Goal: Task Accomplishment & Management: Use online tool/utility

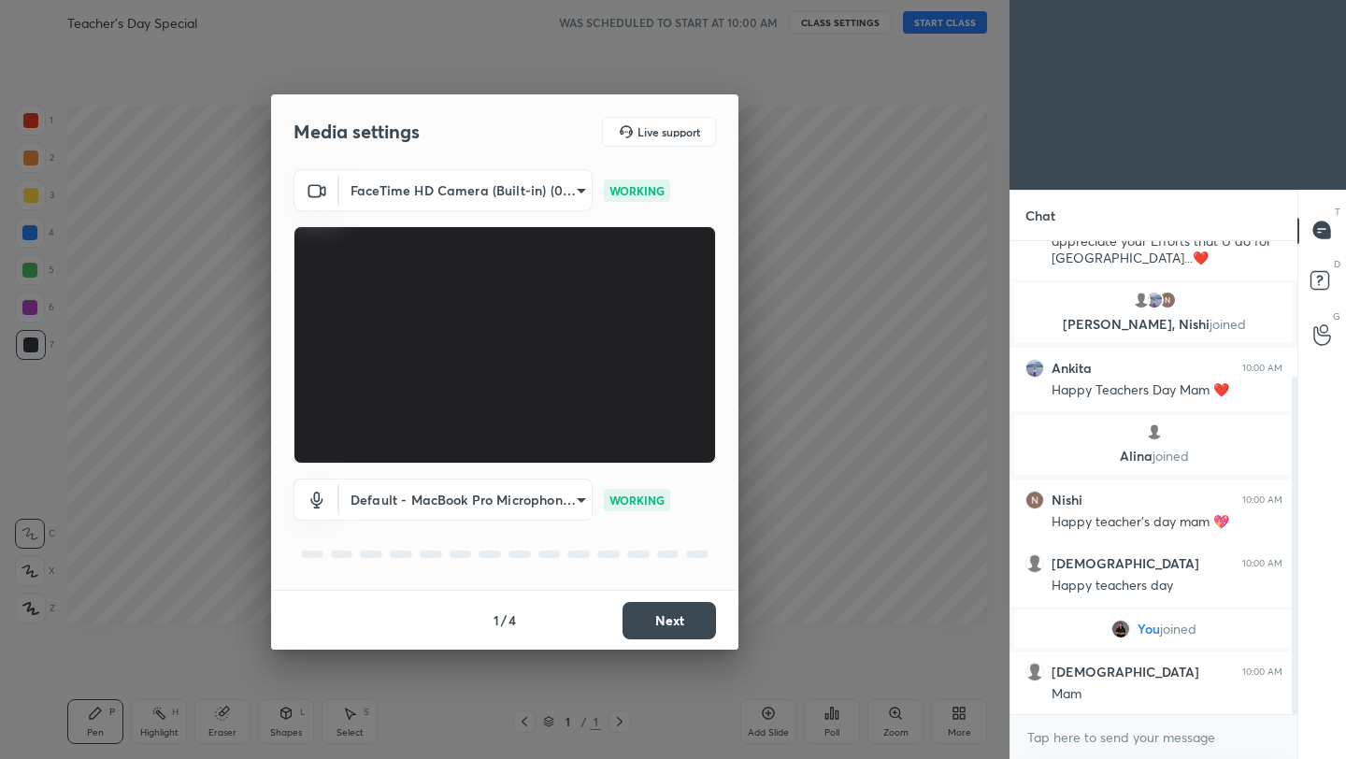
scroll to position [191, 0]
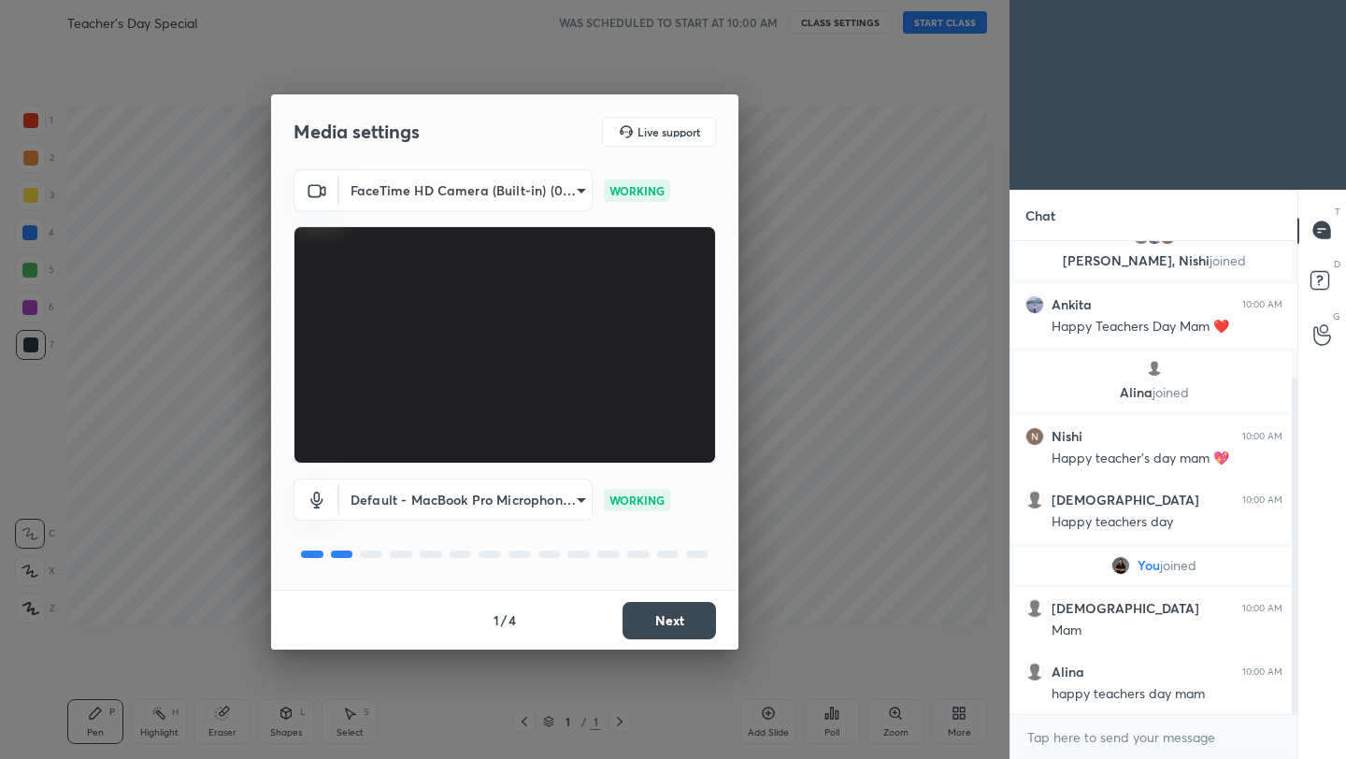
click at [656, 618] on button "Next" at bounding box center [670, 620] width 94 height 37
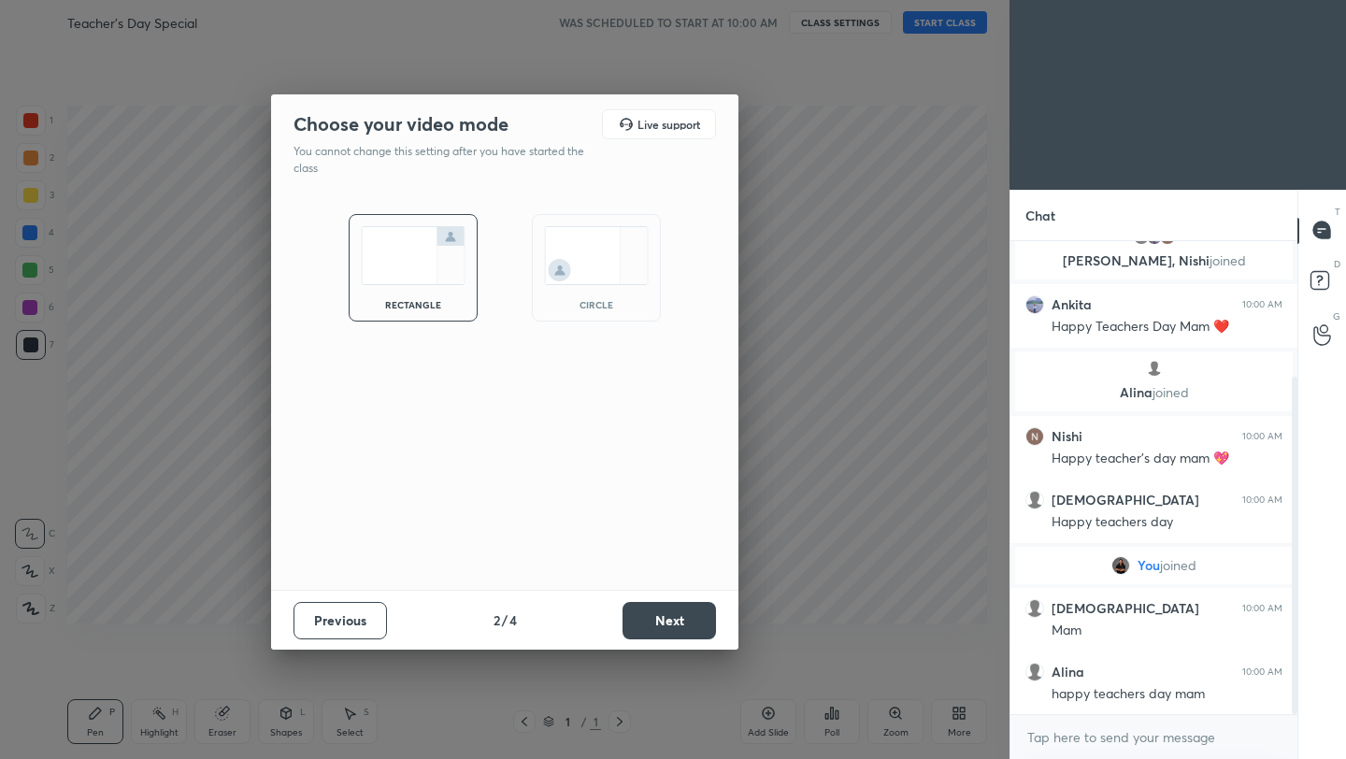
click at [656, 618] on button "Next" at bounding box center [670, 620] width 94 height 37
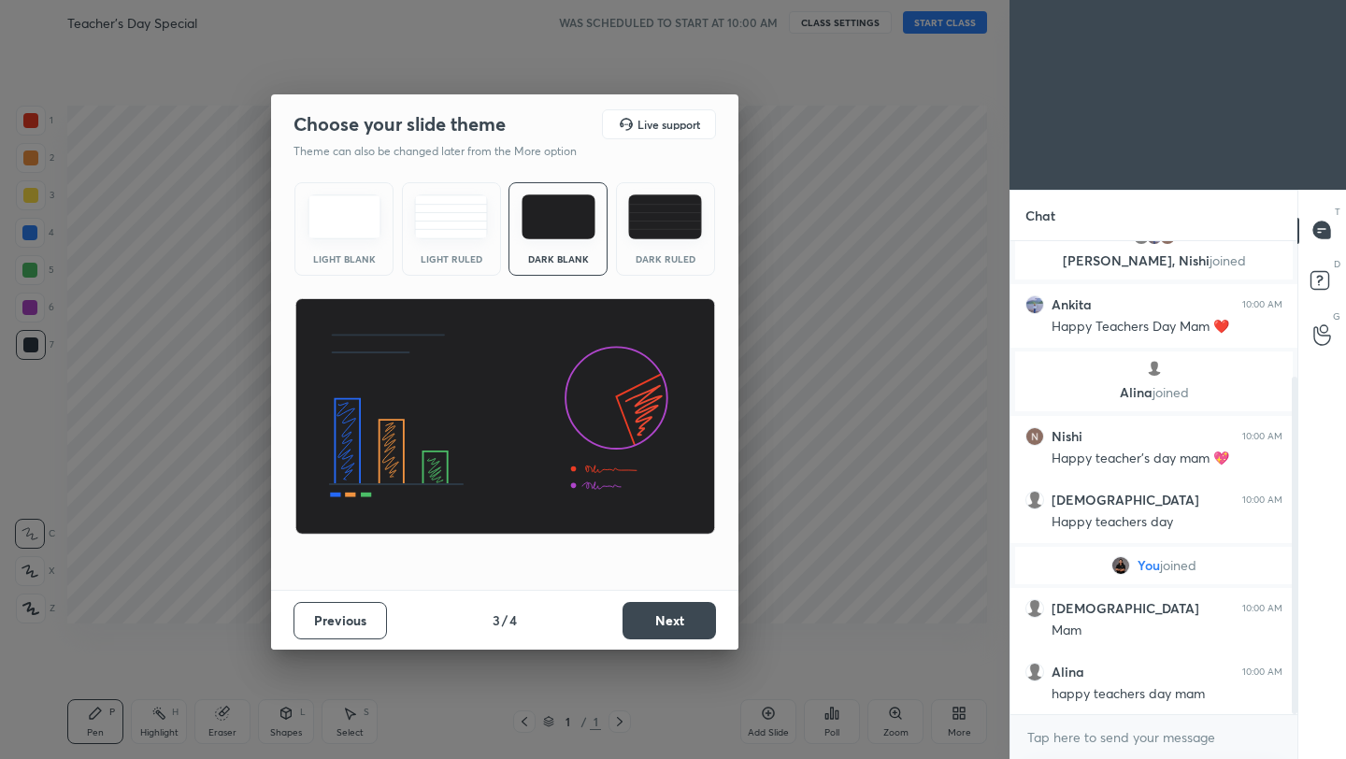
click at [656, 618] on button "Next" at bounding box center [670, 620] width 94 height 37
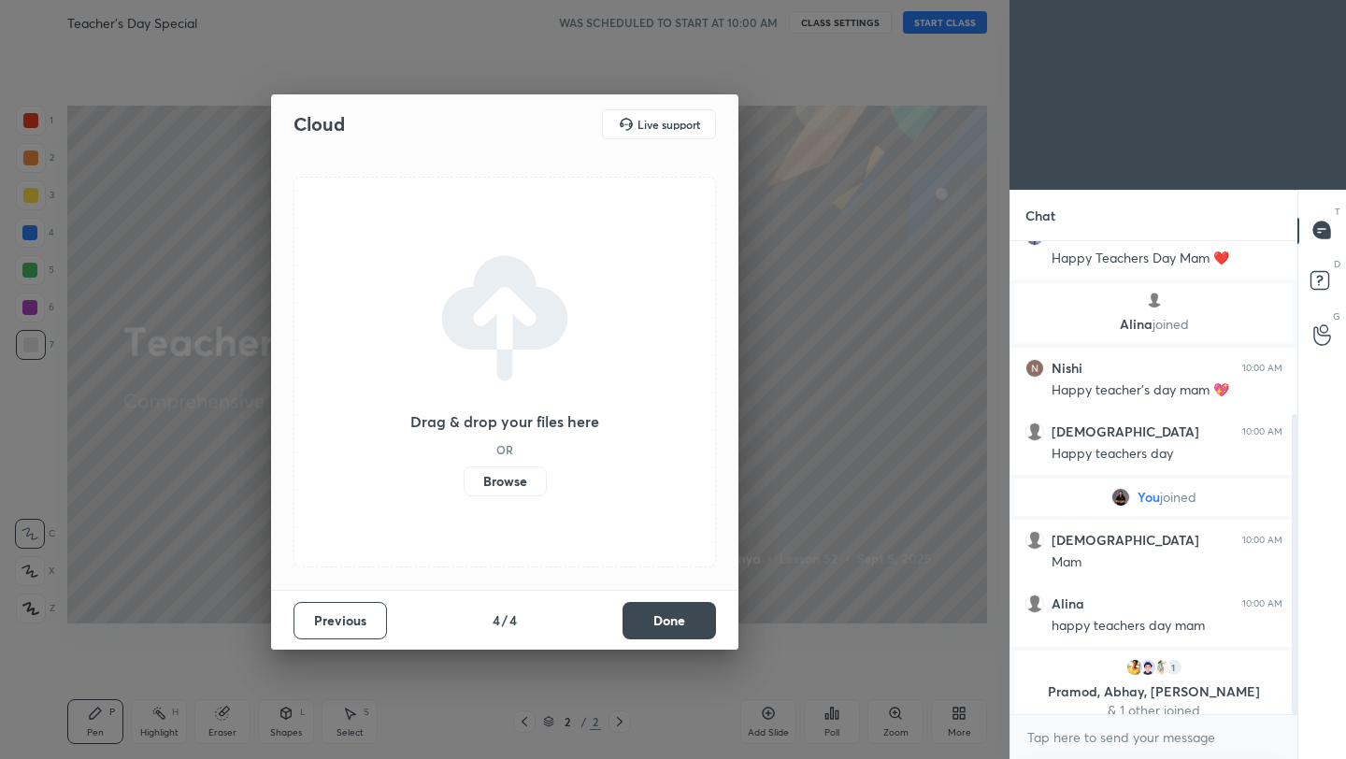
scroll to position [273, 0]
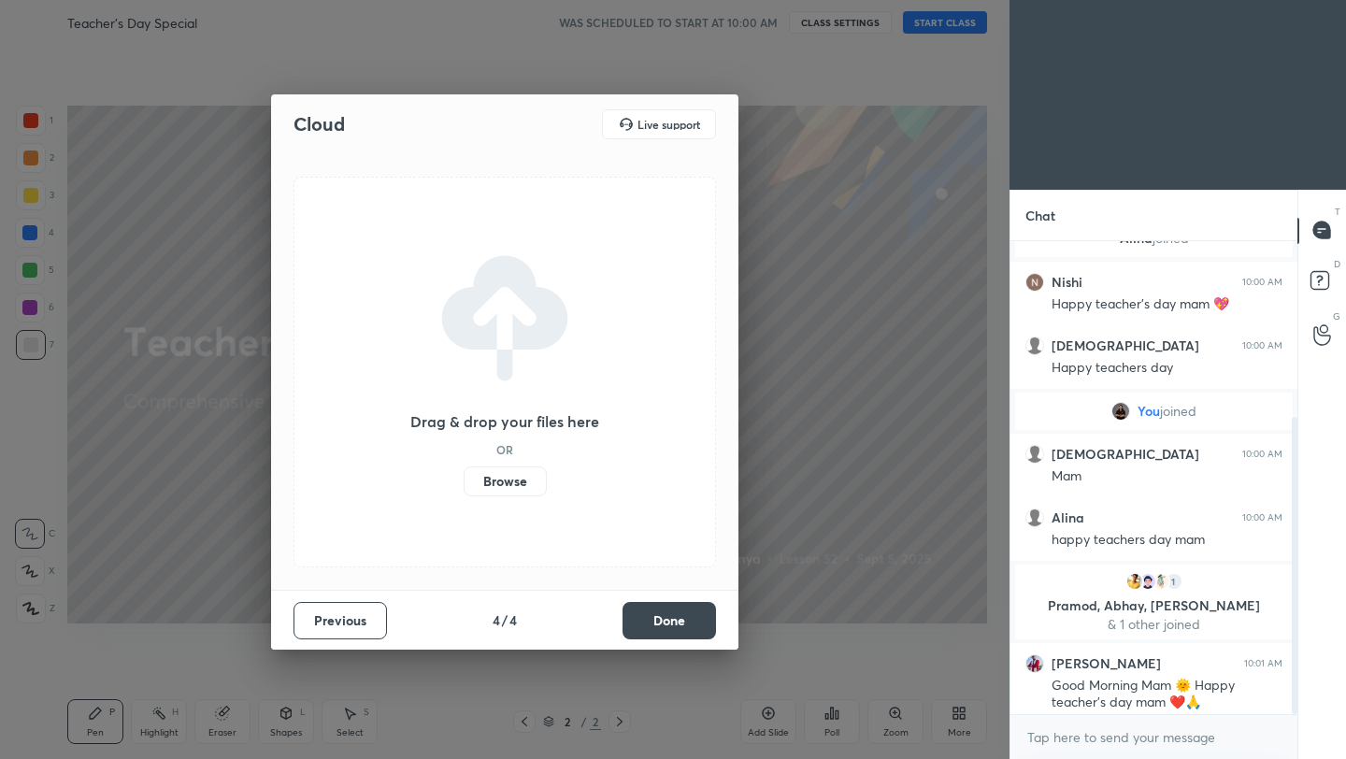
click at [666, 602] on button "Done" at bounding box center [670, 620] width 94 height 37
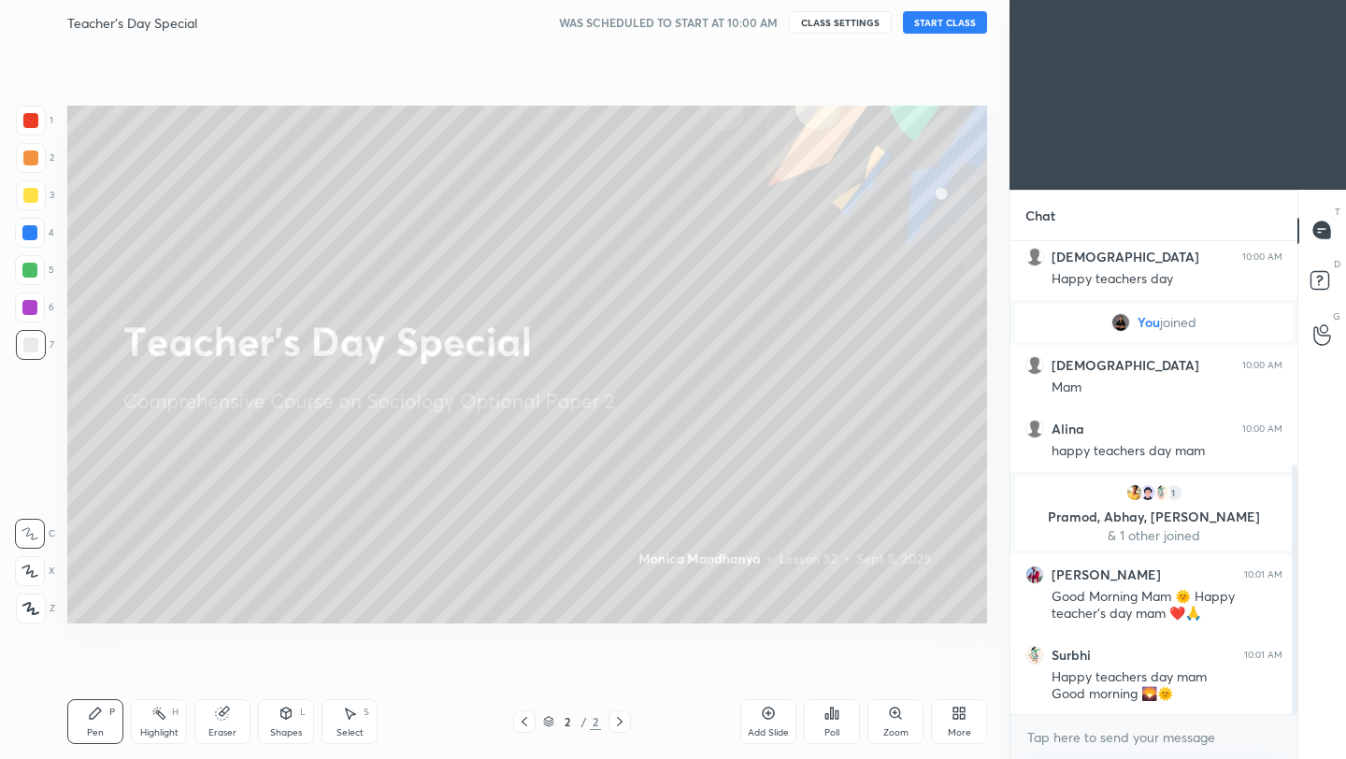
scroll to position [425, 0]
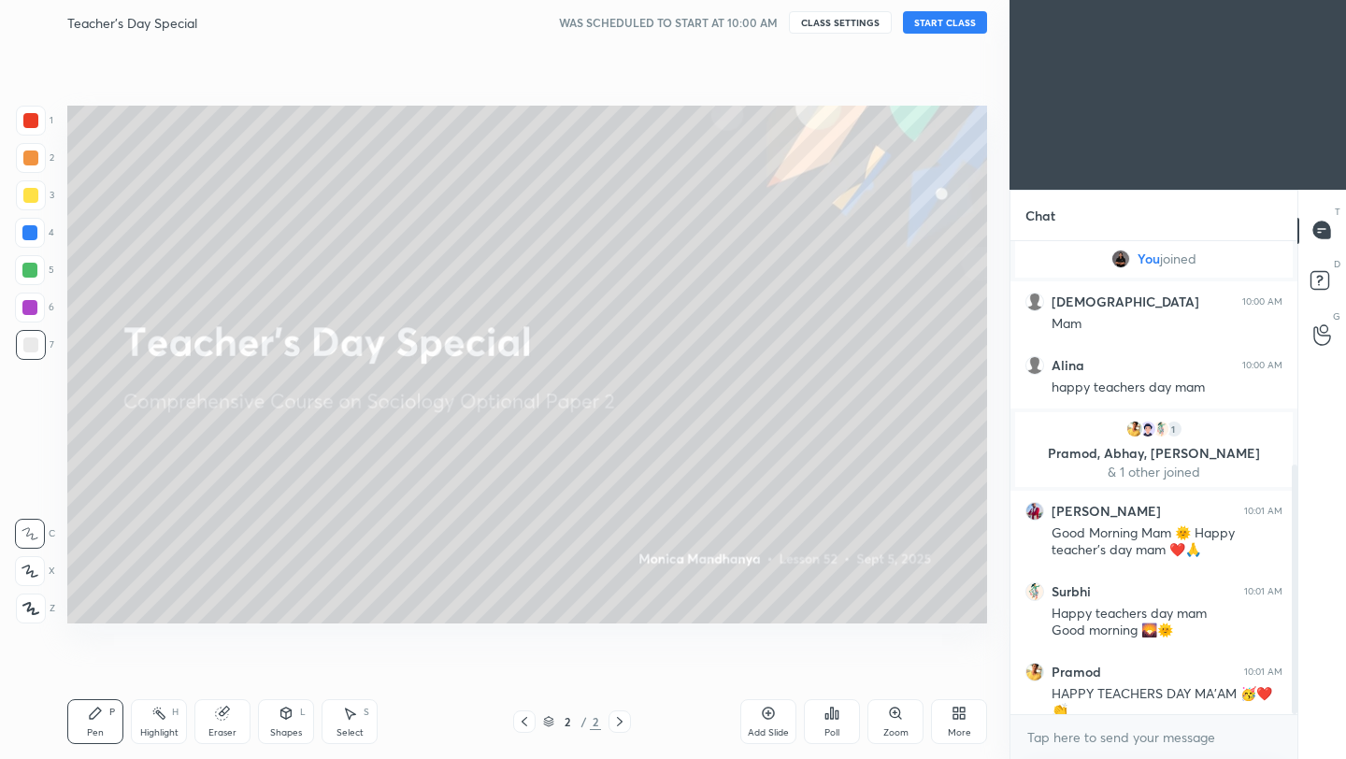
click at [921, 30] on button "START CLASS" at bounding box center [945, 22] width 84 height 22
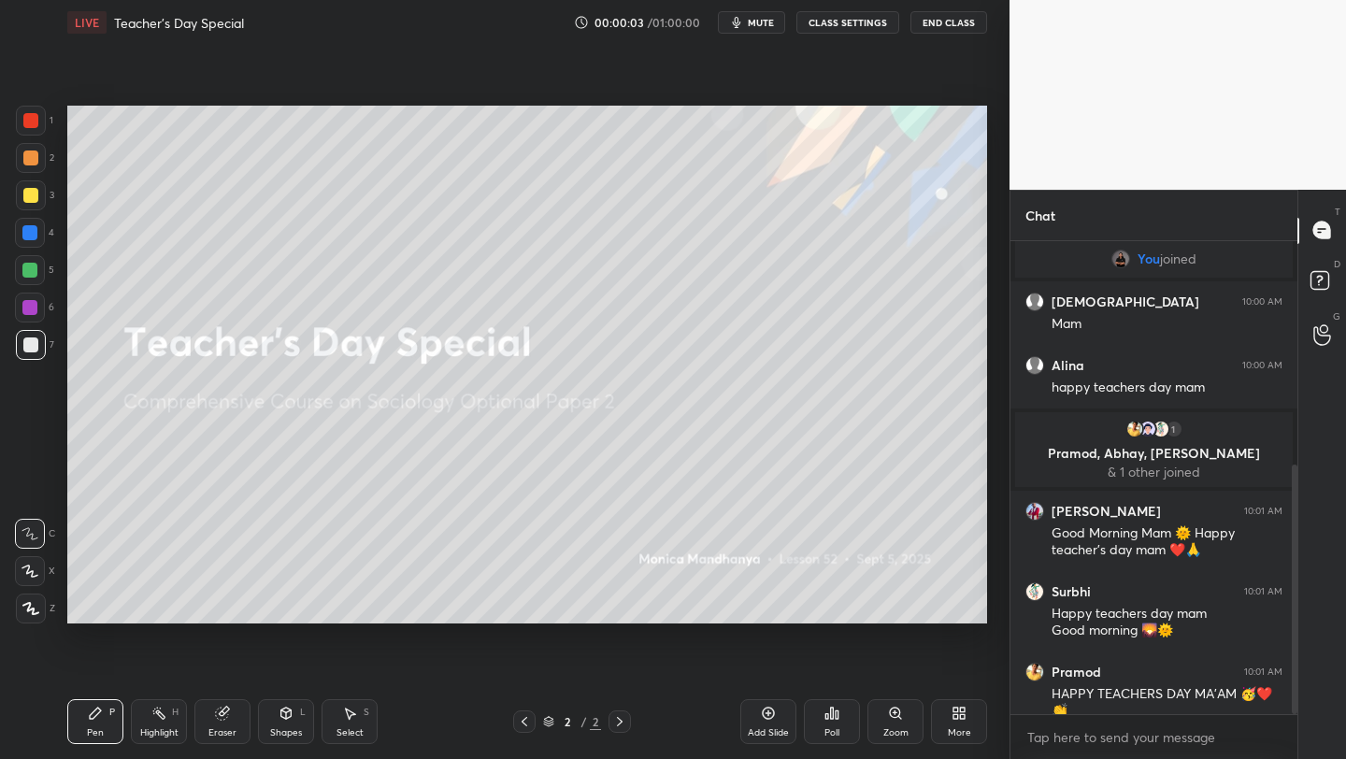
click at [34, 609] on icon at bounding box center [30, 608] width 15 height 11
click at [29, 197] on div at bounding box center [30, 195] width 15 height 15
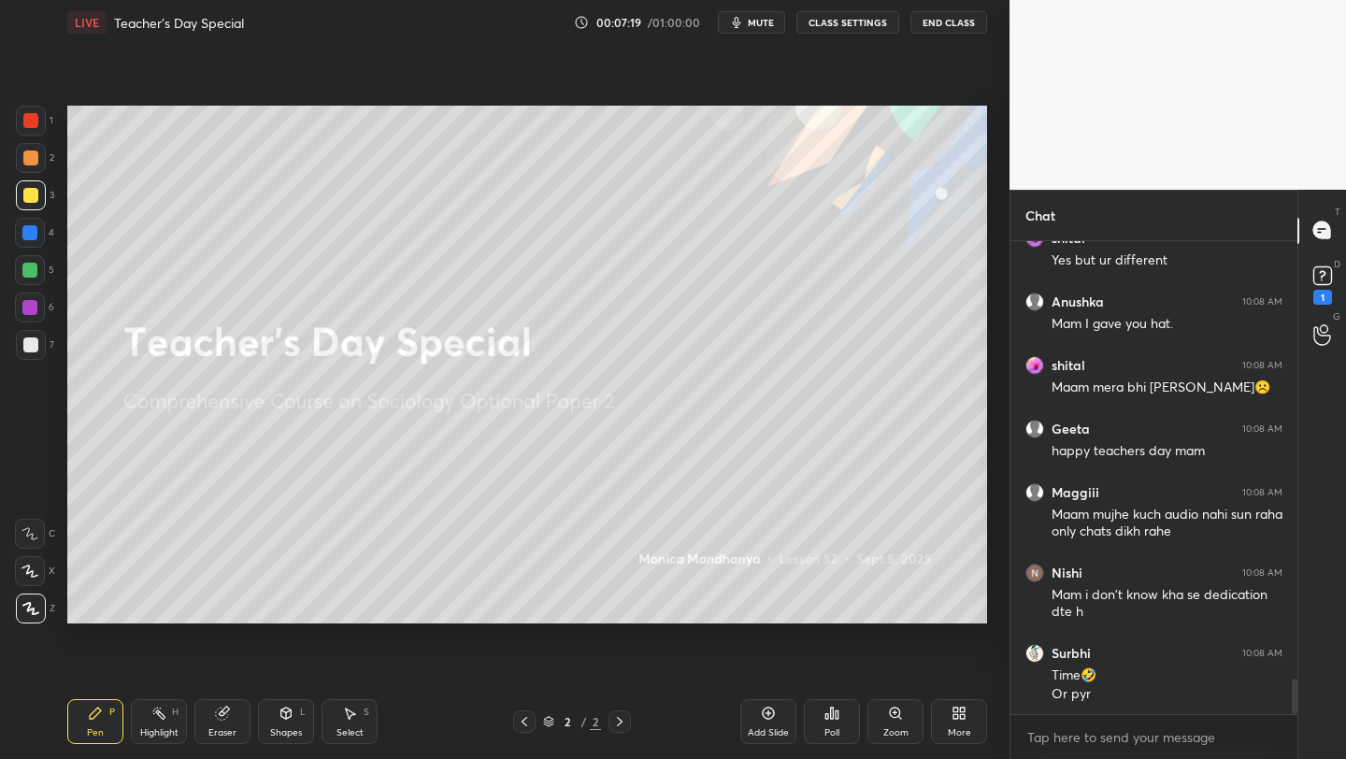
scroll to position [5878, 0]
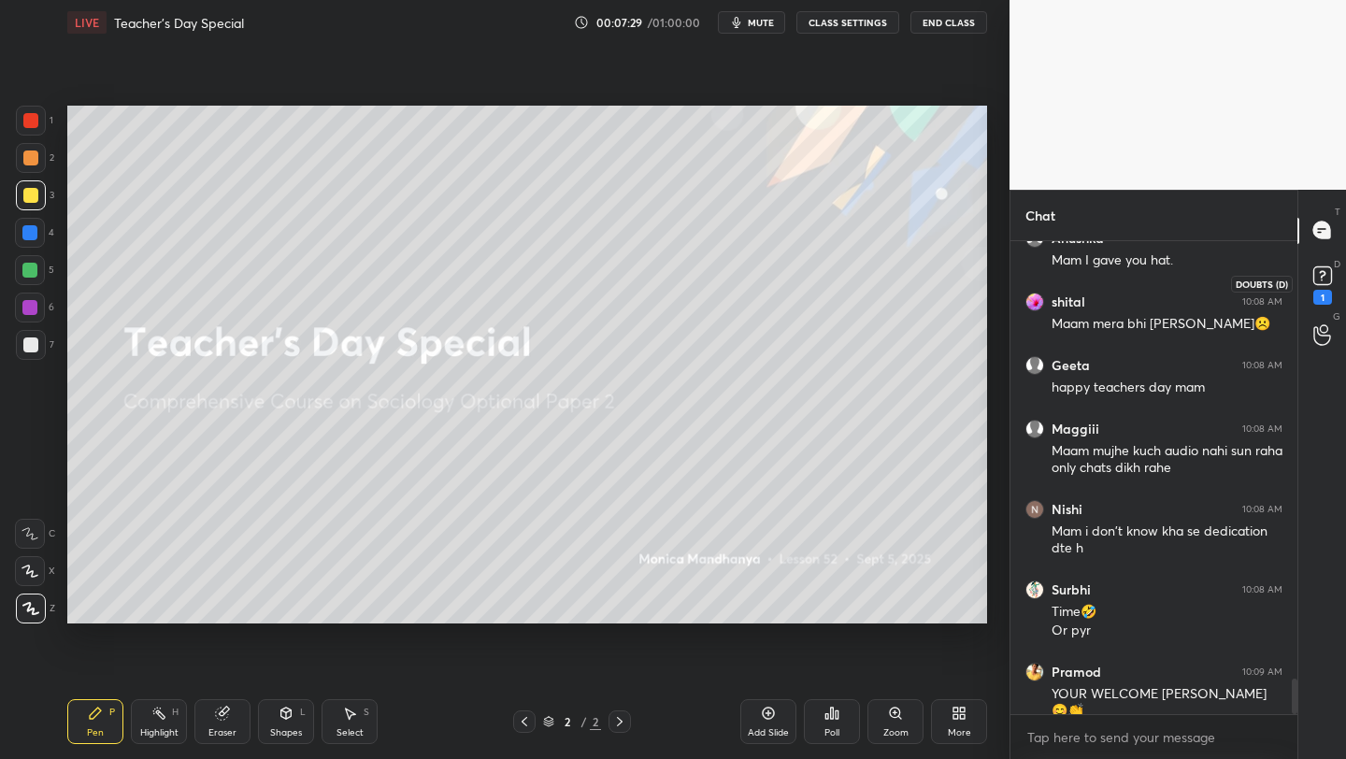
click at [1320, 275] on rect at bounding box center [1323, 275] width 18 height 18
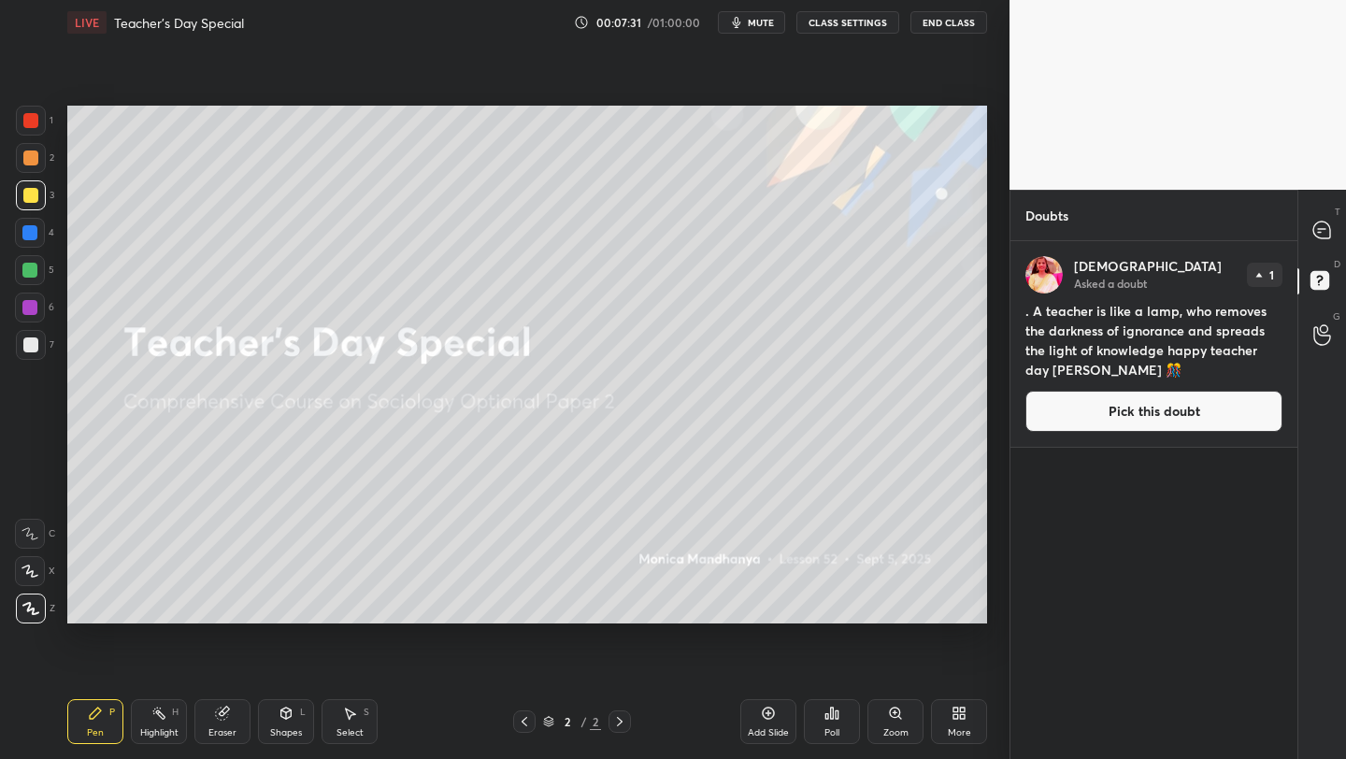
click at [1187, 413] on button "Pick this doubt" at bounding box center [1154, 411] width 257 height 41
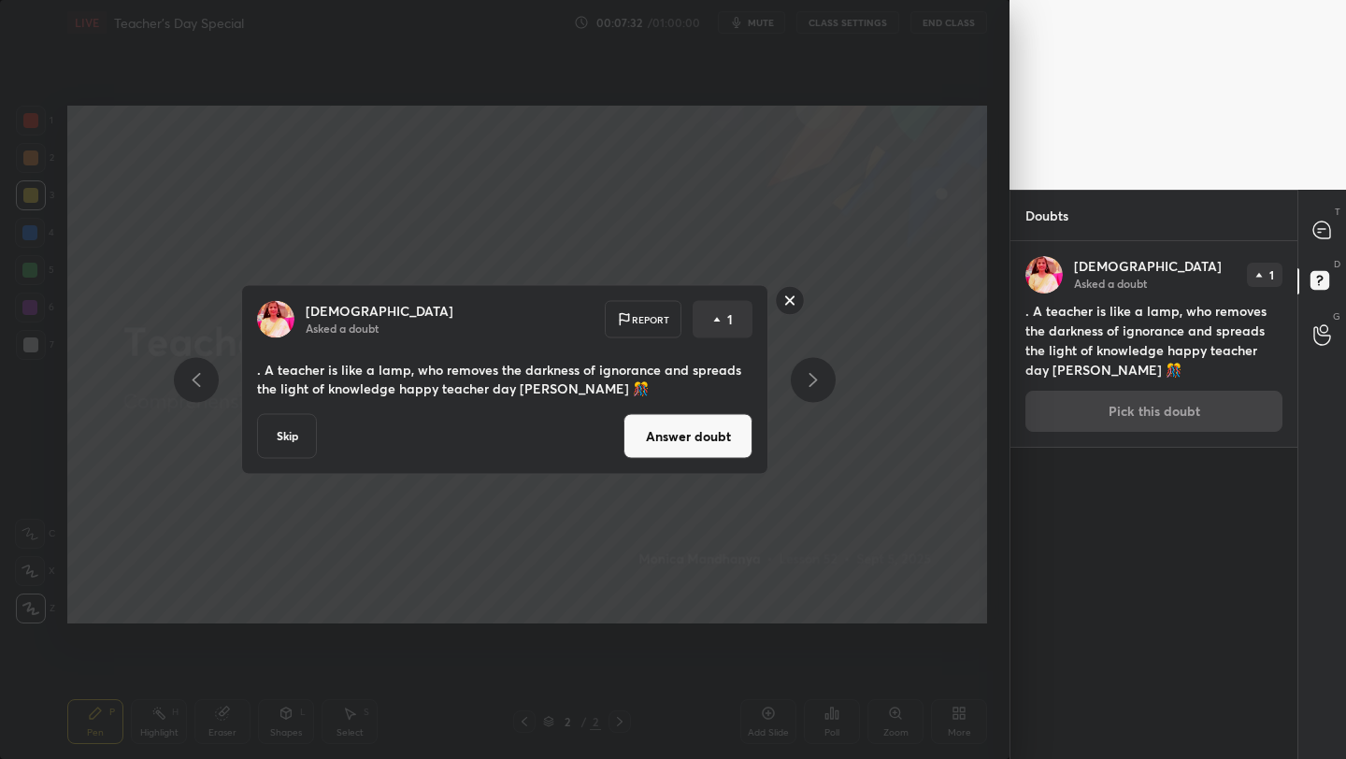
click at [705, 439] on button "Answer doubt" at bounding box center [688, 436] width 129 height 45
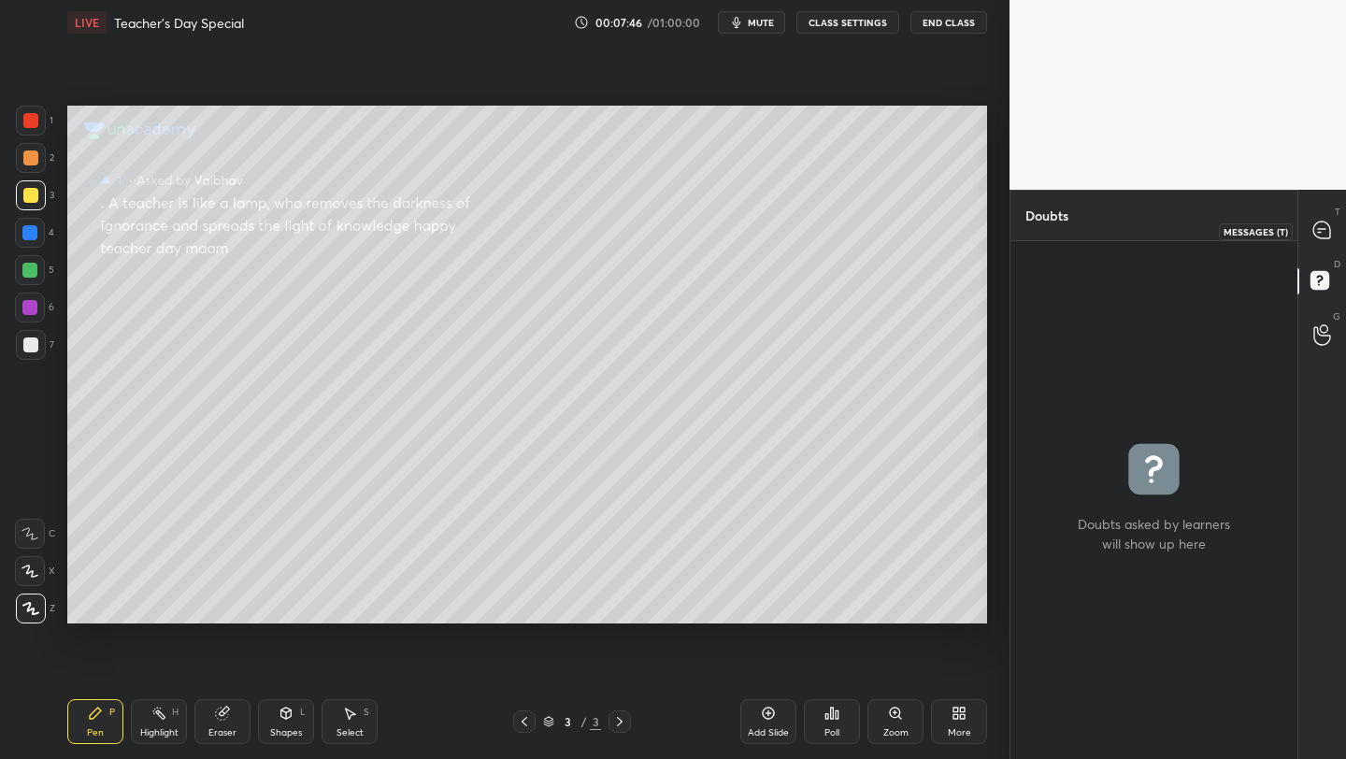
click at [1321, 217] on div at bounding box center [1322, 231] width 37 height 34
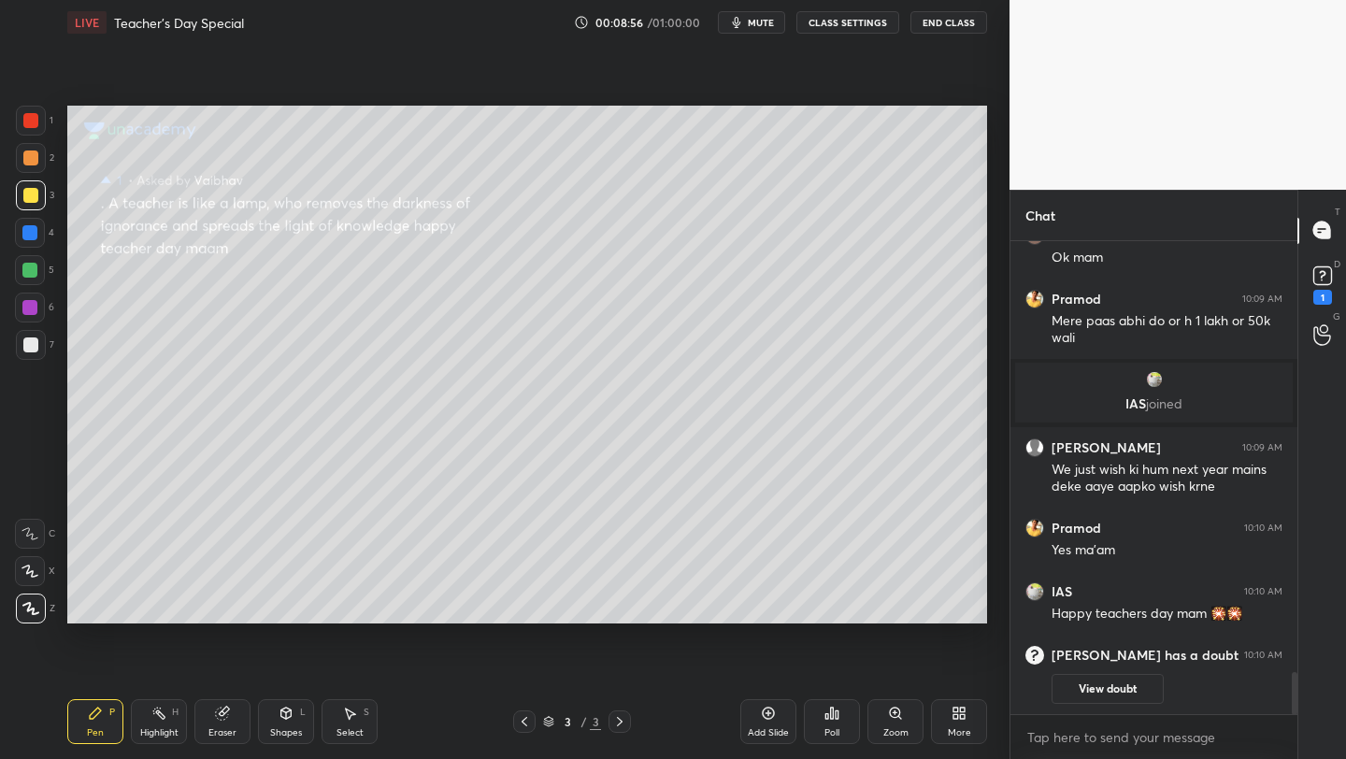
scroll to position [4851, 0]
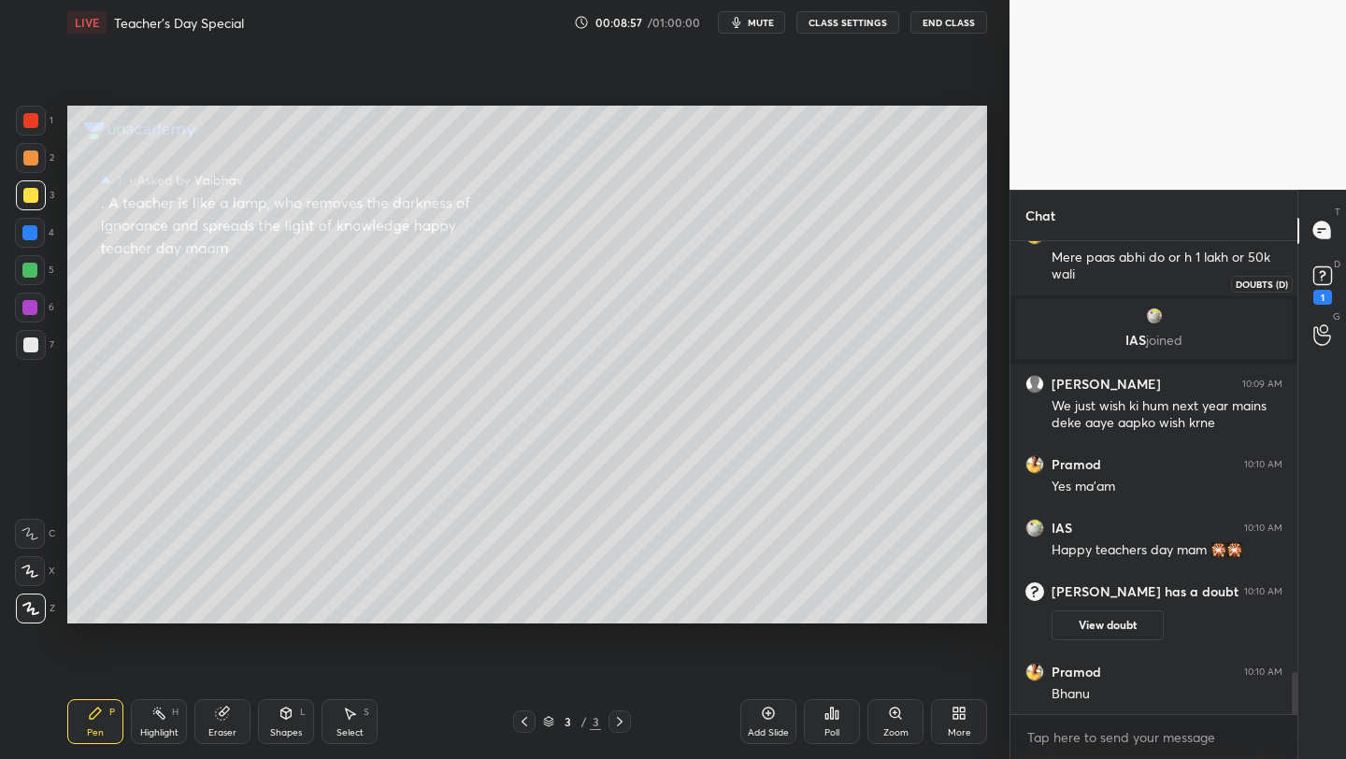
click at [1314, 272] on rect at bounding box center [1323, 275] width 18 height 18
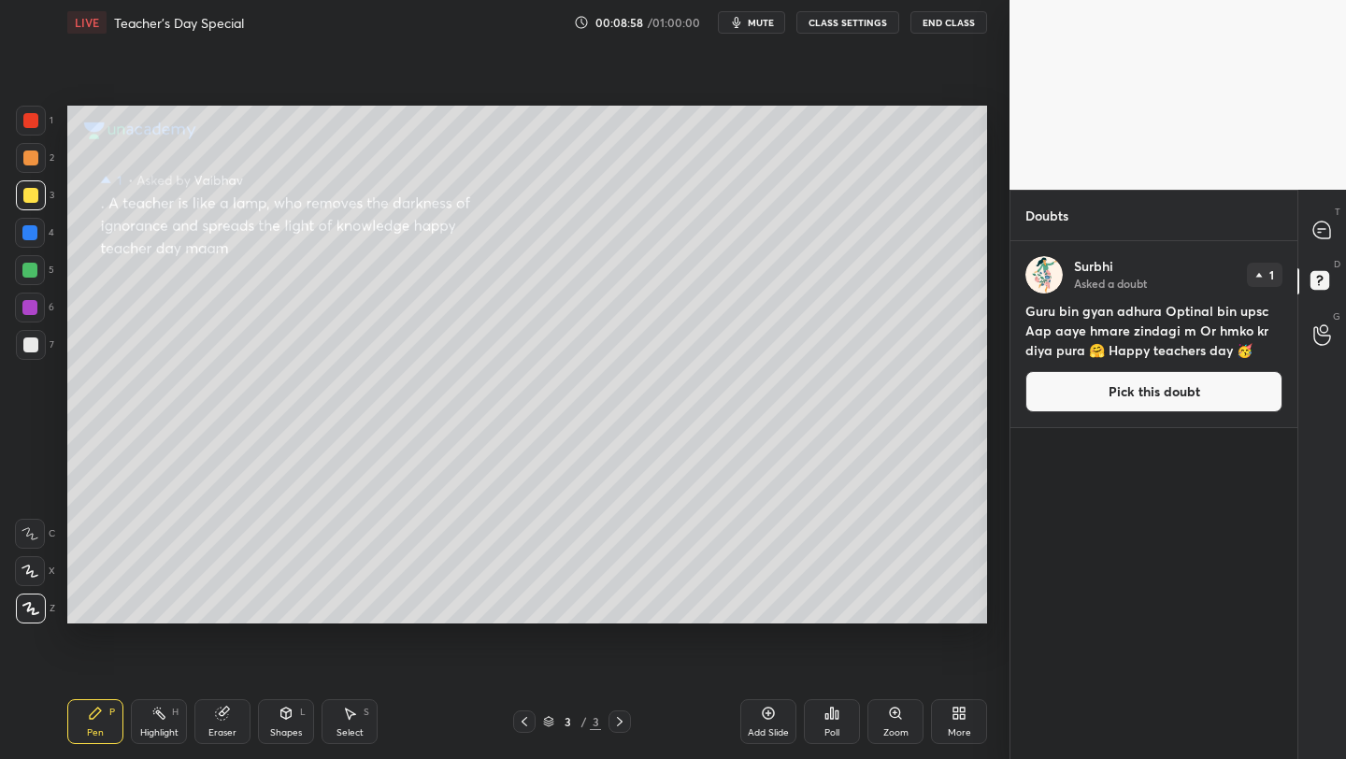
click at [1073, 400] on button "Pick this doubt" at bounding box center [1154, 391] width 257 height 41
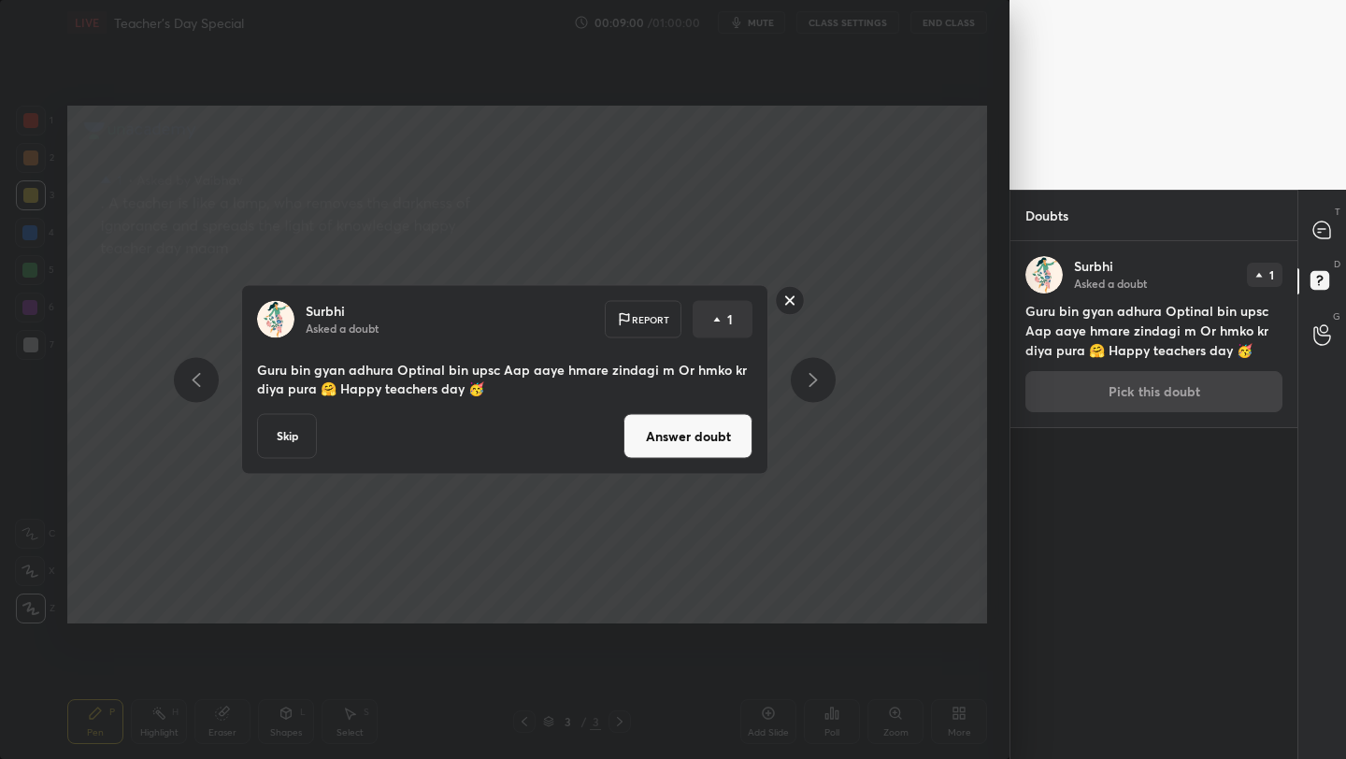
click at [662, 447] on button "Answer doubt" at bounding box center [688, 436] width 129 height 45
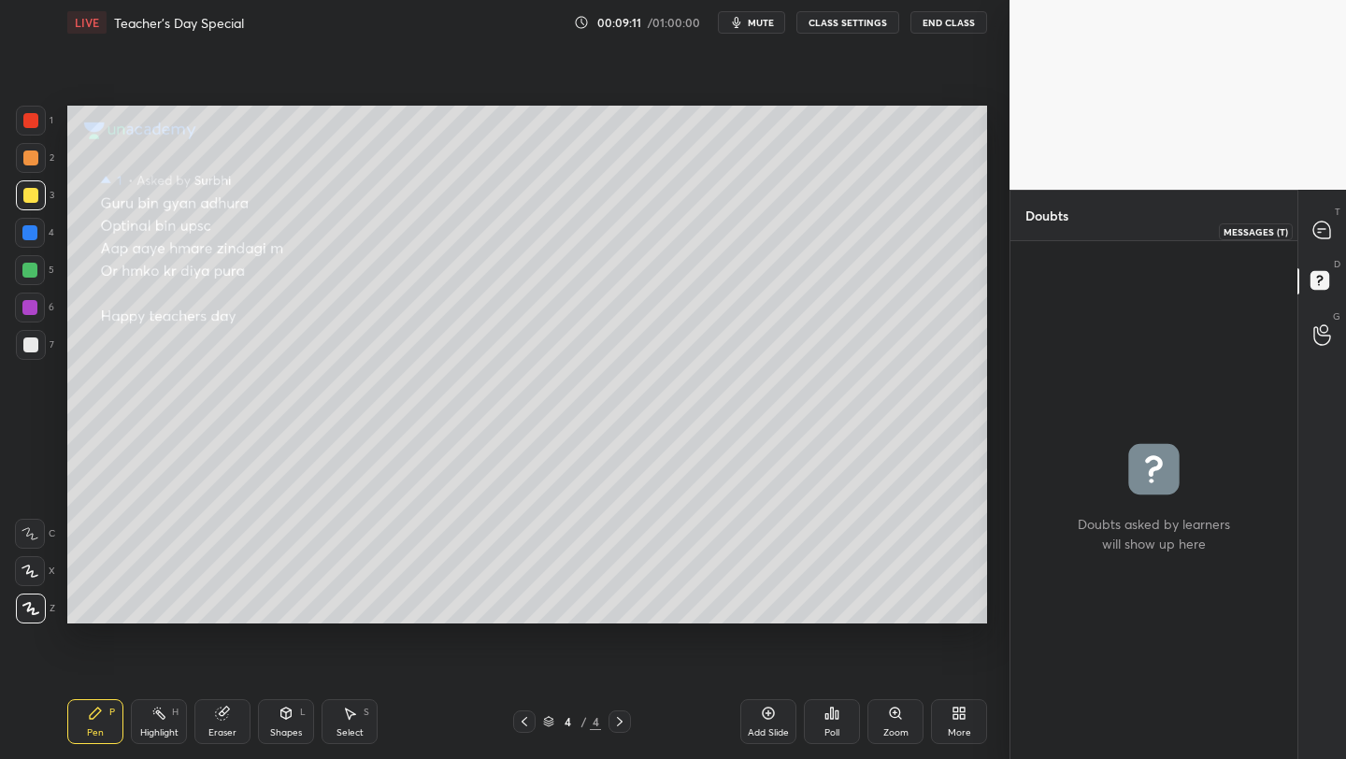
click at [1320, 233] on icon at bounding box center [1322, 230] width 17 height 17
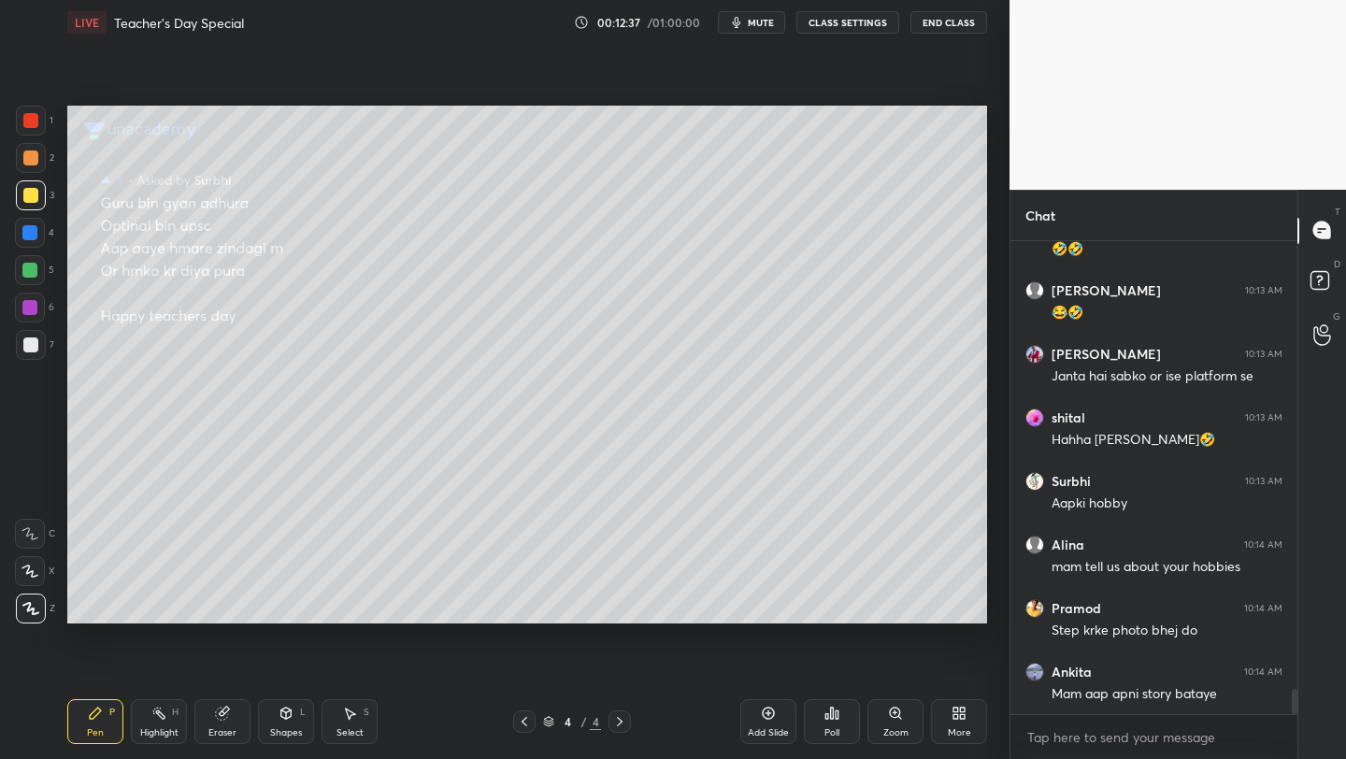
scroll to position [8386, 0]
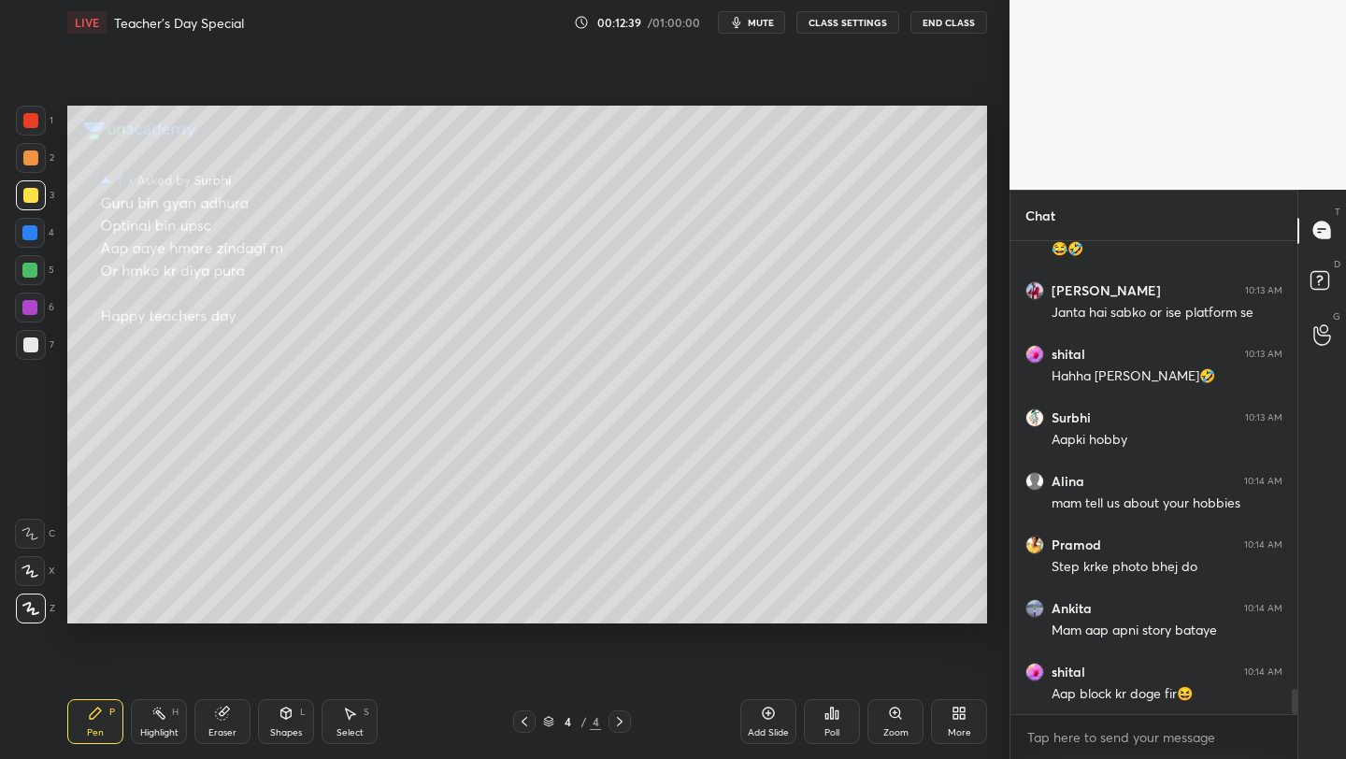
click at [759, 725] on div "Add Slide" at bounding box center [769, 721] width 56 height 45
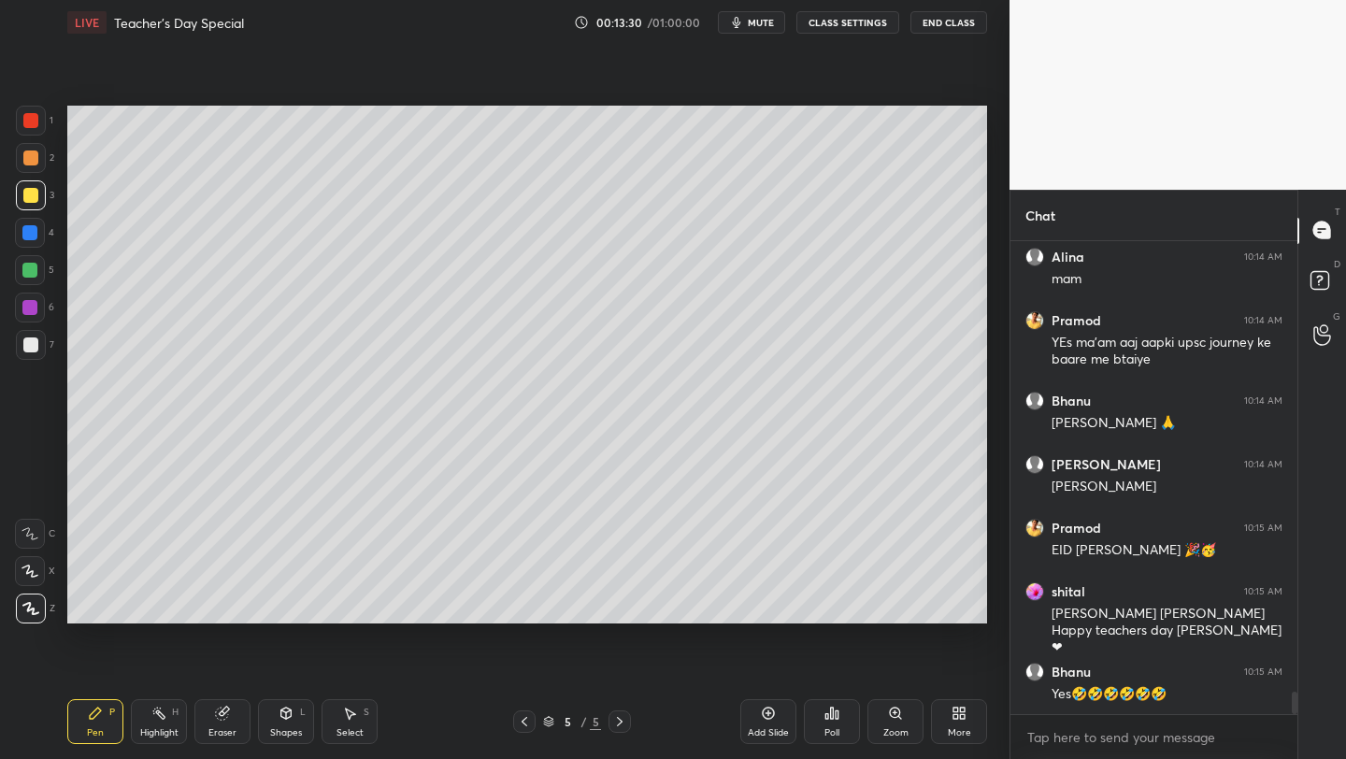
scroll to position [9598, 0]
click at [828, 714] on icon at bounding box center [832, 713] width 15 height 15
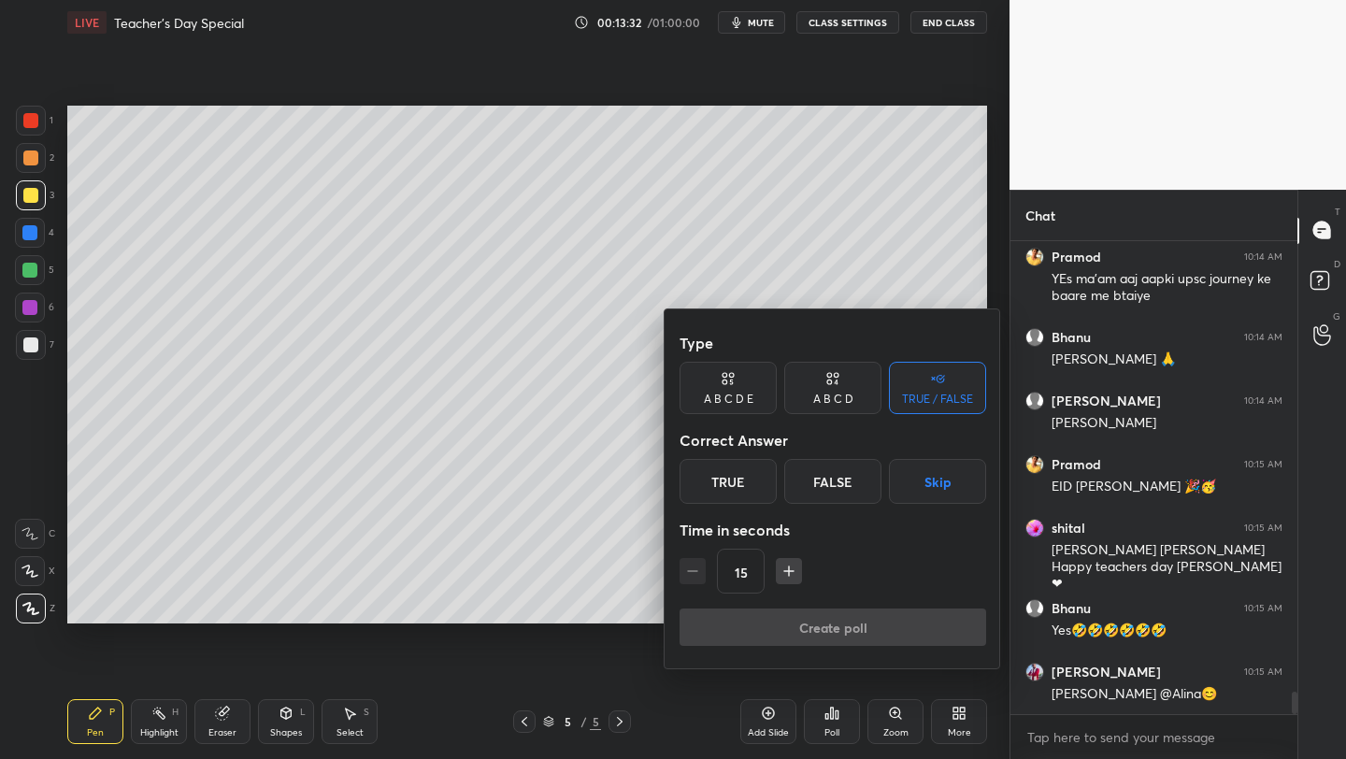
click at [702, 478] on div "True" at bounding box center [728, 481] width 97 height 45
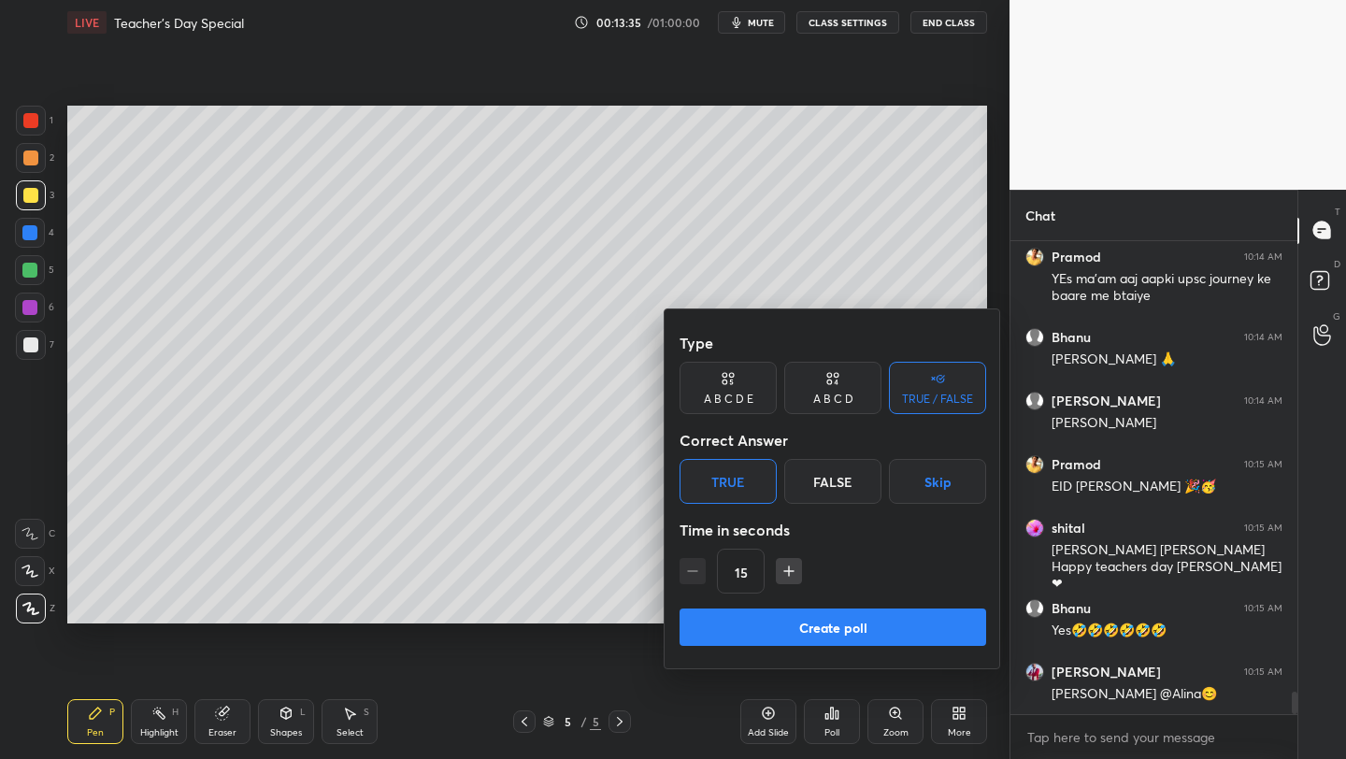
click at [795, 626] on button "Create poll" at bounding box center [833, 627] width 307 height 37
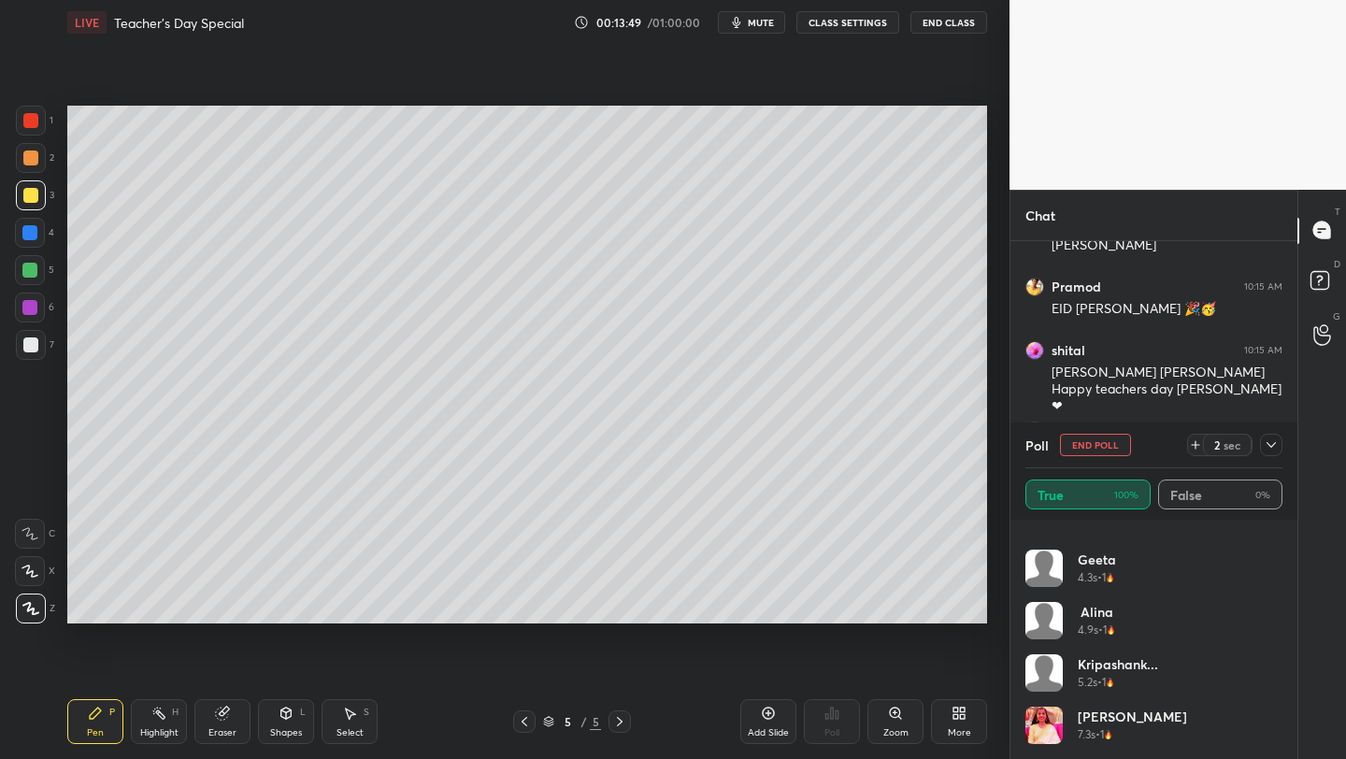
scroll to position [9840, 0]
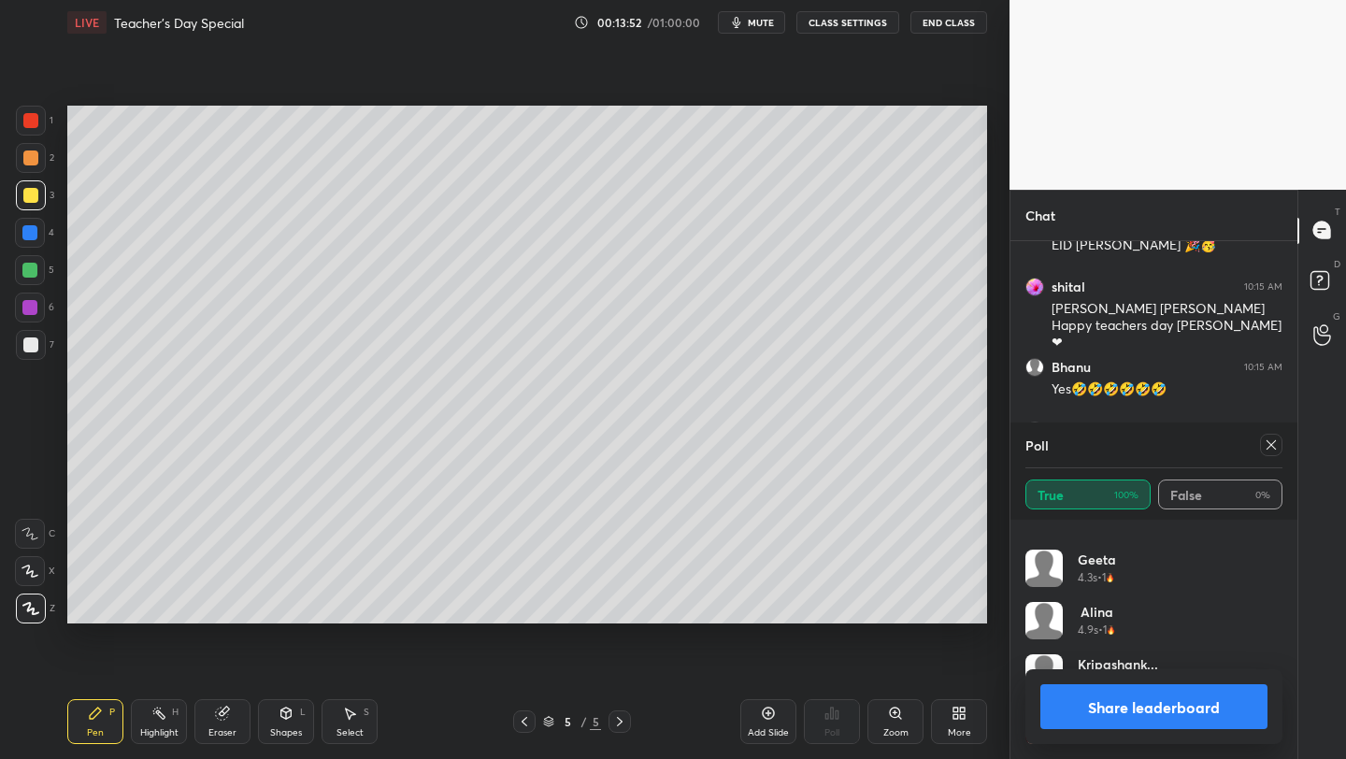
click at [1276, 444] on icon at bounding box center [1271, 445] width 15 height 15
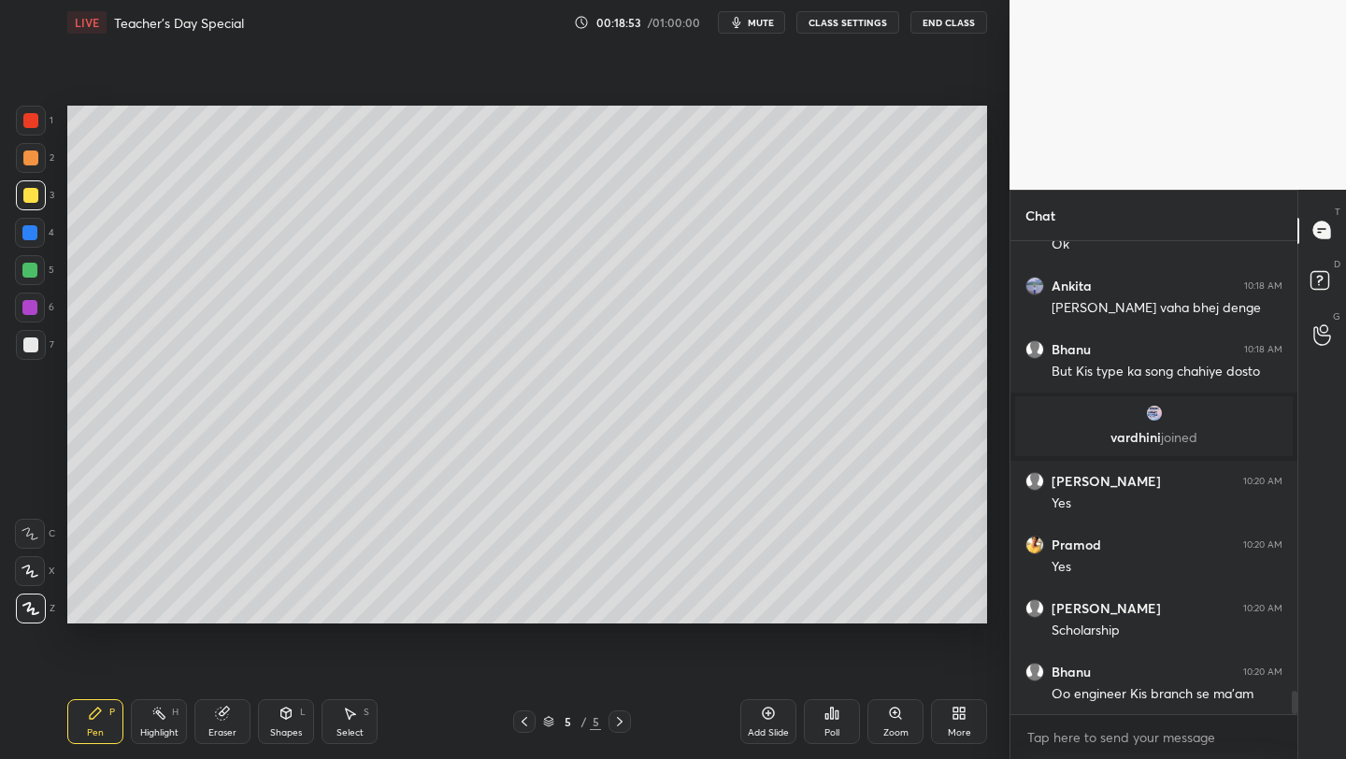
scroll to position [8986, 0]
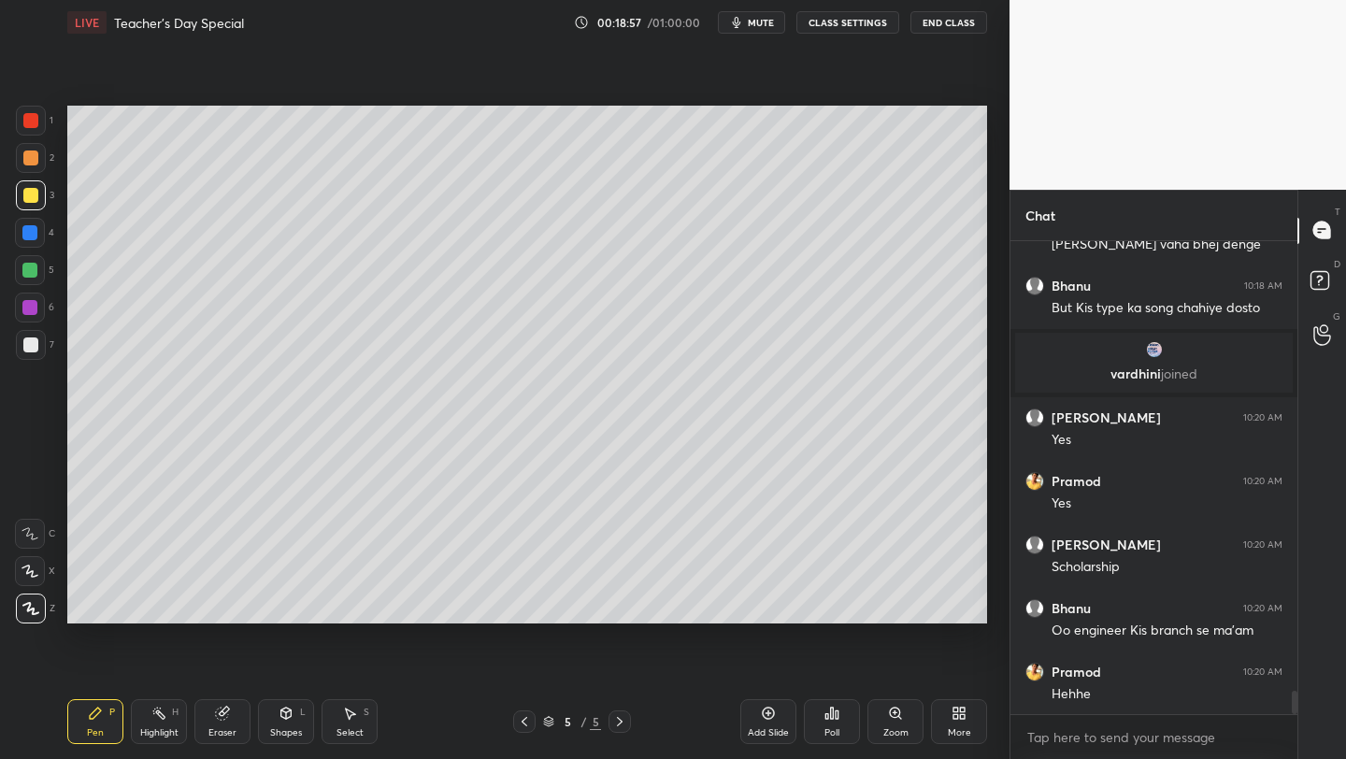
click at [31, 120] on div at bounding box center [30, 120] width 15 height 15
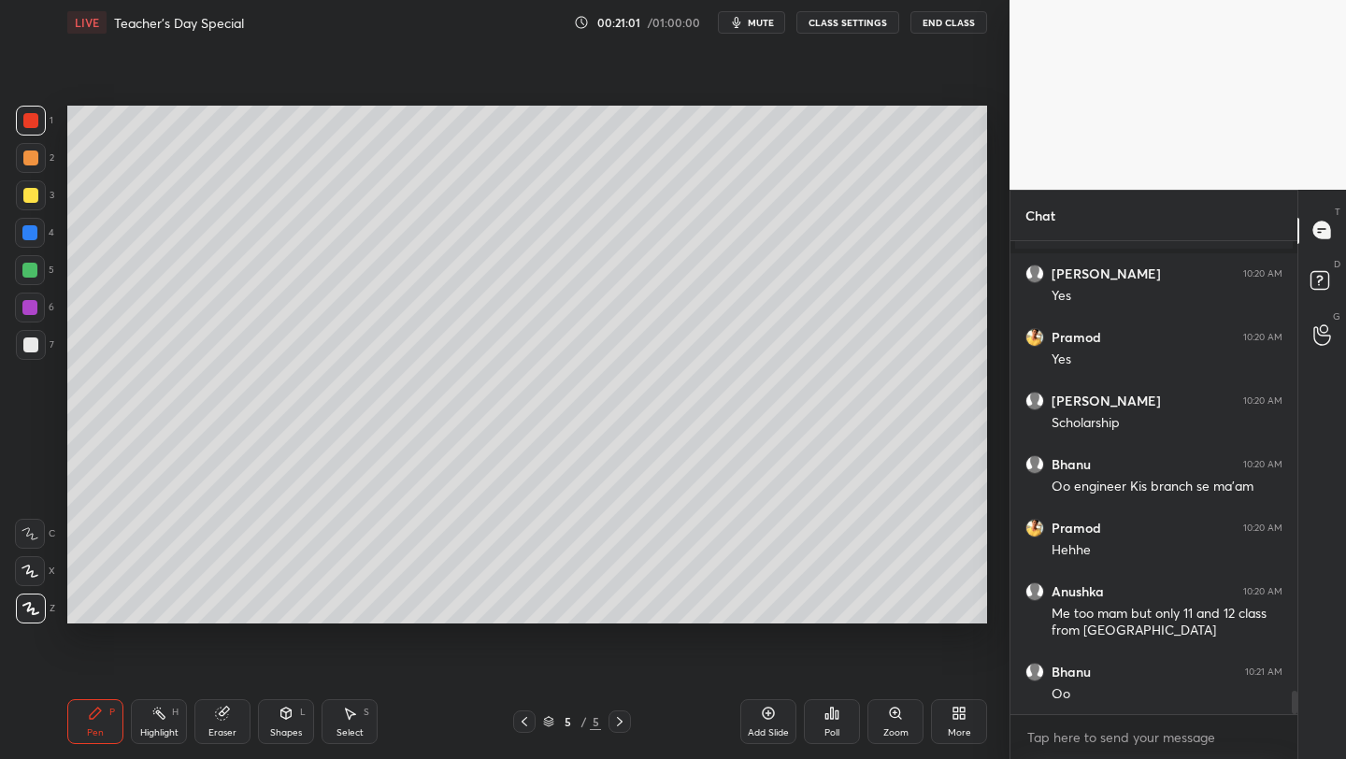
scroll to position [9193, 0]
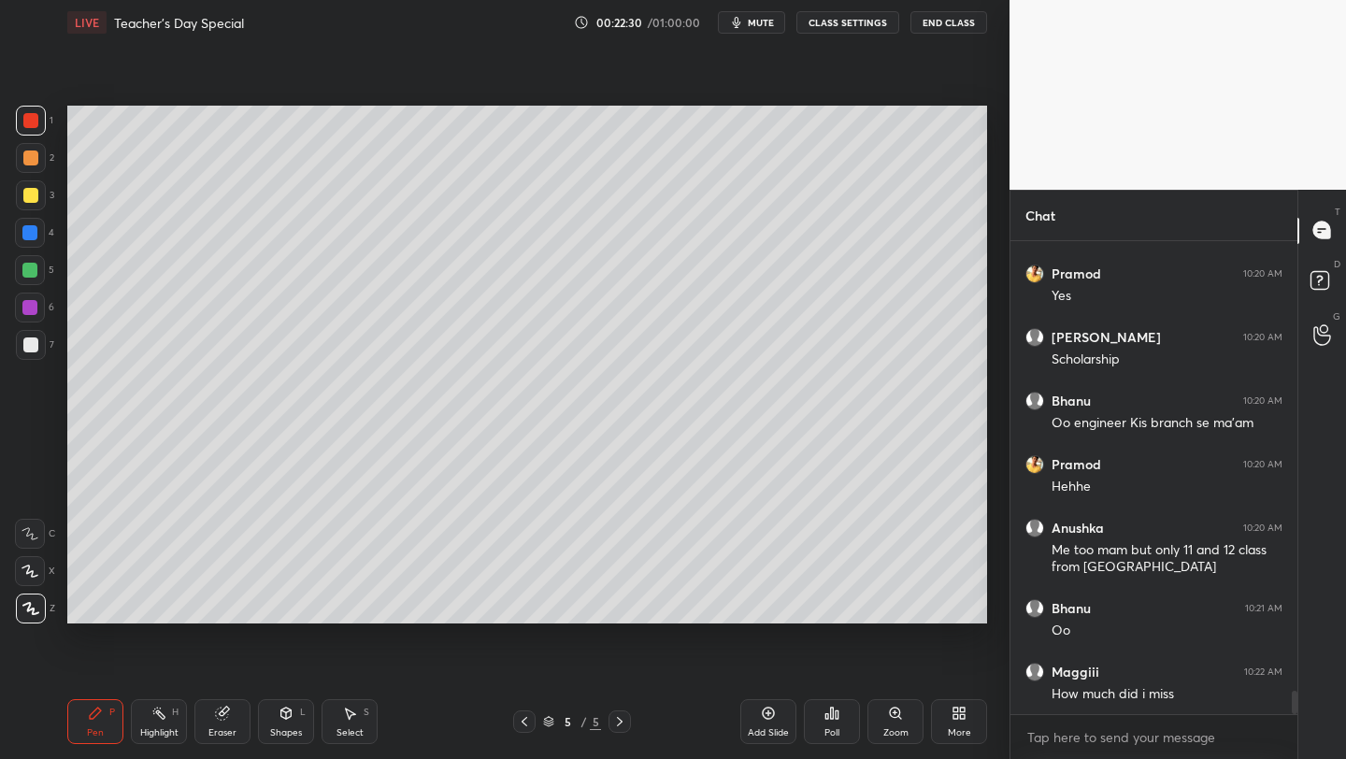
drag, startPoint x: 762, startPoint y: 723, endPoint x: 756, endPoint y: 710, distance: 14.6
click at [760, 722] on div "Add Slide" at bounding box center [769, 721] width 56 height 45
drag, startPoint x: 23, startPoint y: 194, endPoint x: 56, endPoint y: 202, distance: 33.8
click at [24, 194] on div at bounding box center [30, 195] width 15 height 15
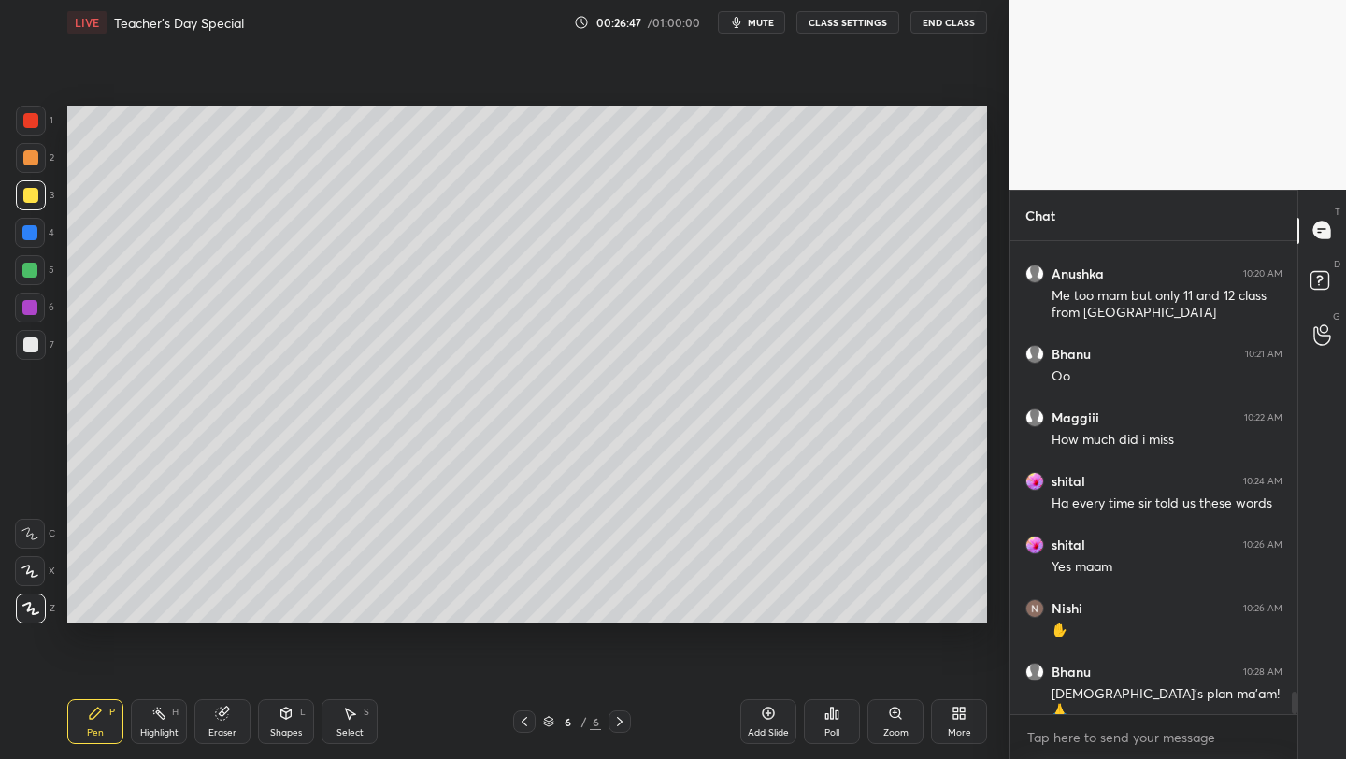
scroll to position [9466, 0]
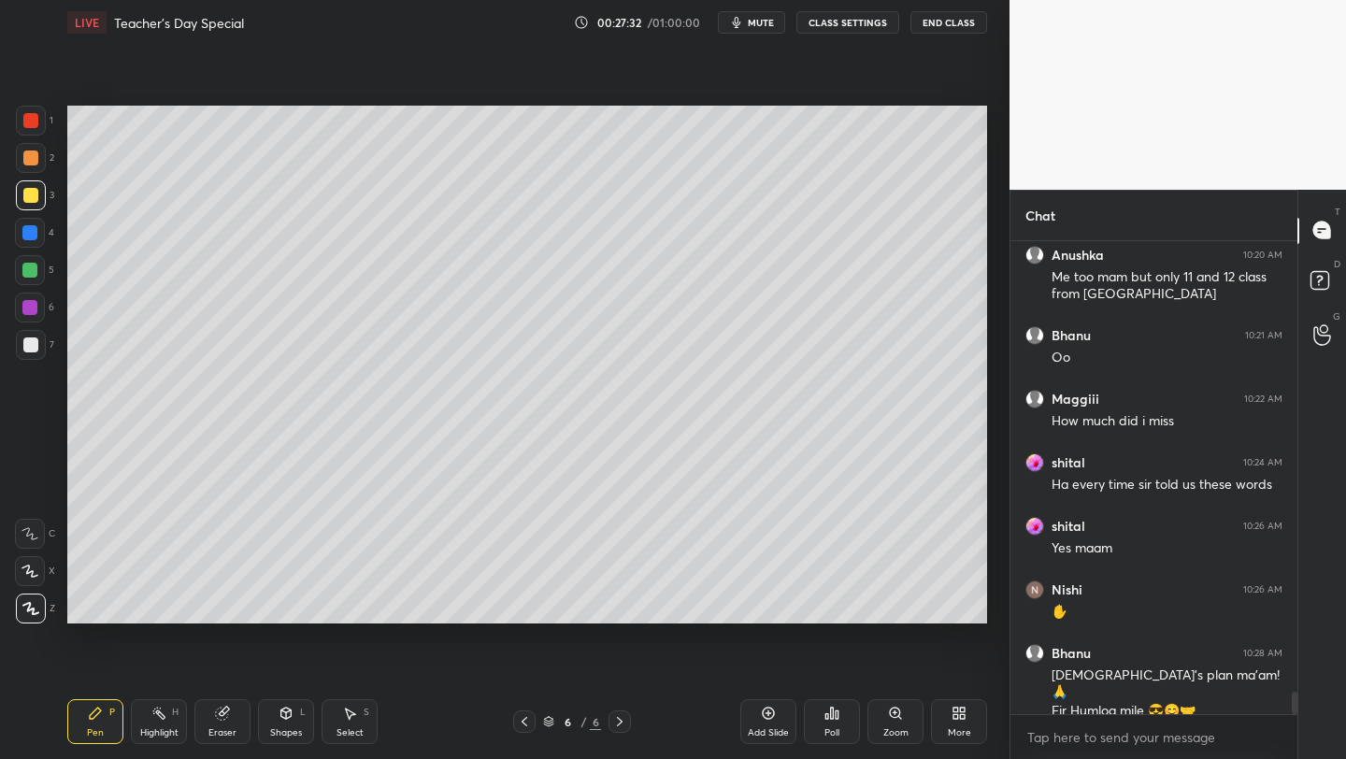
click at [28, 127] on div at bounding box center [30, 120] width 15 height 15
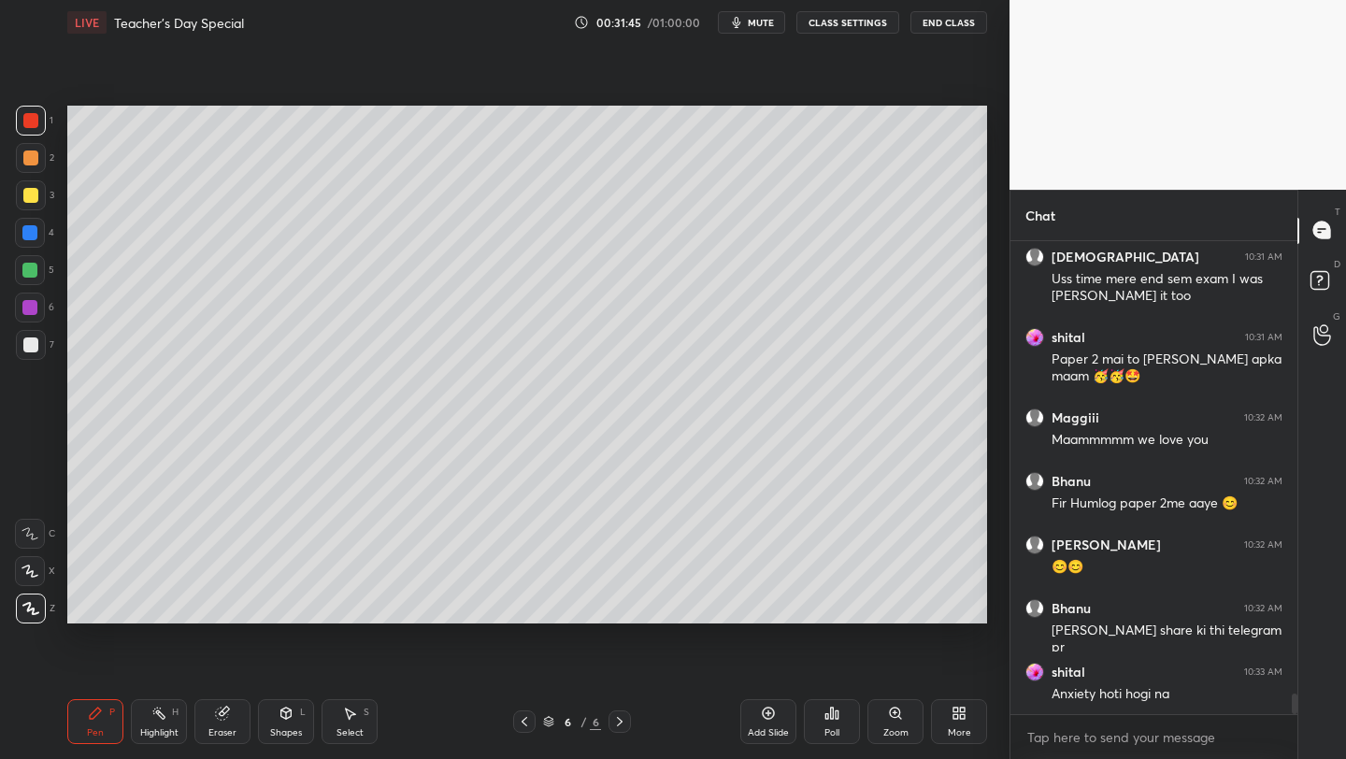
scroll to position [10581, 0]
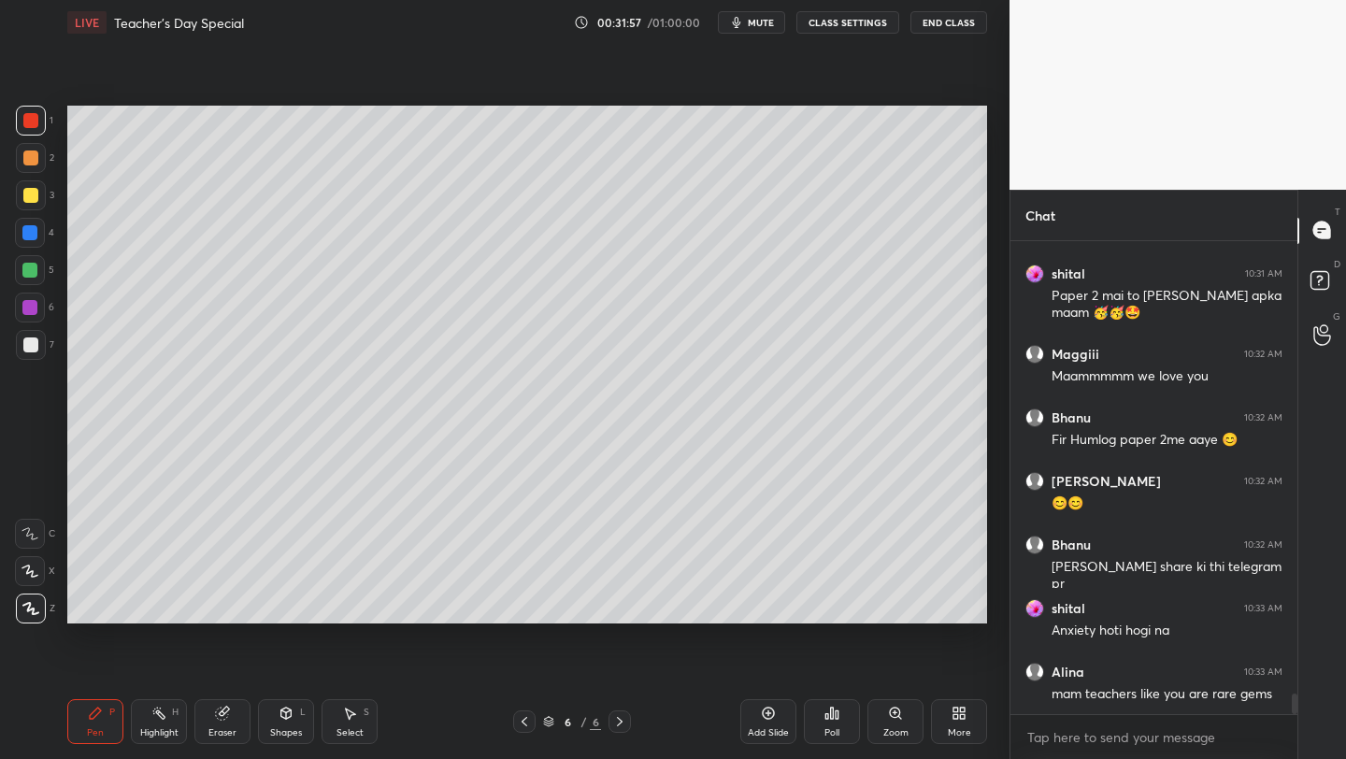
click at [744, 22] on icon "button" at bounding box center [736, 22] width 15 height 15
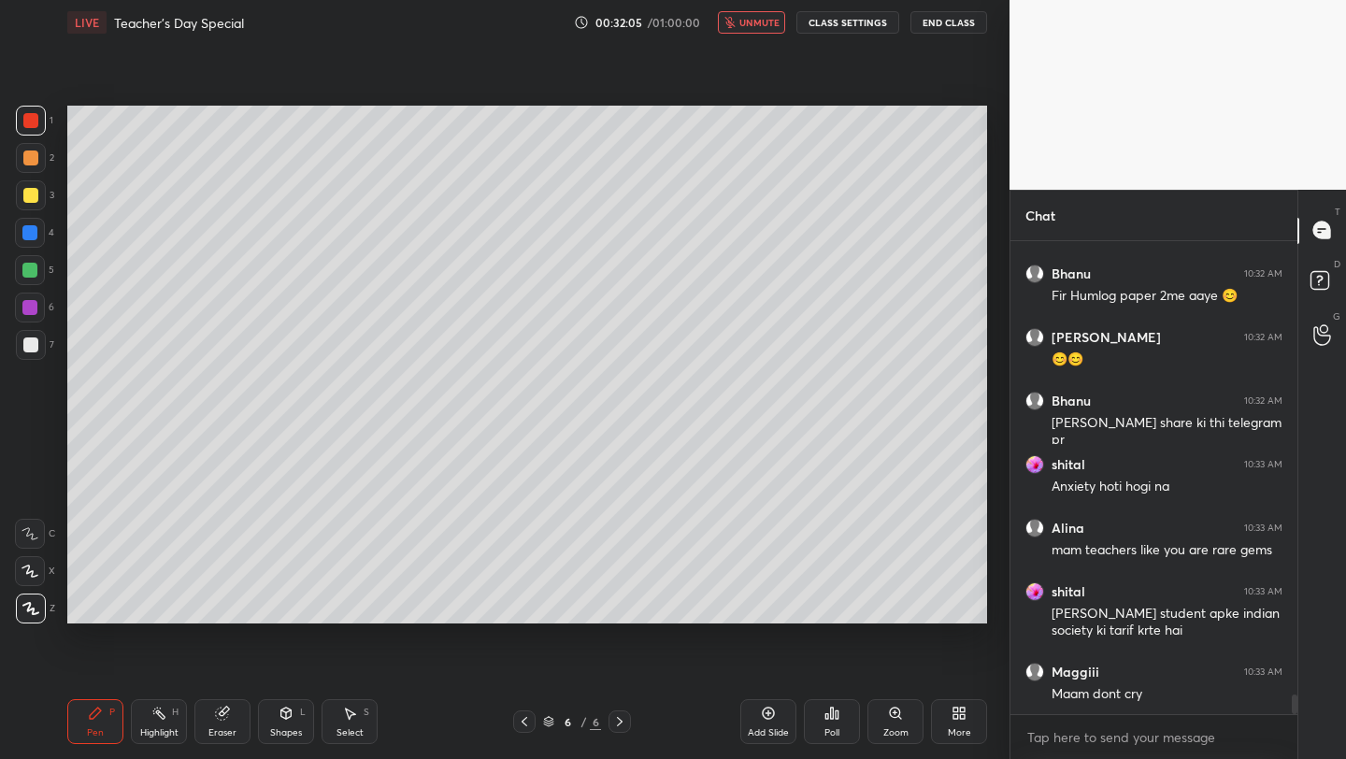
scroll to position [10789, 0]
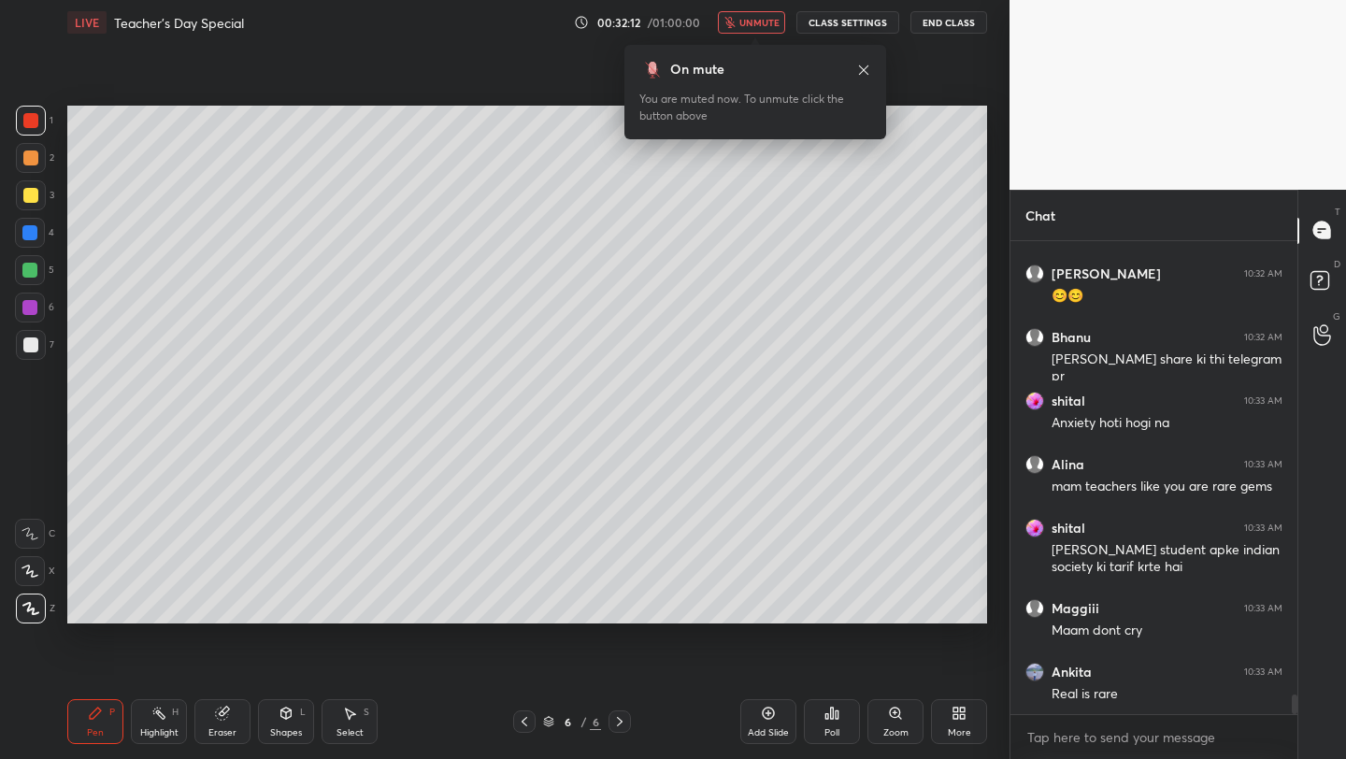
drag, startPoint x: 745, startPoint y: 32, endPoint x: 738, endPoint y: -1, distance: 33.6
click at [738, 0] on html "1 2 3 4 5 6 7 C X Z C X Z E E Erase all H H LIVE Teacher's Day Special 00:32:12…" at bounding box center [673, 0] width 1346 height 0
click at [741, 18] on button "unmute" at bounding box center [751, 22] width 67 height 22
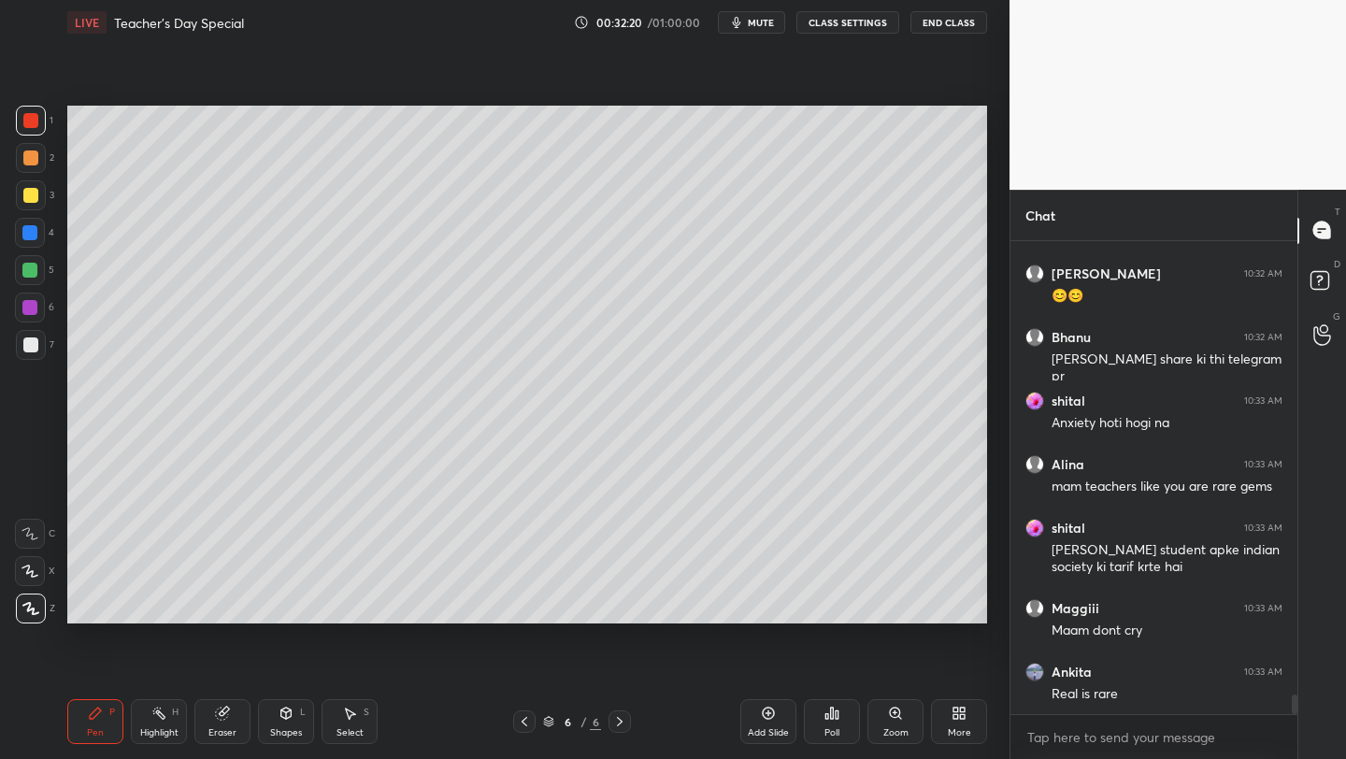
scroll to position [10852, 0]
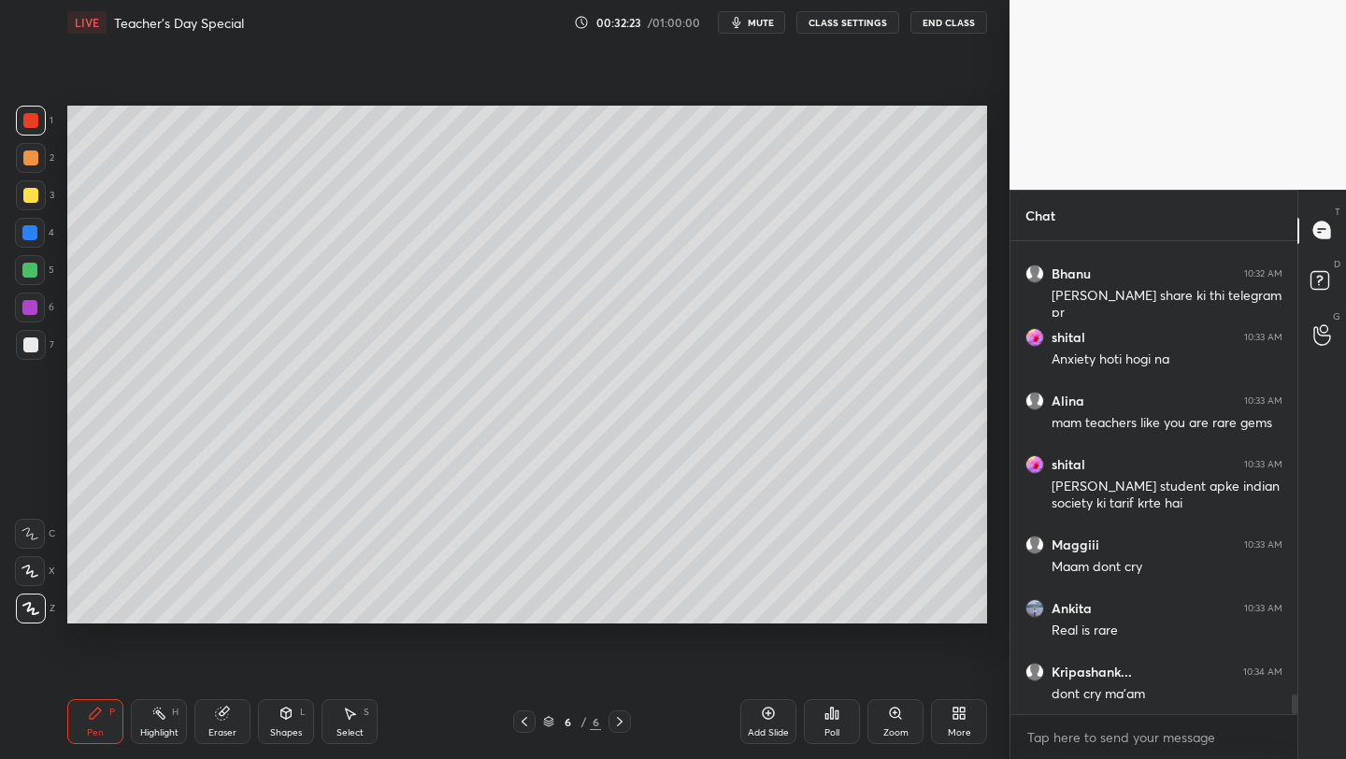
click at [763, 718] on icon at bounding box center [768, 713] width 15 height 15
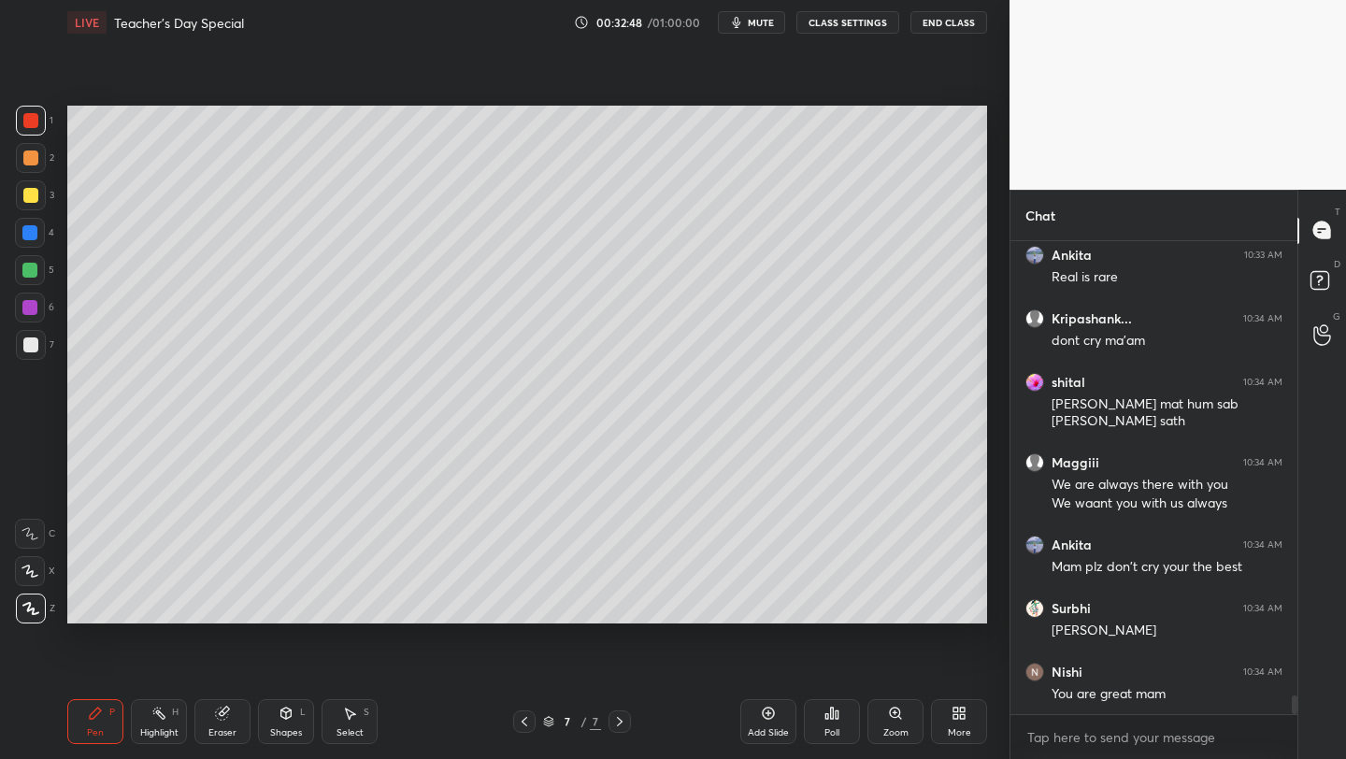
scroll to position [11320, 0]
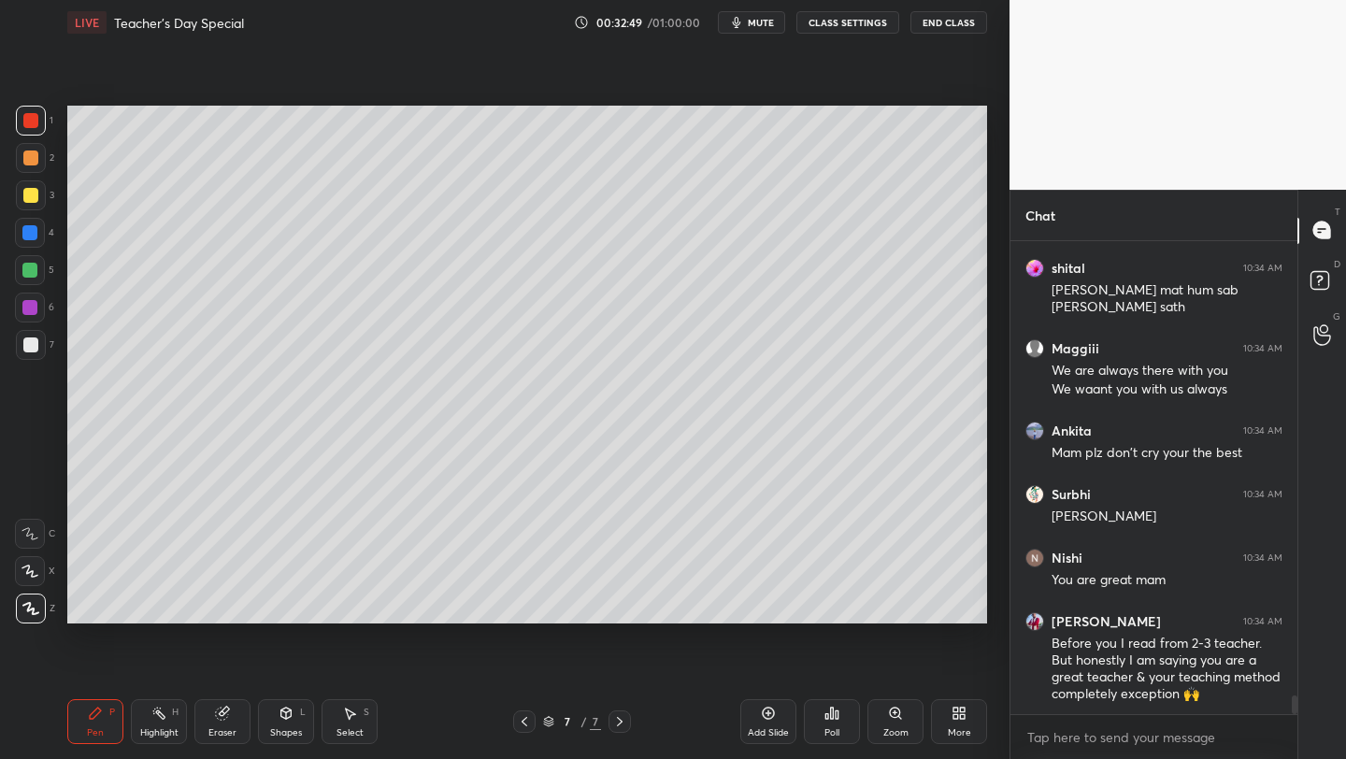
drag, startPoint x: 27, startPoint y: 195, endPoint x: 60, endPoint y: 200, distance: 33.1
click at [28, 194] on div at bounding box center [30, 195] width 15 height 15
click at [760, 25] on span "mute" at bounding box center [761, 22] width 26 height 13
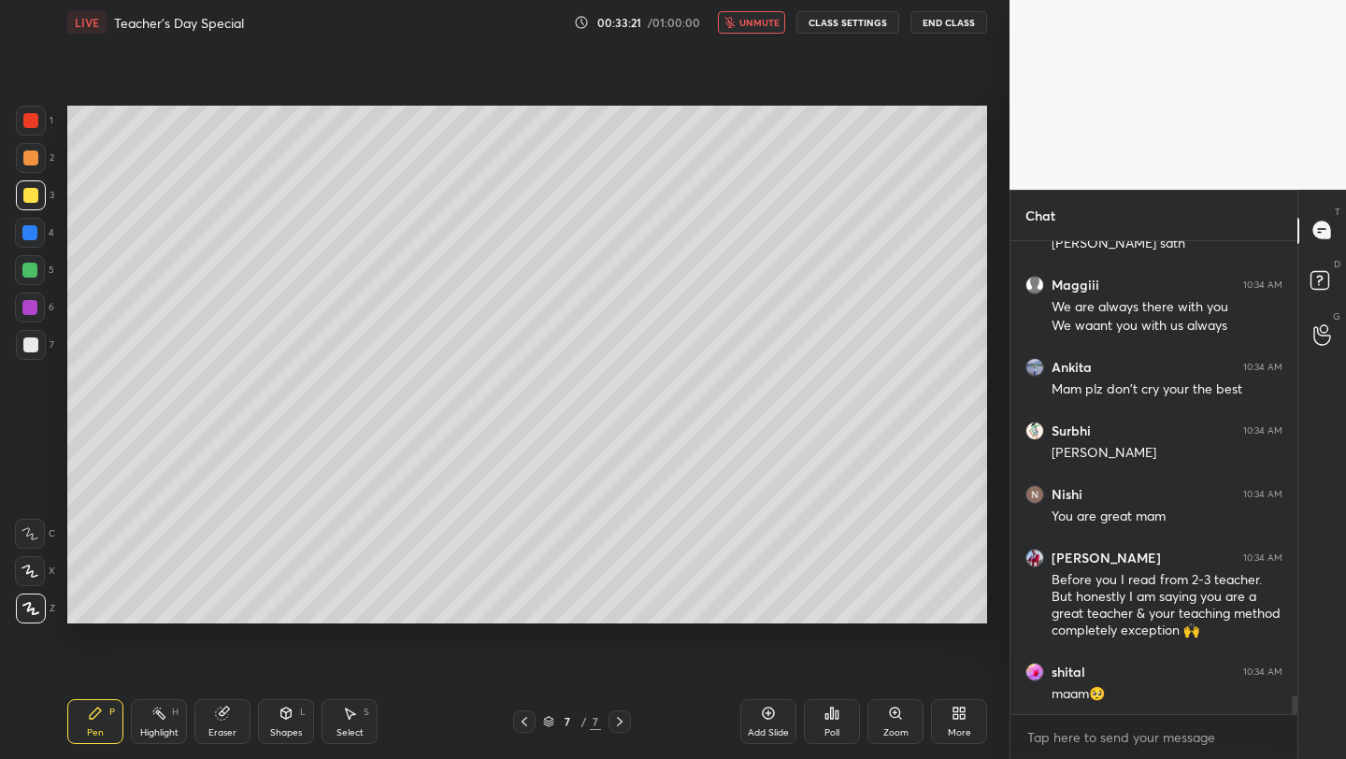
scroll to position [11481, 0]
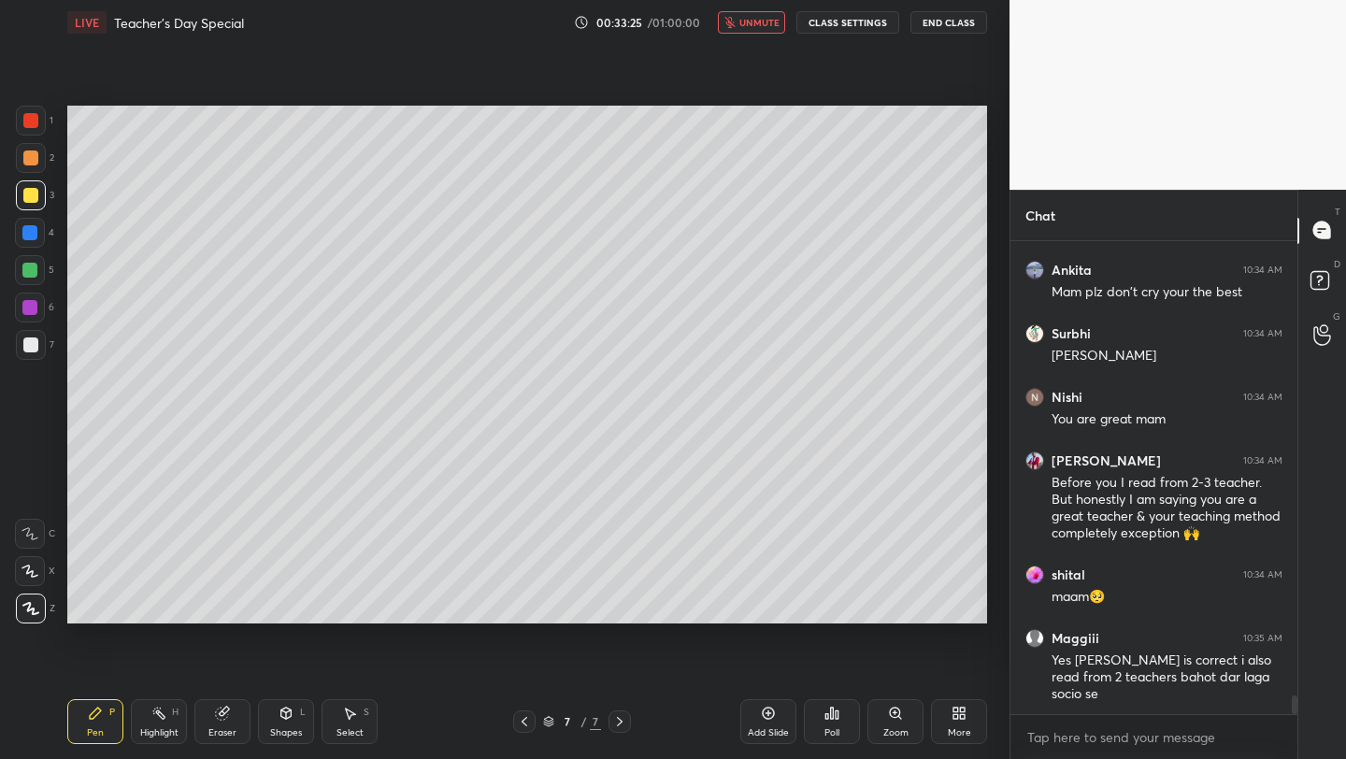
click at [742, 31] on button "unmute" at bounding box center [751, 22] width 67 height 22
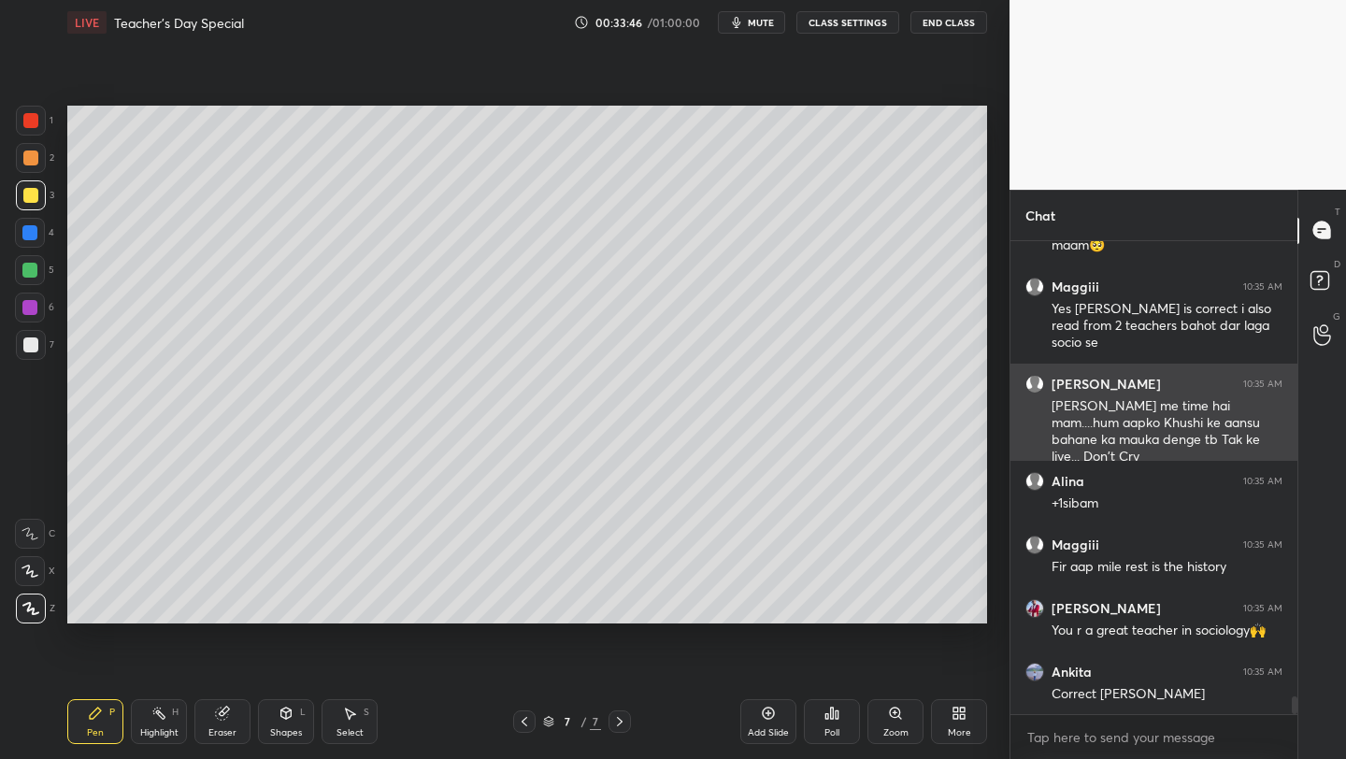
scroll to position [11913, 0]
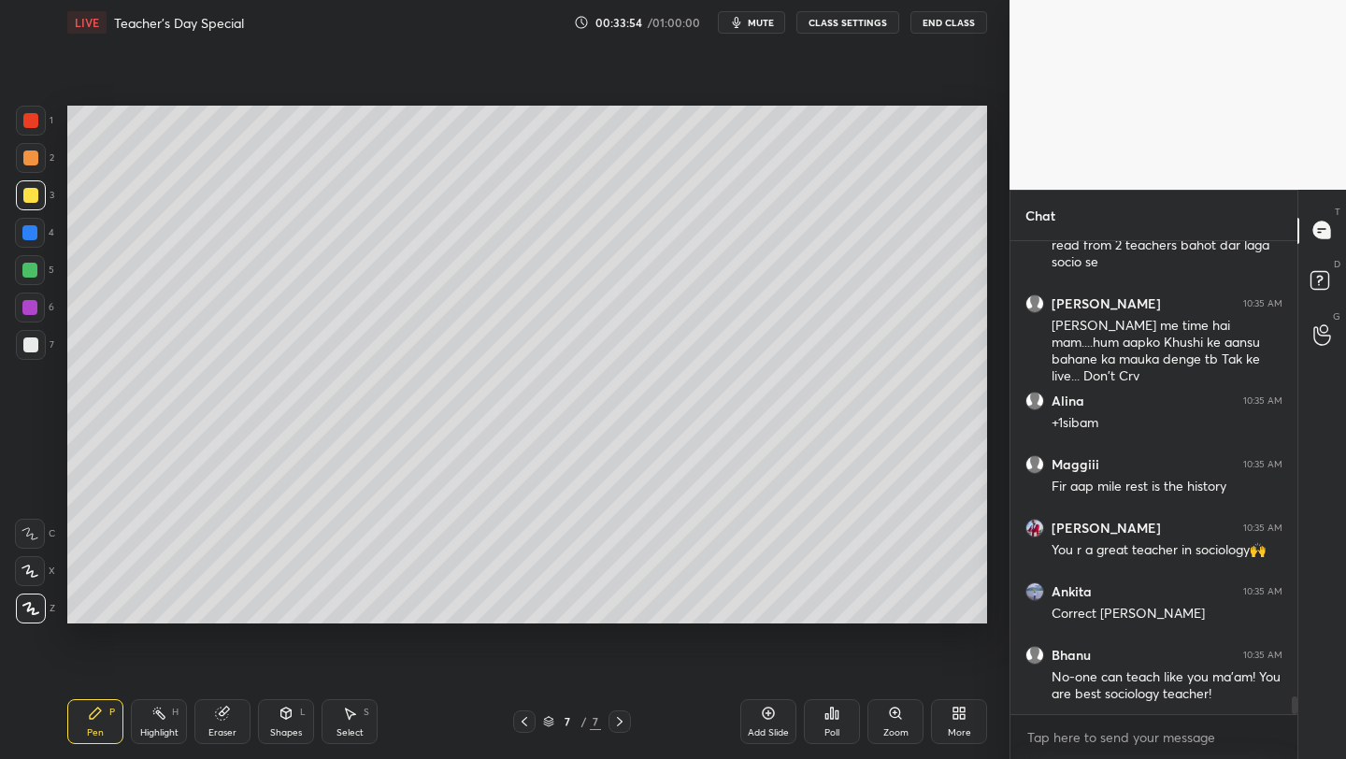
drag, startPoint x: 27, startPoint y: 349, endPoint x: 65, endPoint y: 361, distance: 40.2
click at [28, 349] on div at bounding box center [30, 345] width 15 height 15
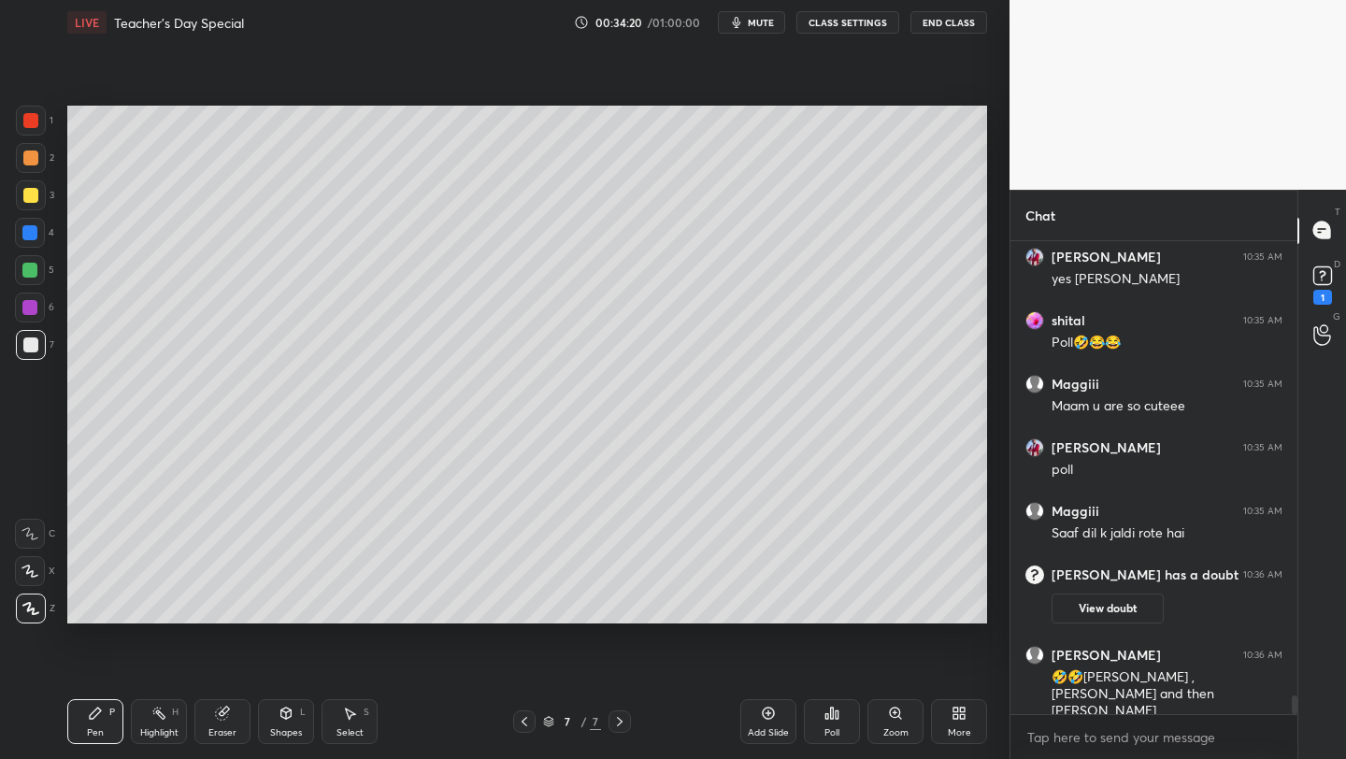
scroll to position [11384, 0]
click at [1315, 272] on rect at bounding box center [1323, 275] width 18 height 18
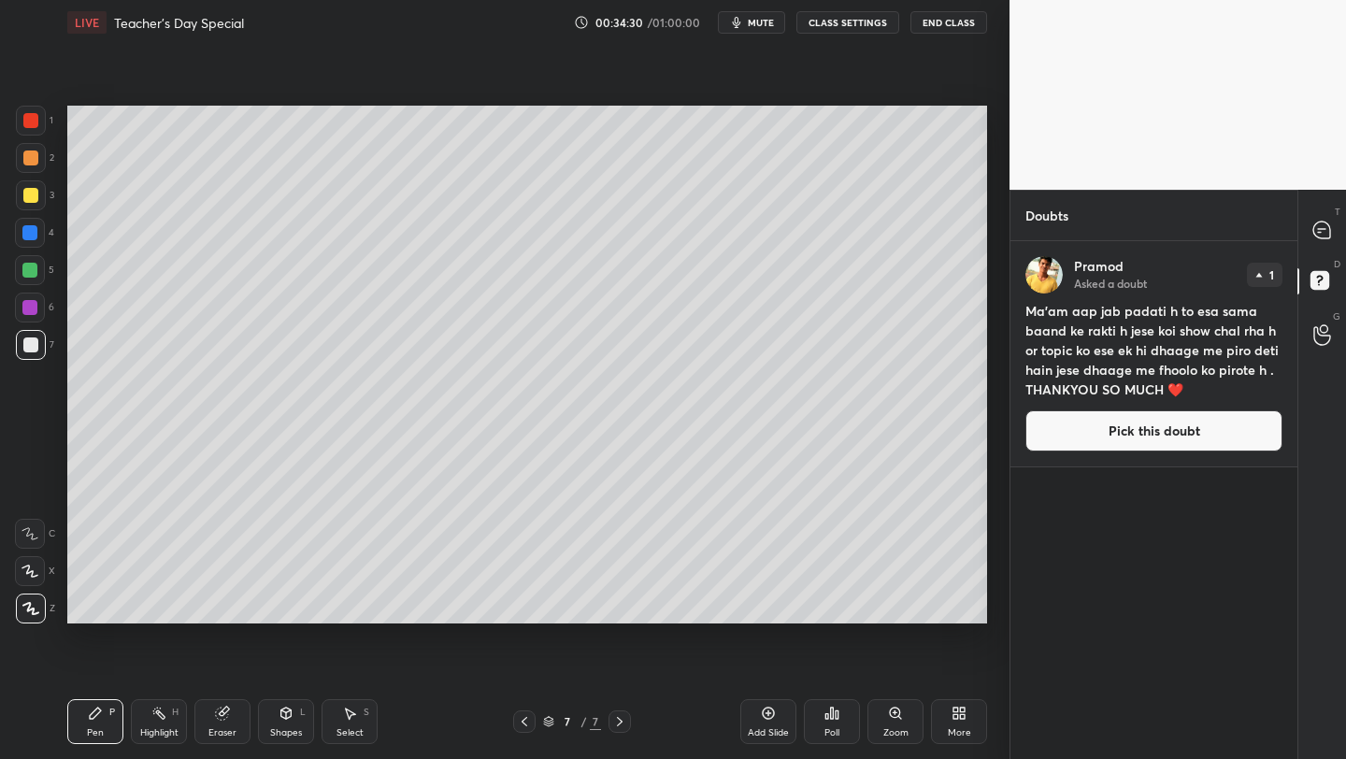
click at [1085, 432] on button "Pick this doubt" at bounding box center [1154, 430] width 257 height 41
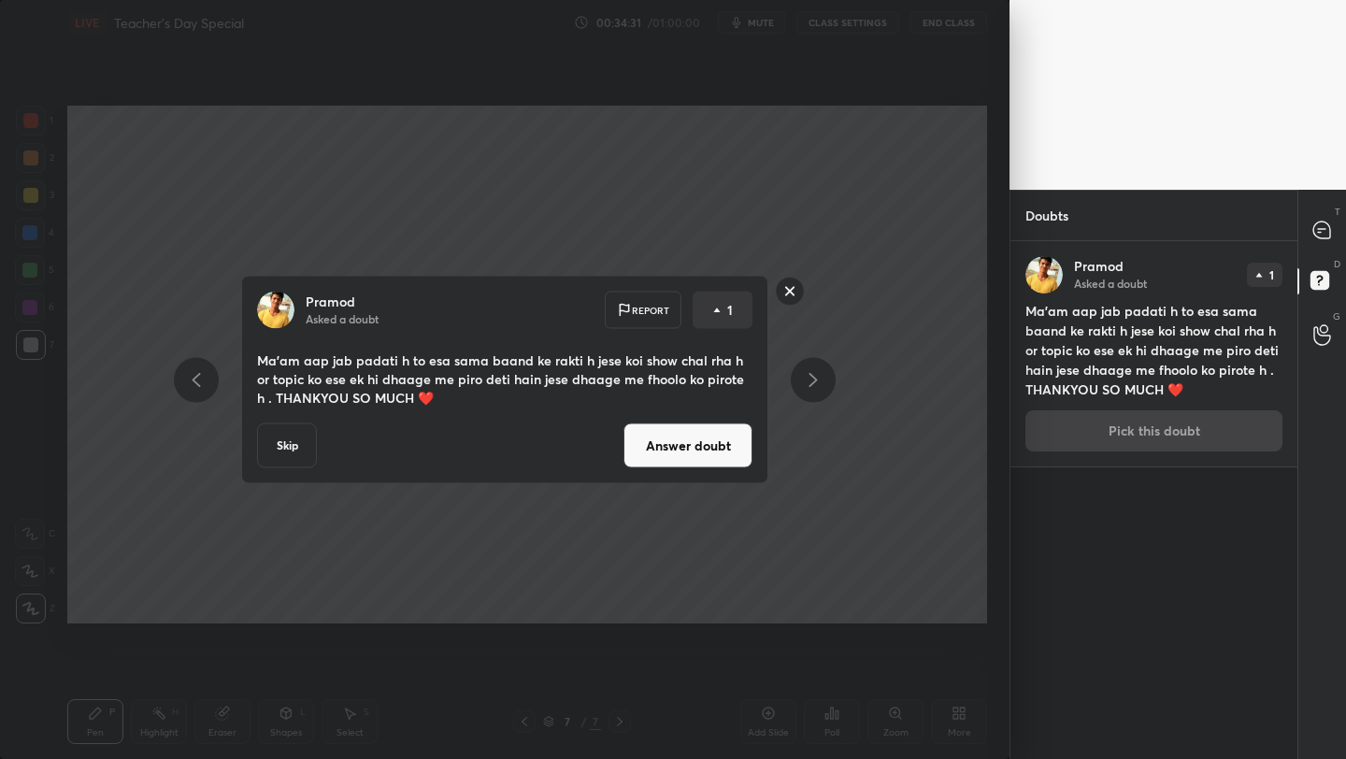
click at [692, 447] on button "Answer doubt" at bounding box center [688, 446] width 129 height 45
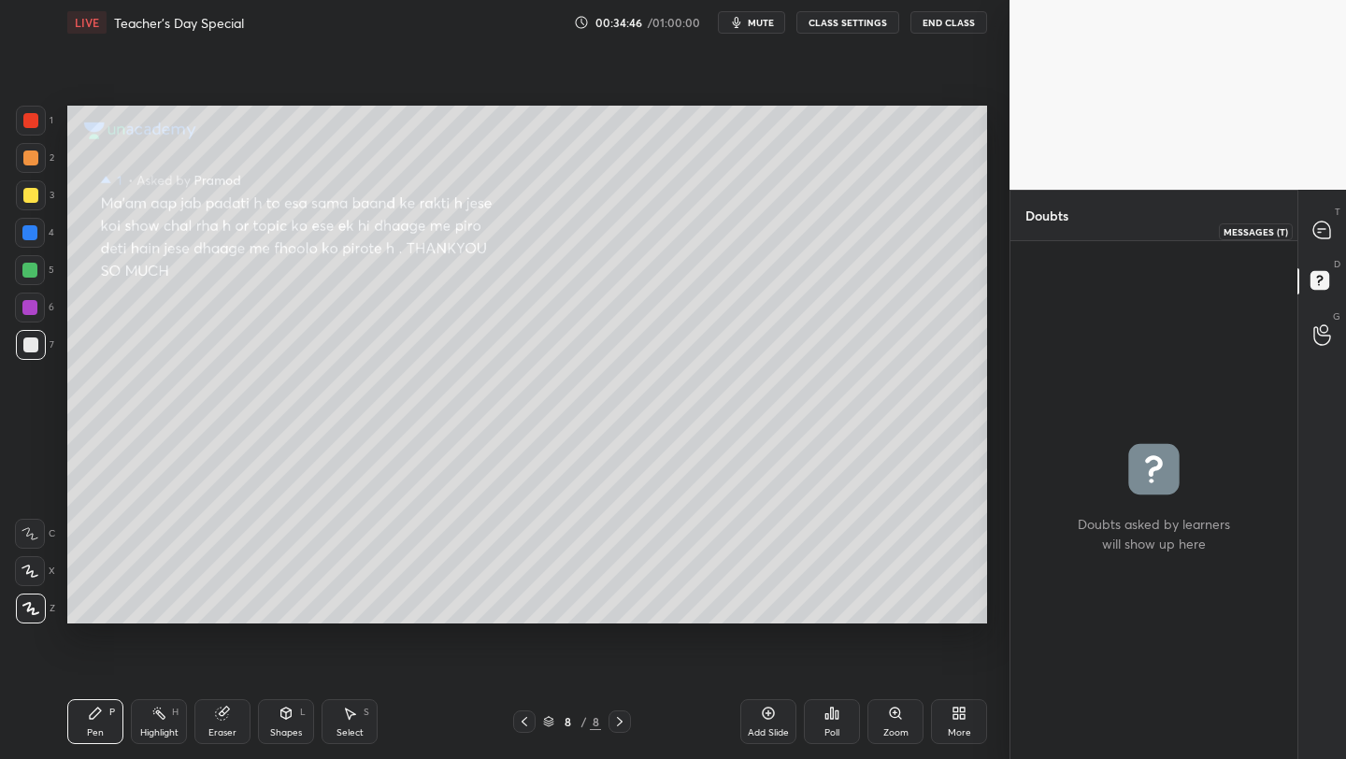
click at [1334, 229] on div at bounding box center [1322, 231] width 37 height 34
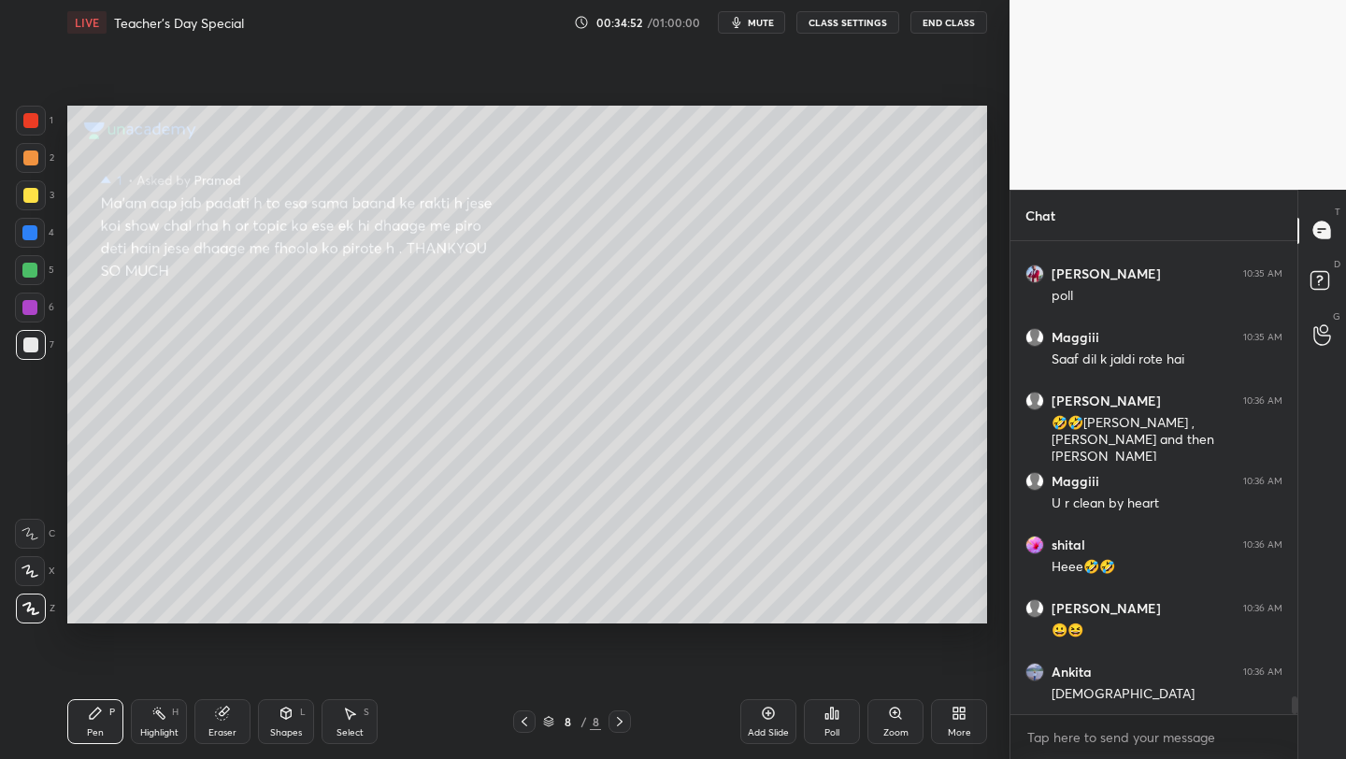
scroll to position [12078, 0]
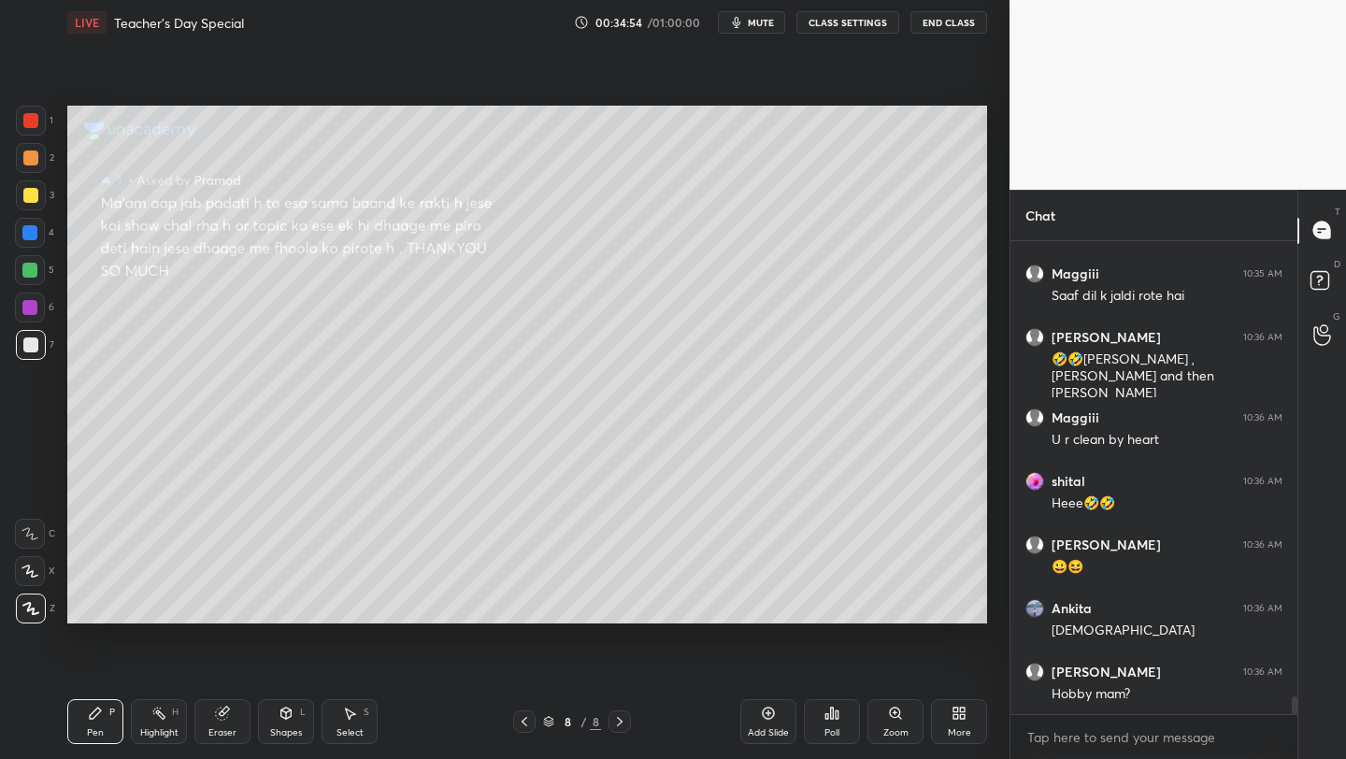
click at [530, 714] on icon at bounding box center [524, 721] width 15 height 15
click at [623, 720] on icon at bounding box center [619, 721] width 15 height 15
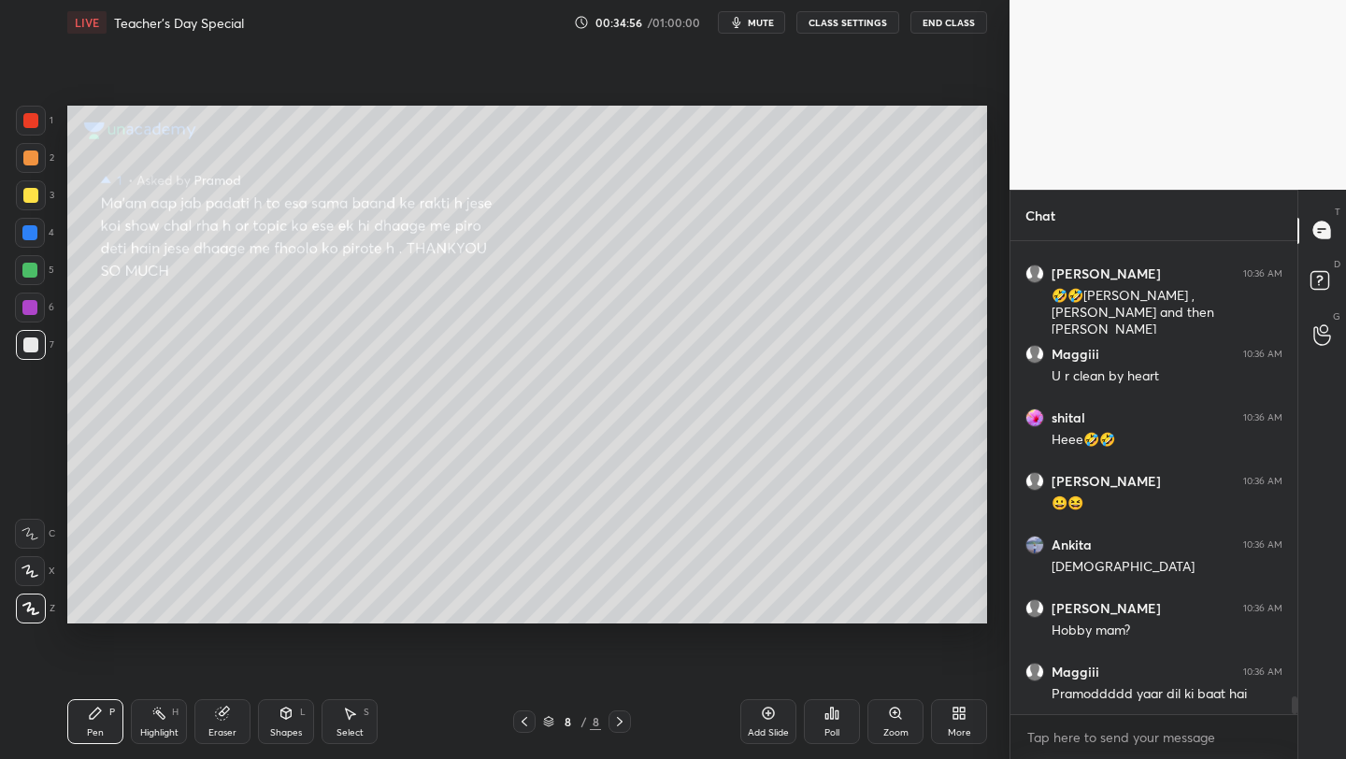
click at [775, 723] on div "Add Slide" at bounding box center [769, 721] width 56 height 45
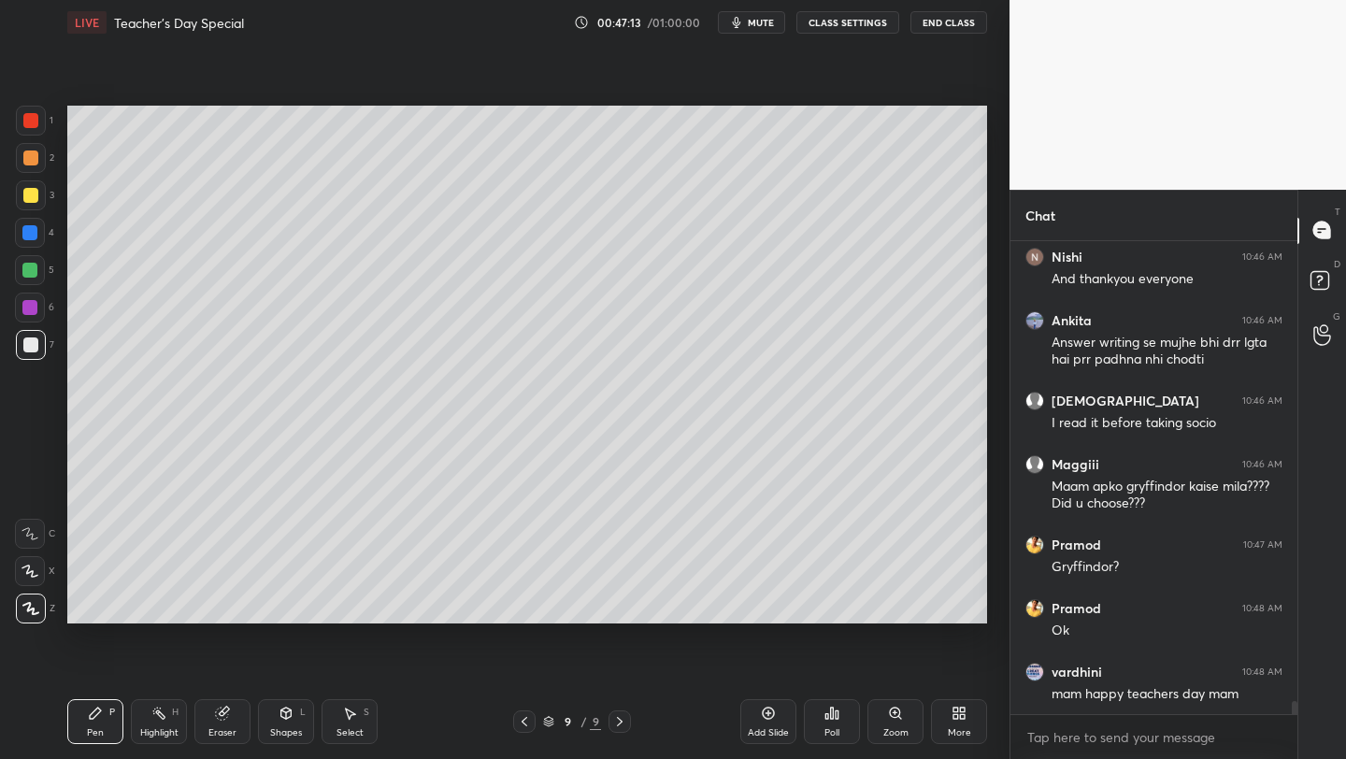
scroll to position [17344, 0]
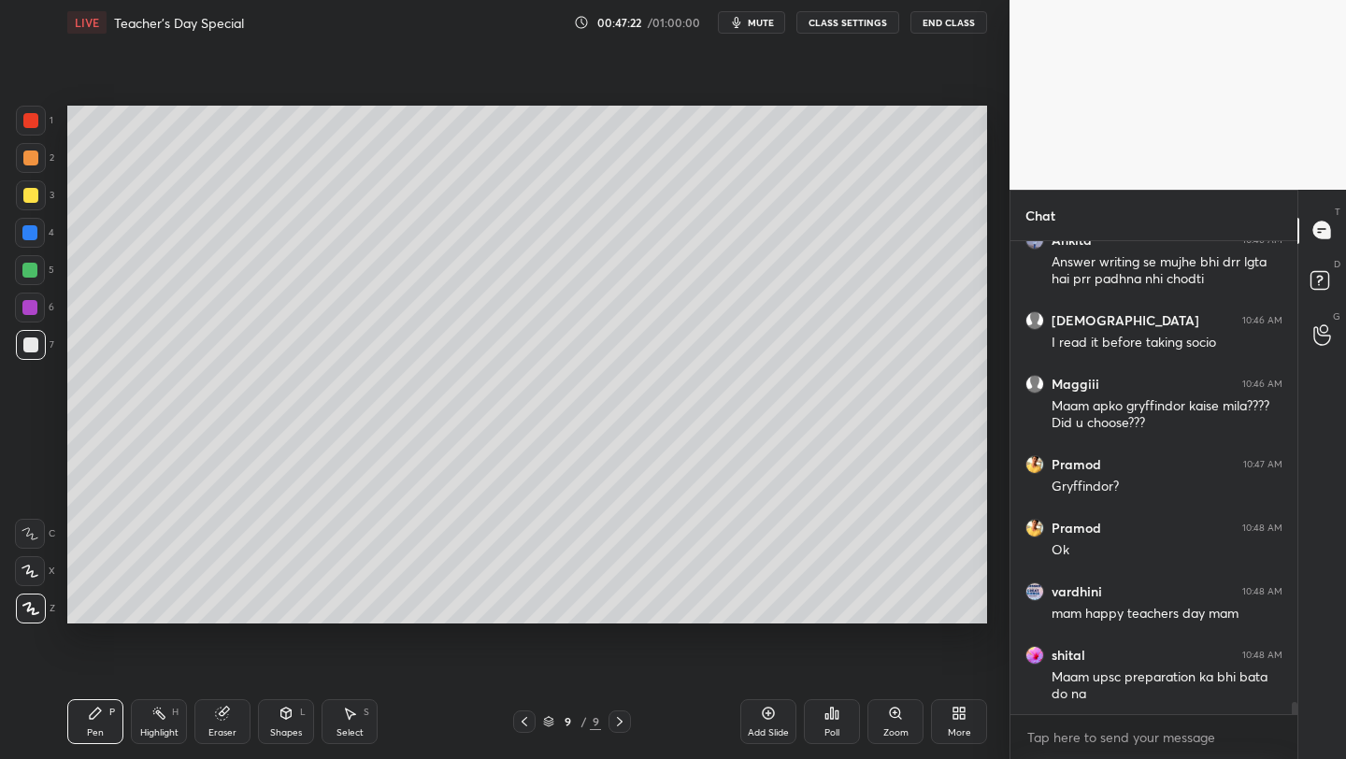
click at [767, 713] on icon at bounding box center [769, 714] width 6 height 6
click at [26, 196] on div at bounding box center [30, 195] width 15 height 15
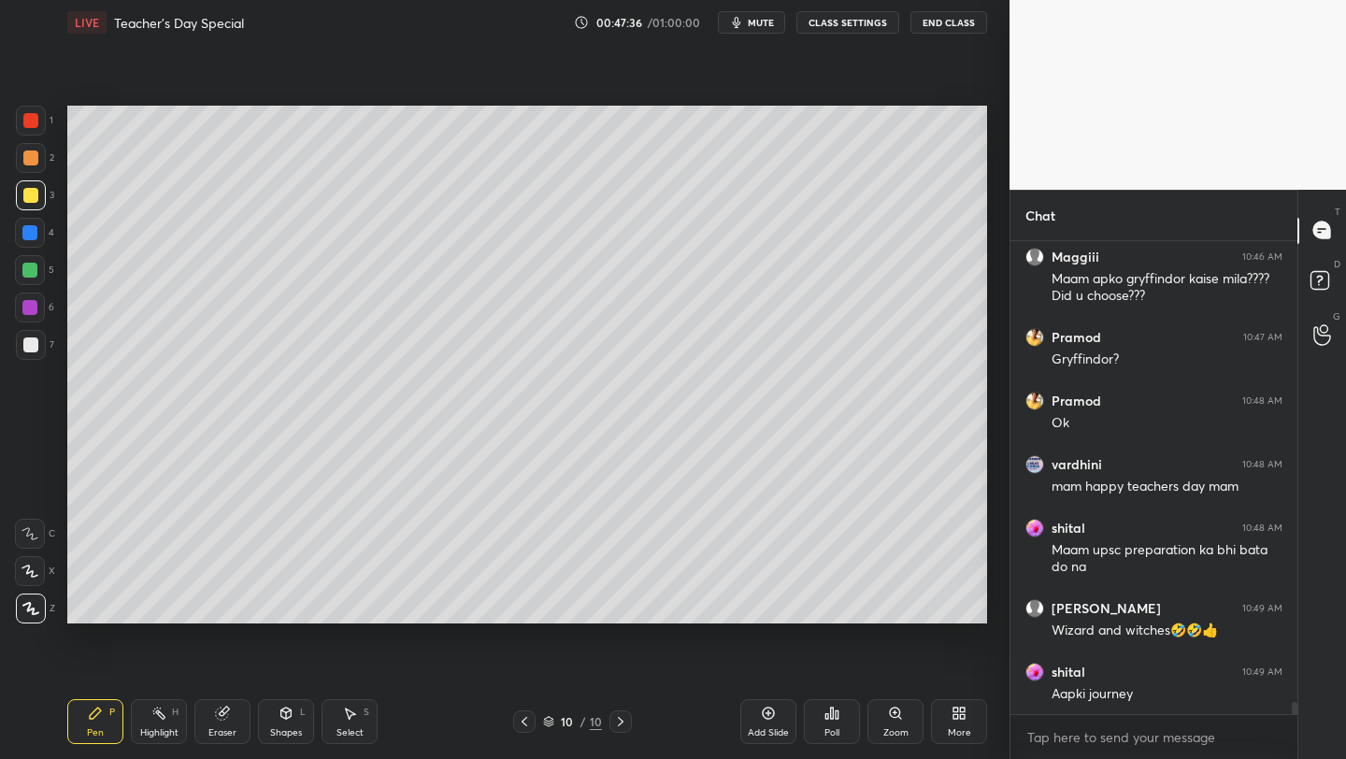
scroll to position [17535, 0]
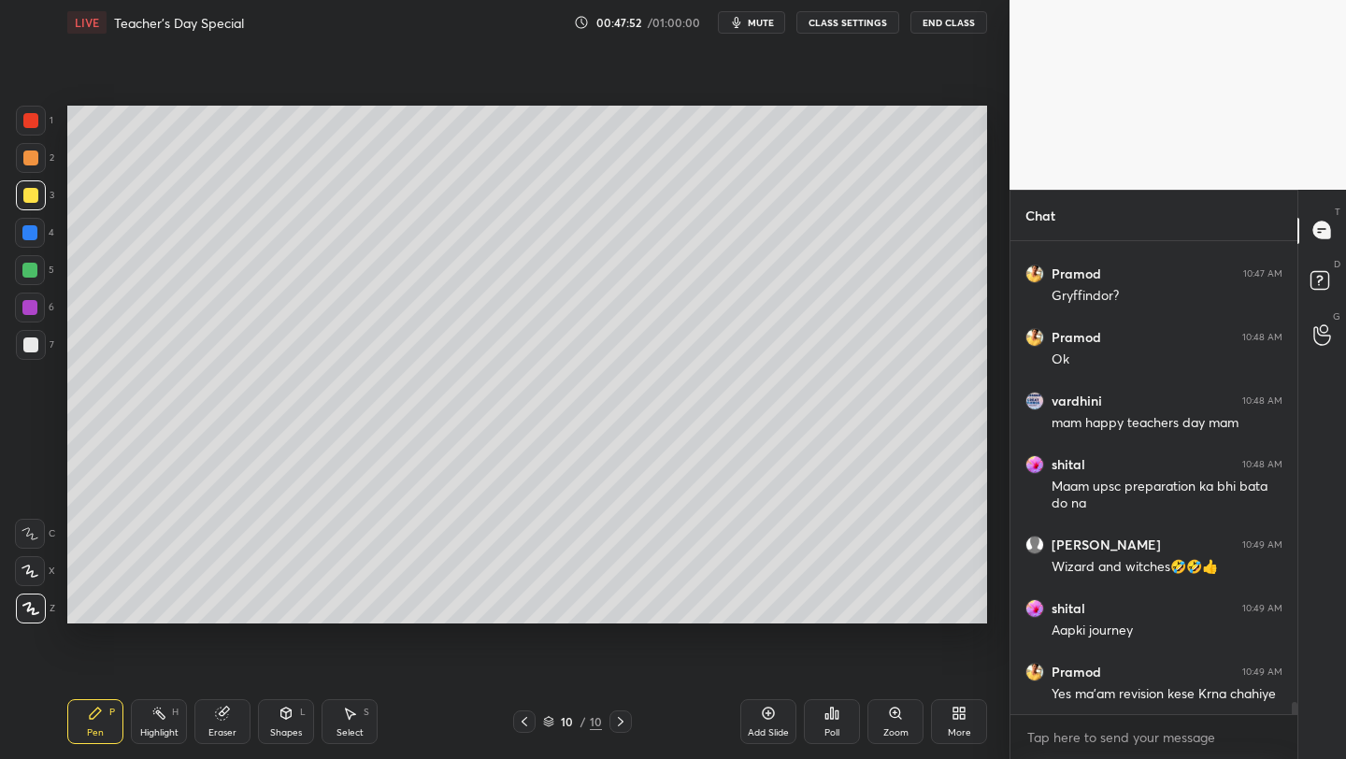
click at [29, 340] on div at bounding box center [30, 345] width 15 height 15
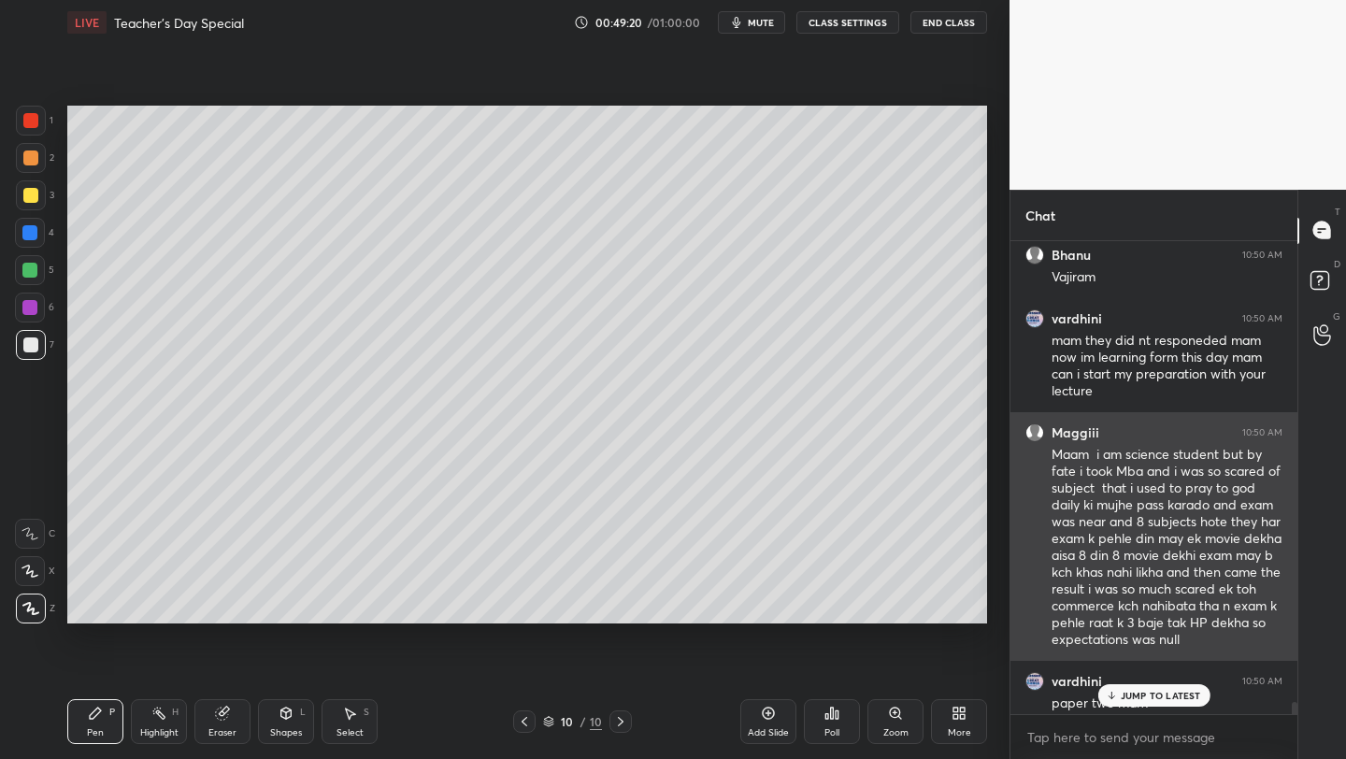
scroll to position [18085, 0]
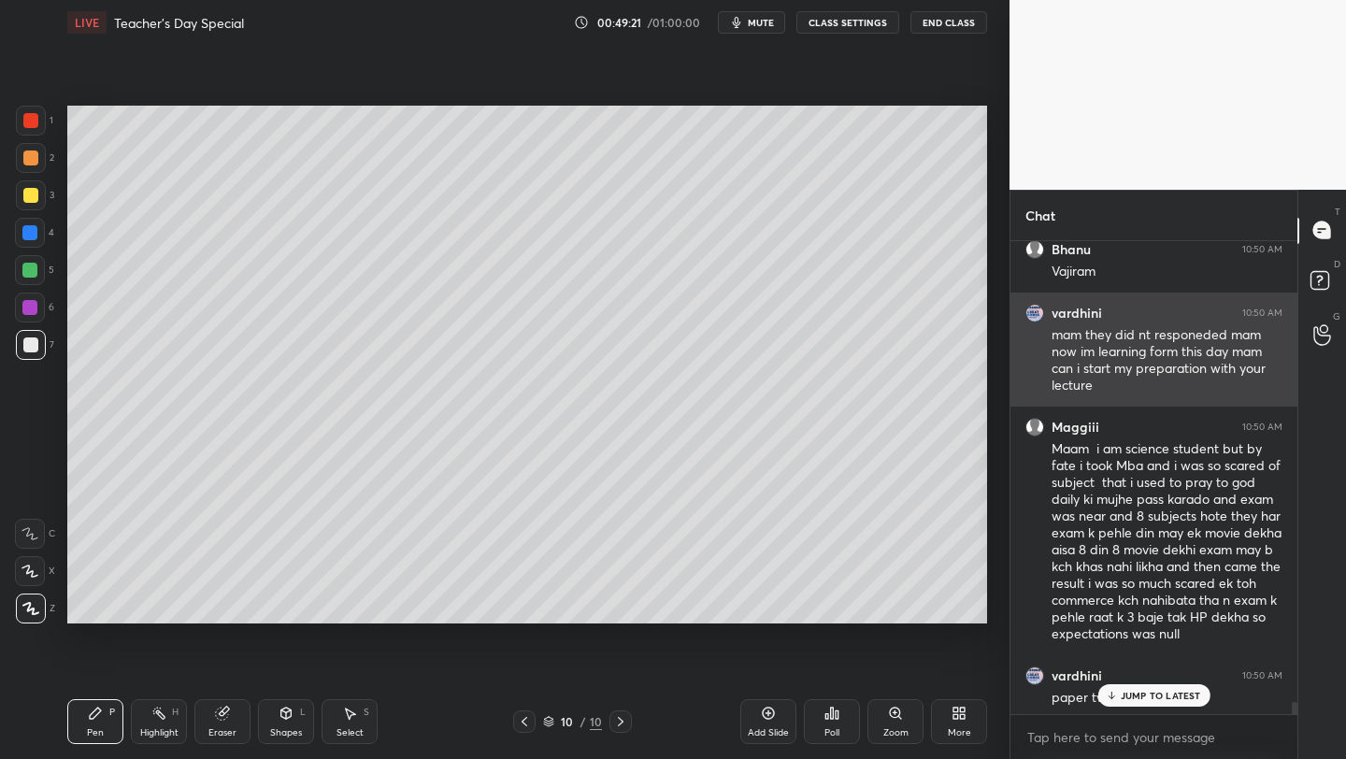
click at [1086, 353] on div "mam they did nt responeded mam now im learning form this day mam can i start my…" at bounding box center [1167, 360] width 231 height 69
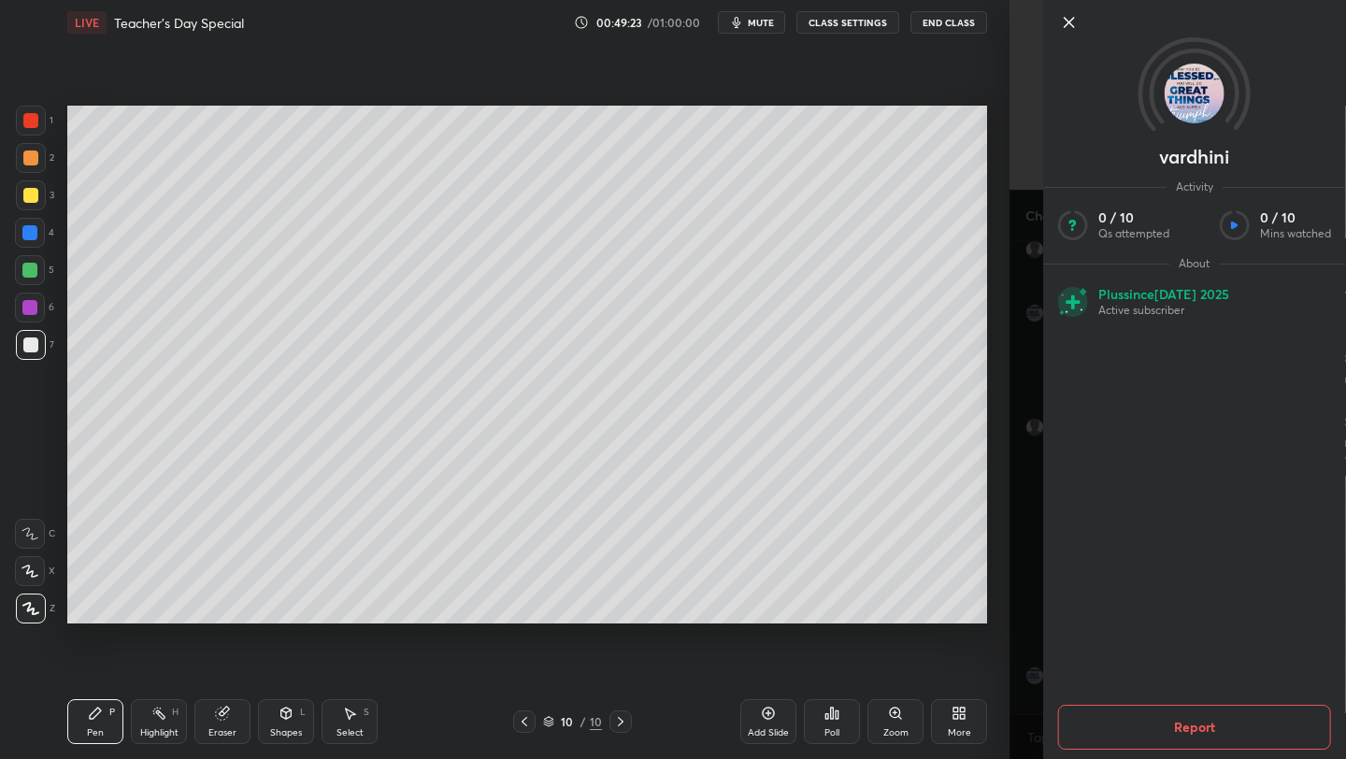
click at [1066, 29] on icon at bounding box center [1069, 22] width 22 height 22
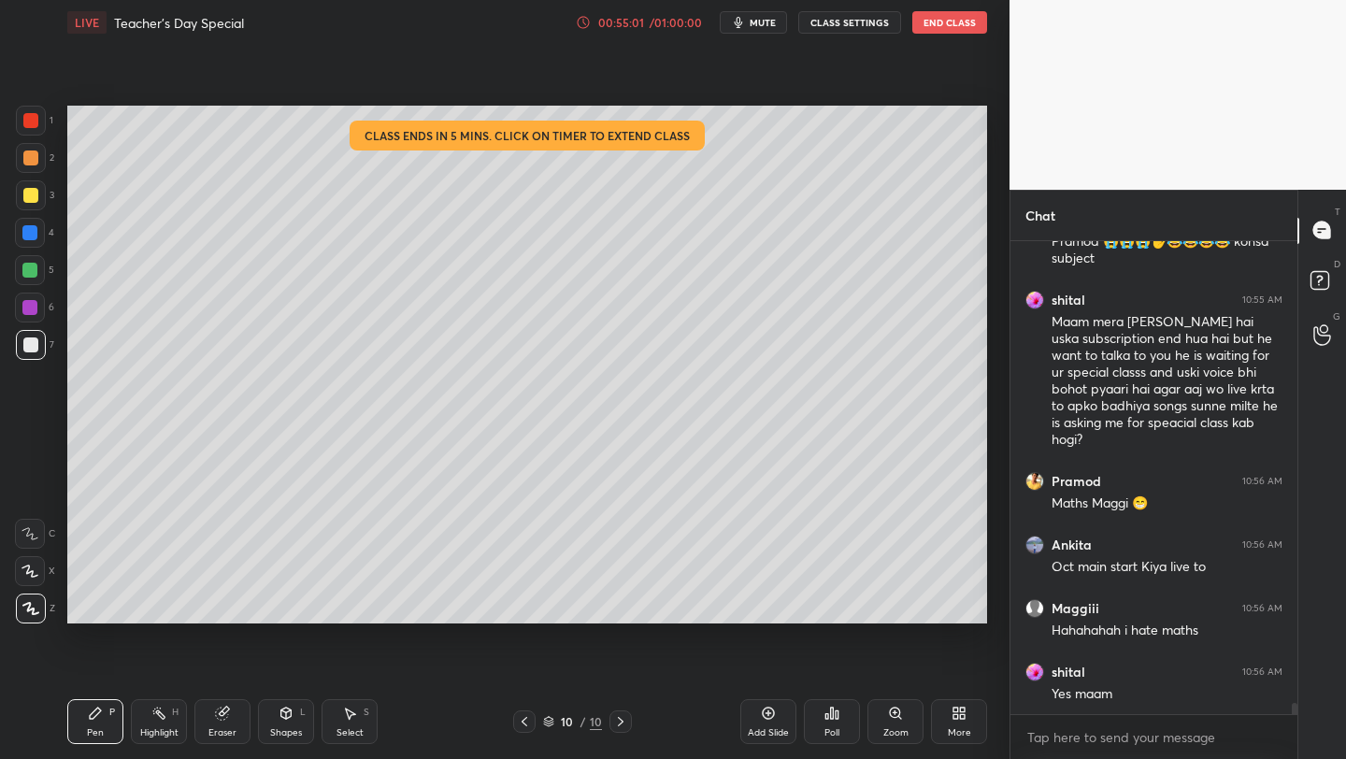
scroll to position [19663, 0]
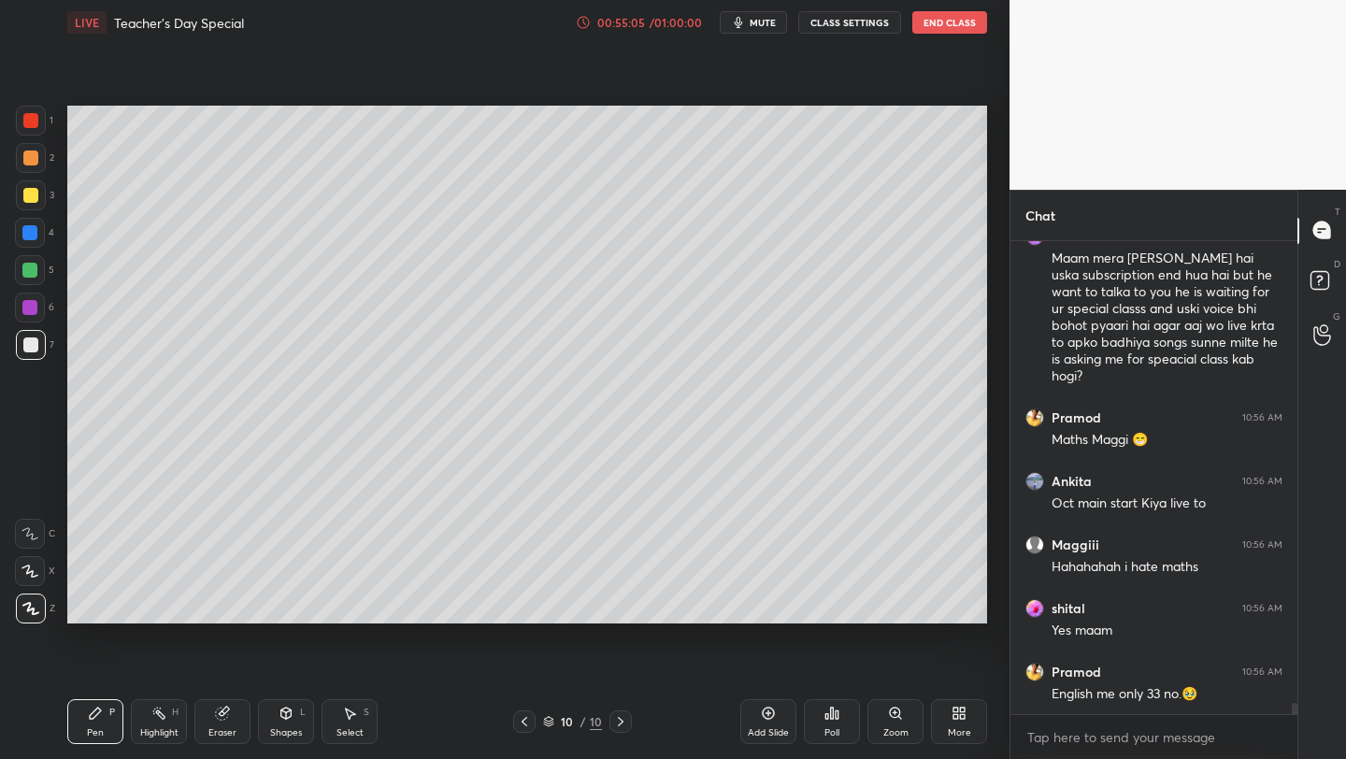
click at [631, 21] on div "00:55:05" at bounding box center [621, 22] width 52 height 11
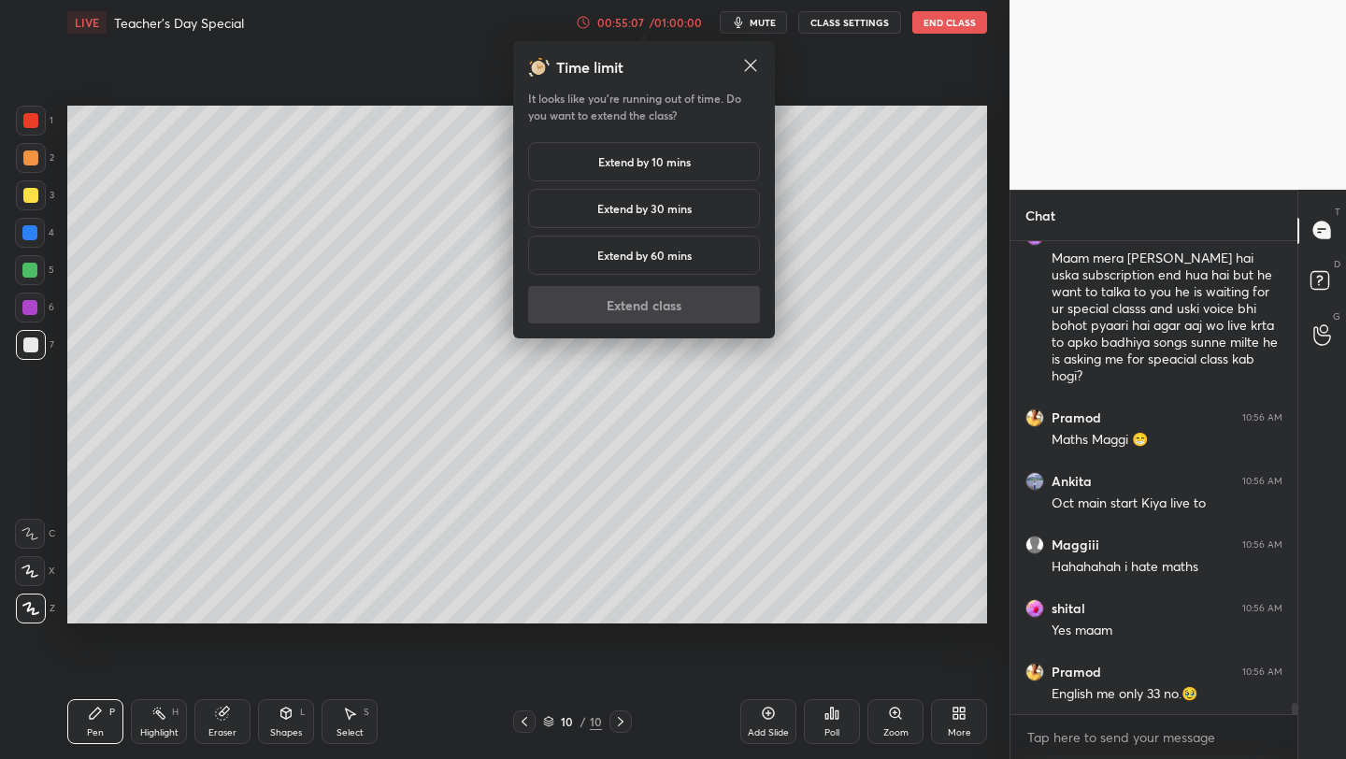
click at [618, 159] on h5 "Extend by 10 mins" at bounding box center [644, 161] width 93 height 17
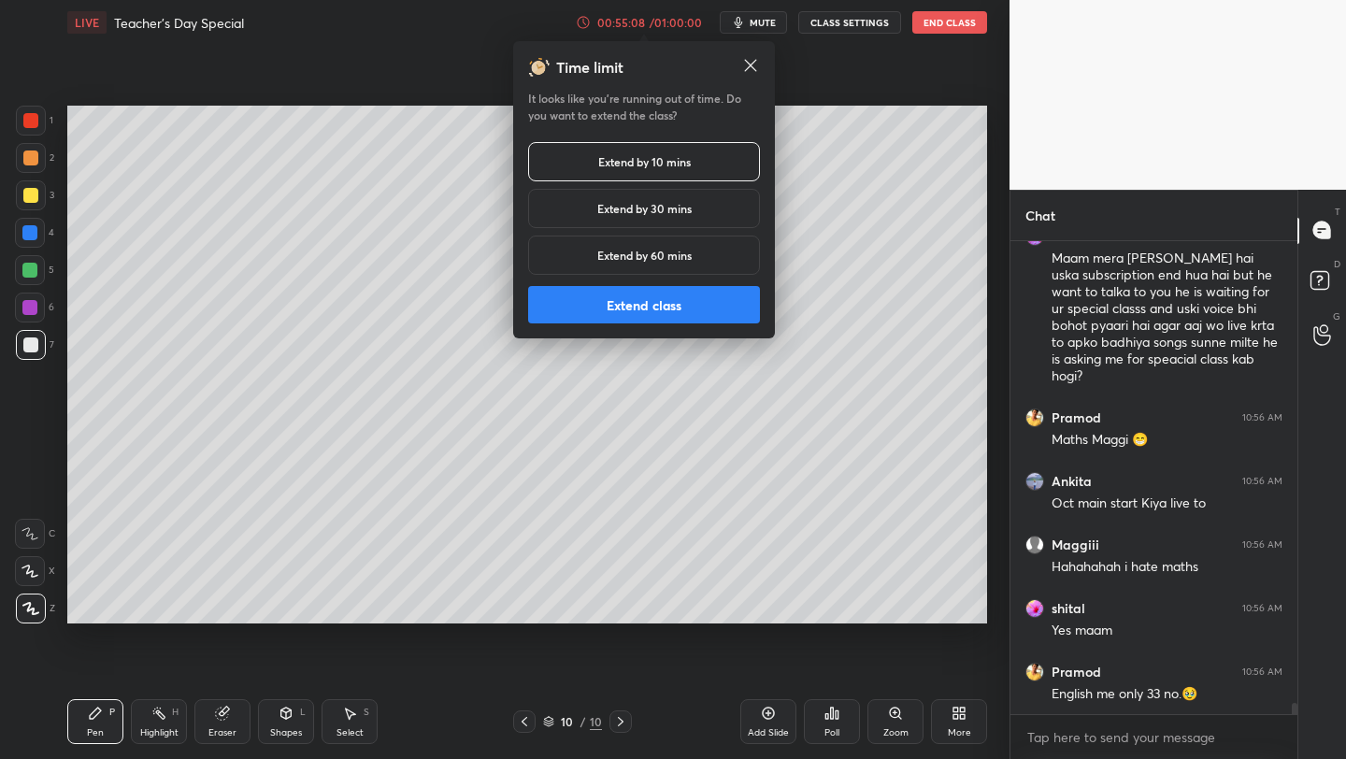
click at [612, 305] on button "Extend class" at bounding box center [644, 304] width 232 height 37
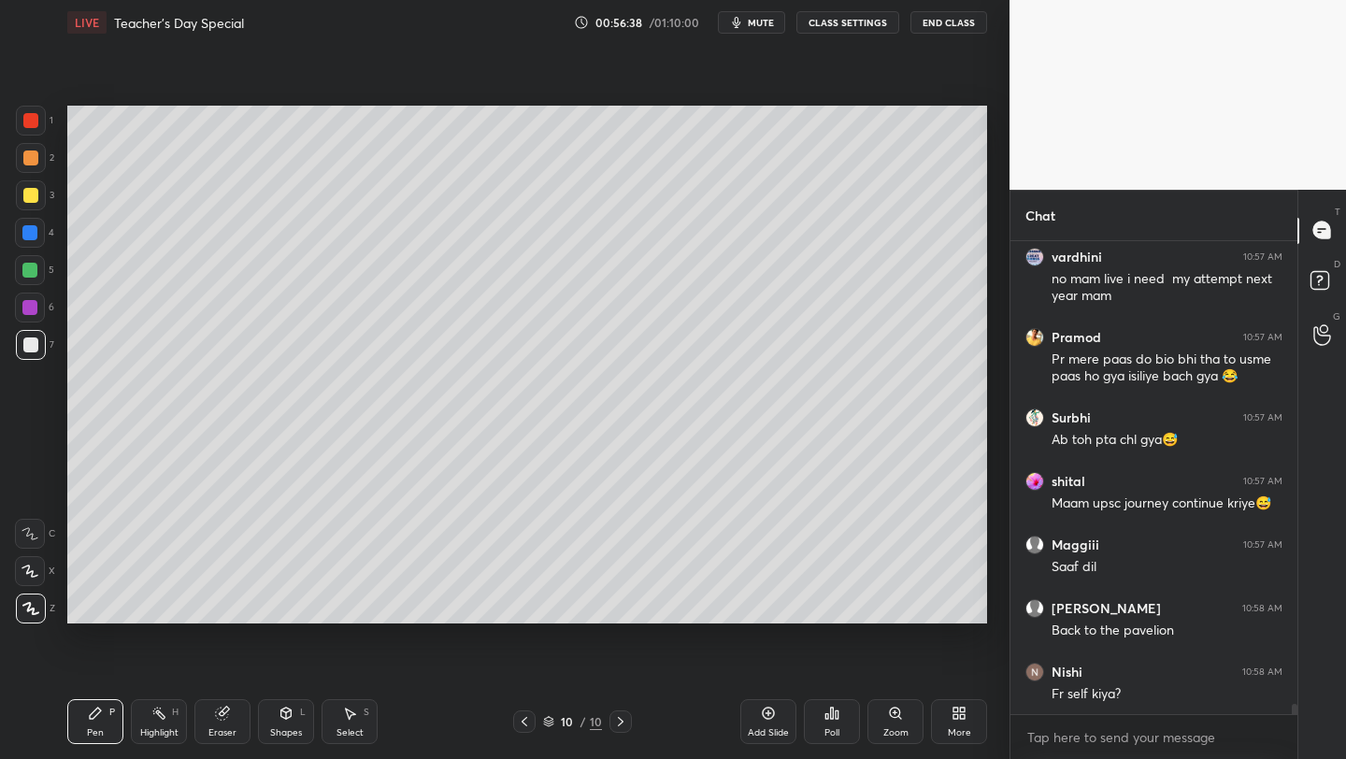
scroll to position [20667, 0]
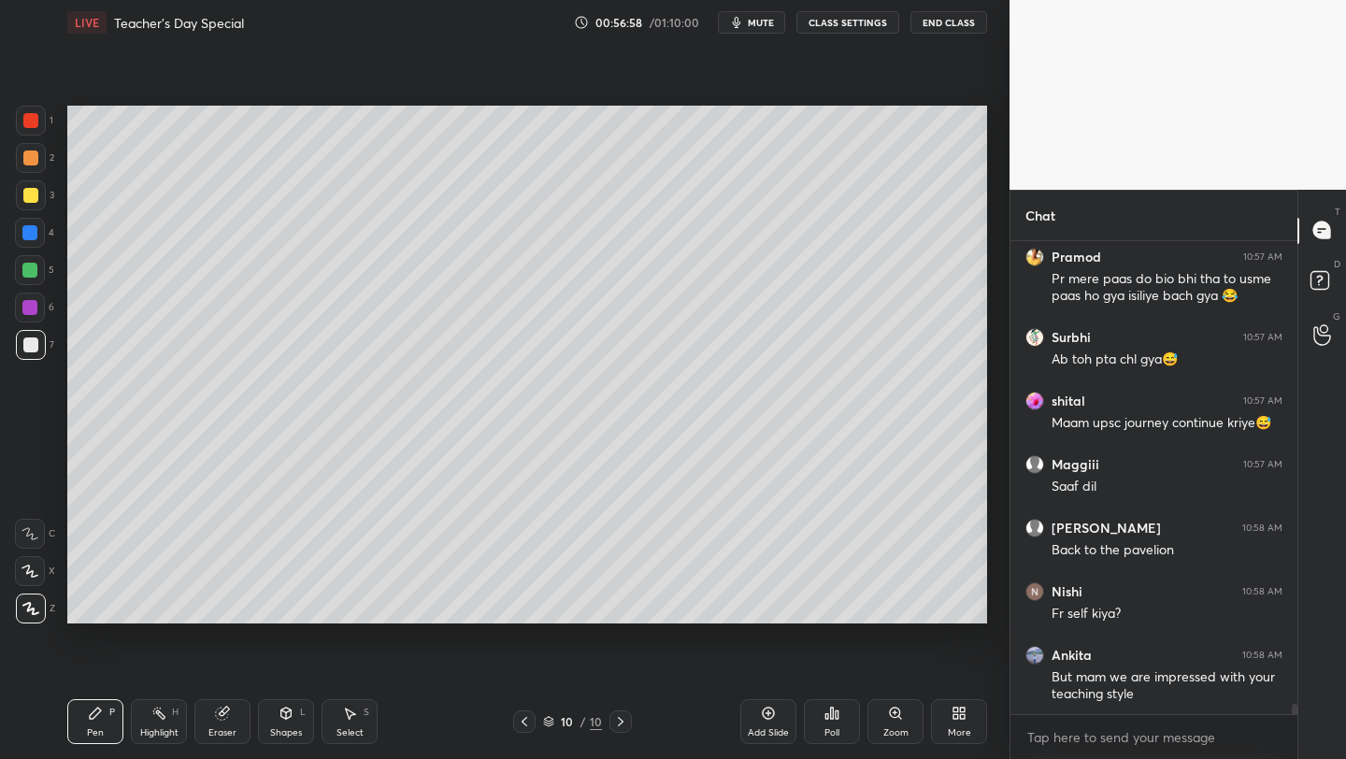
click at [28, 191] on div at bounding box center [30, 195] width 15 height 15
click at [765, 723] on div "Add Slide" at bounding box center [769, 721] width 56 height 45
click at [603, 20] on div "00:58:35 / 01:10:00 mute CLASS SETTINGS End Class" at bounding box center [780, 22] width 413 height 22
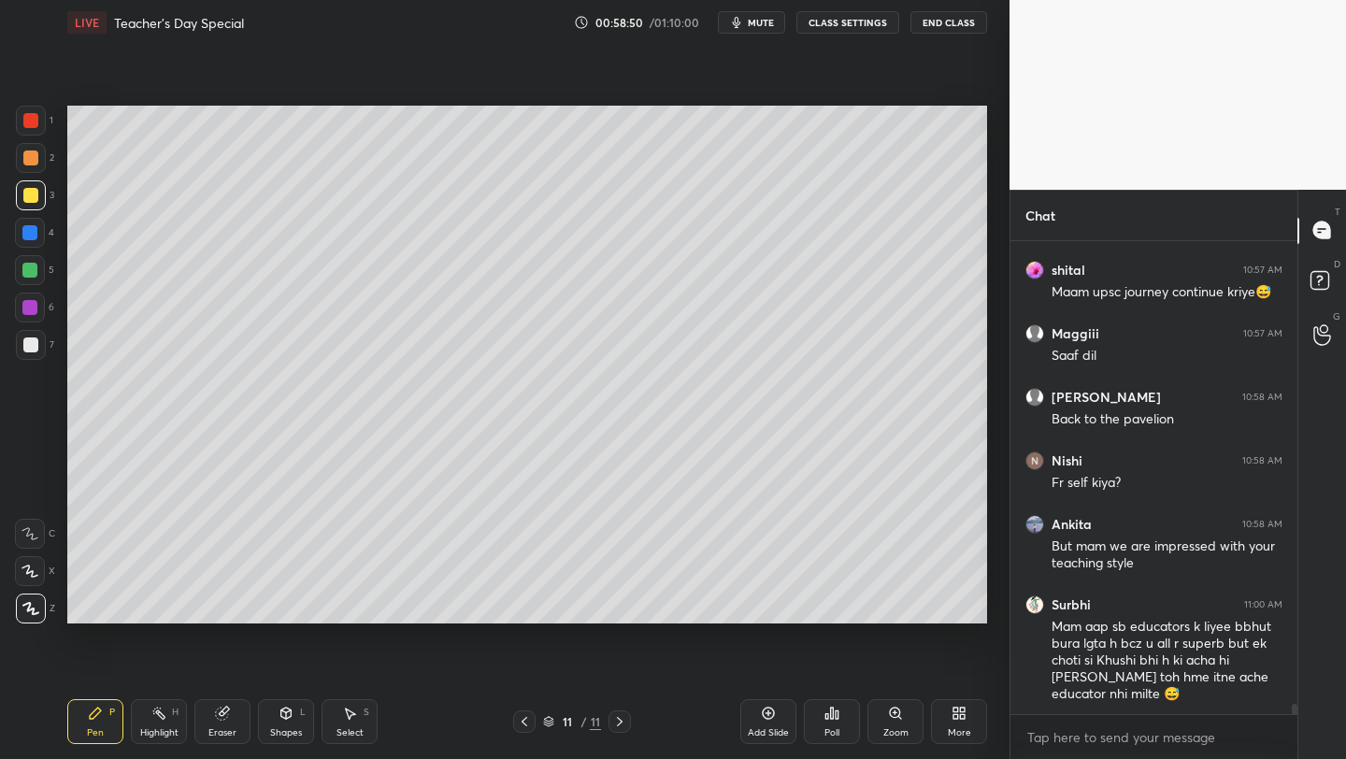
click at [26, 344] on div at bounding box center [30, 345] width 15 height 15
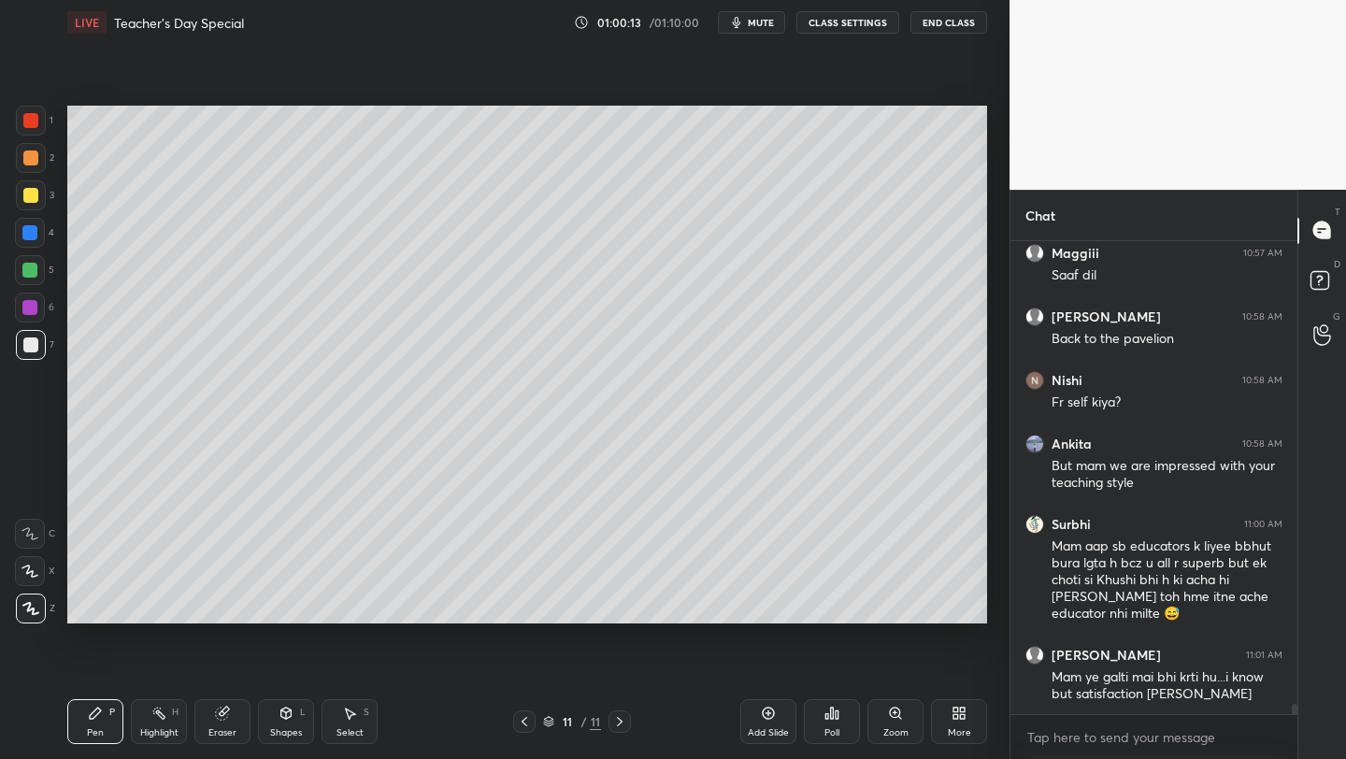
click at [25, 194] on div at bounding box center [30, 195] width 15 height 15
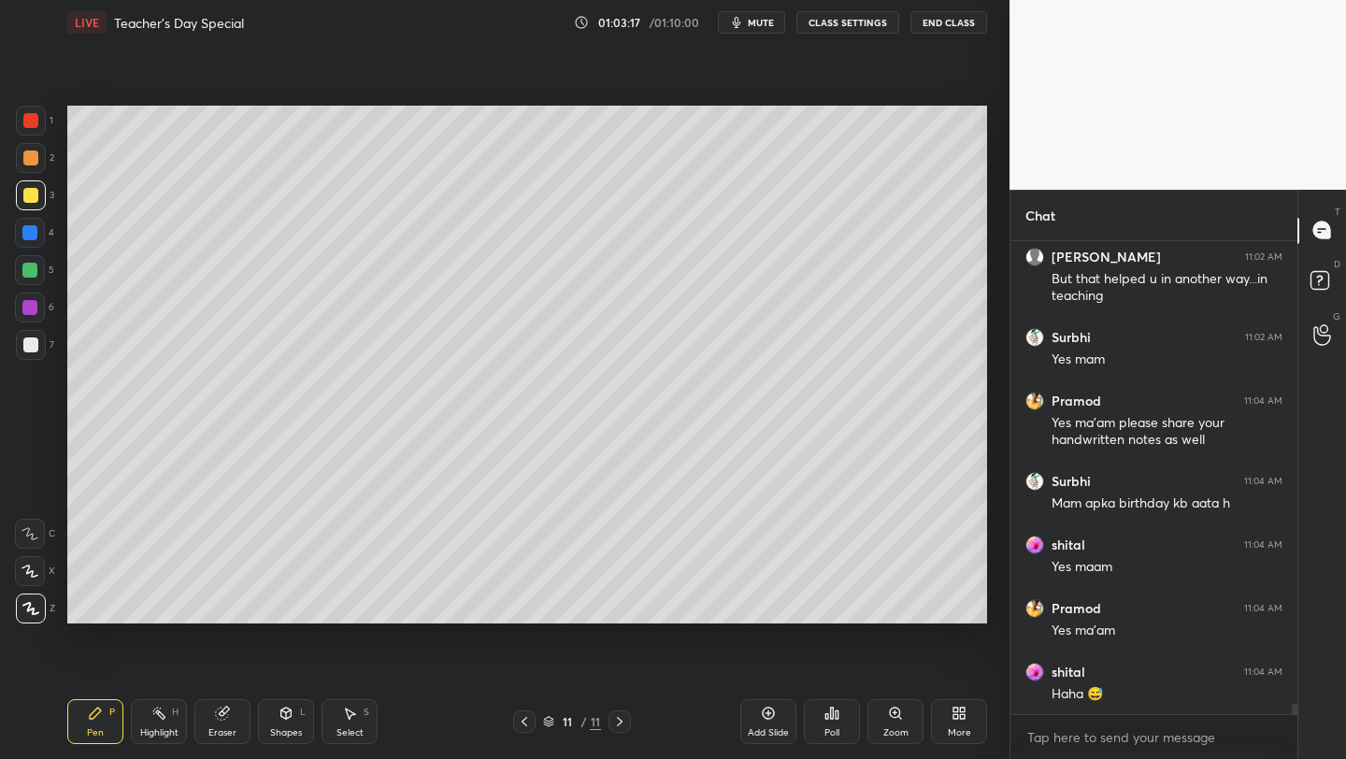
scroll to position [21421, 0]
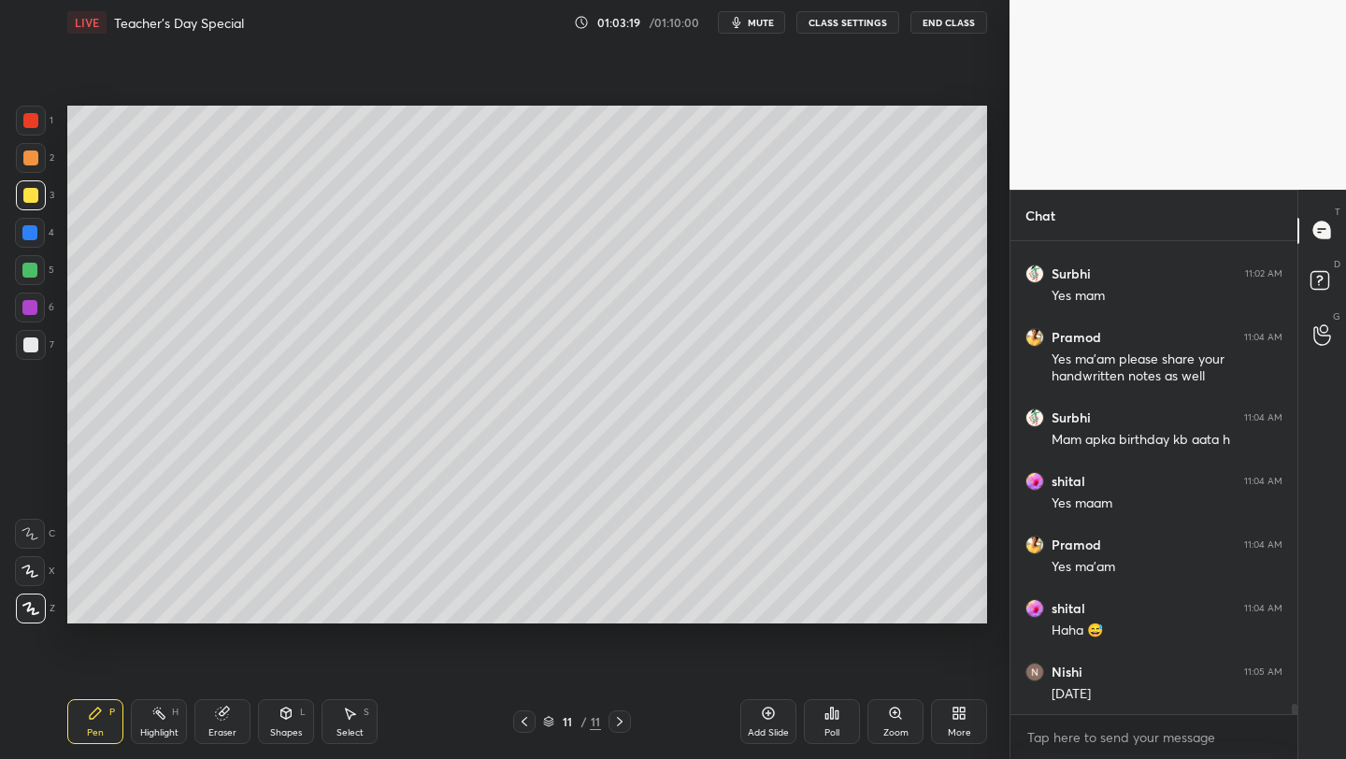
click at [29, 350] on div at bounding box center [30, 345] width 15 height 15
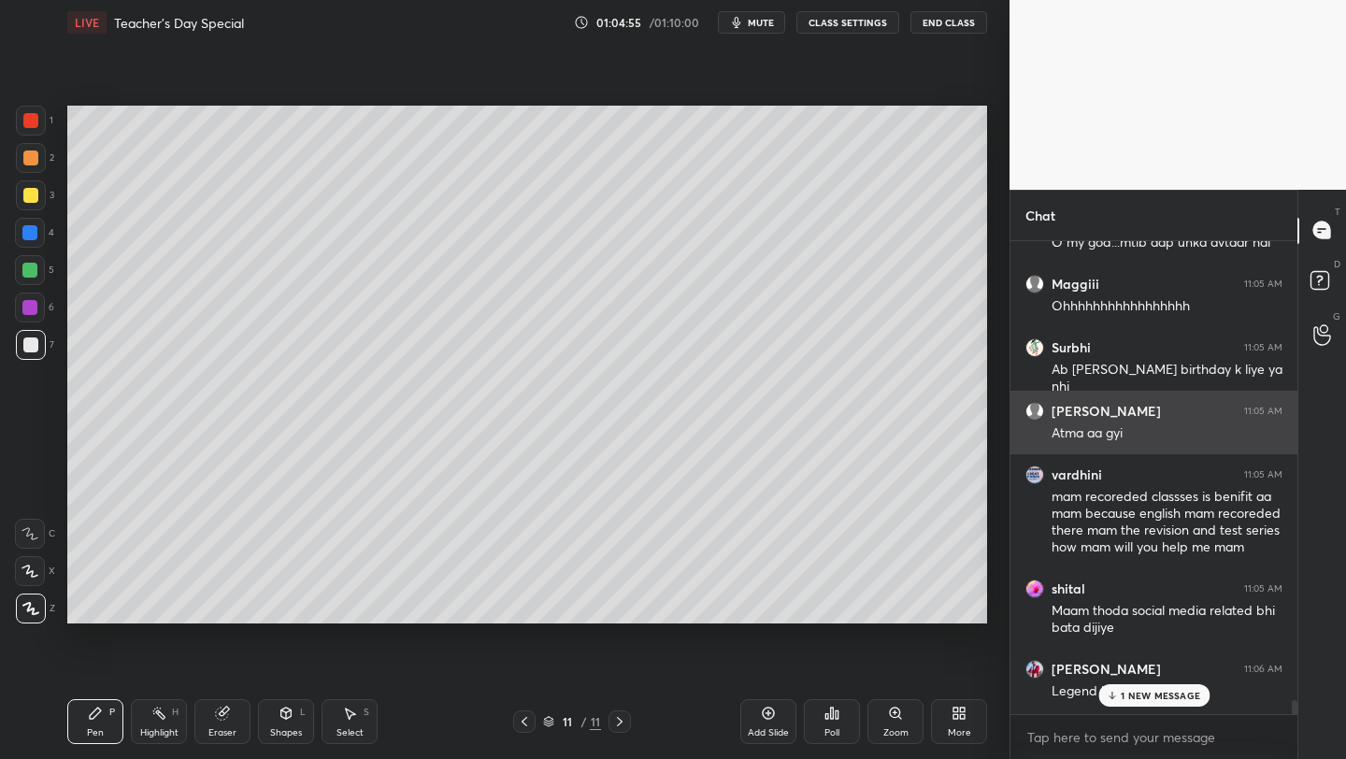
scroll to position [22387, 0]
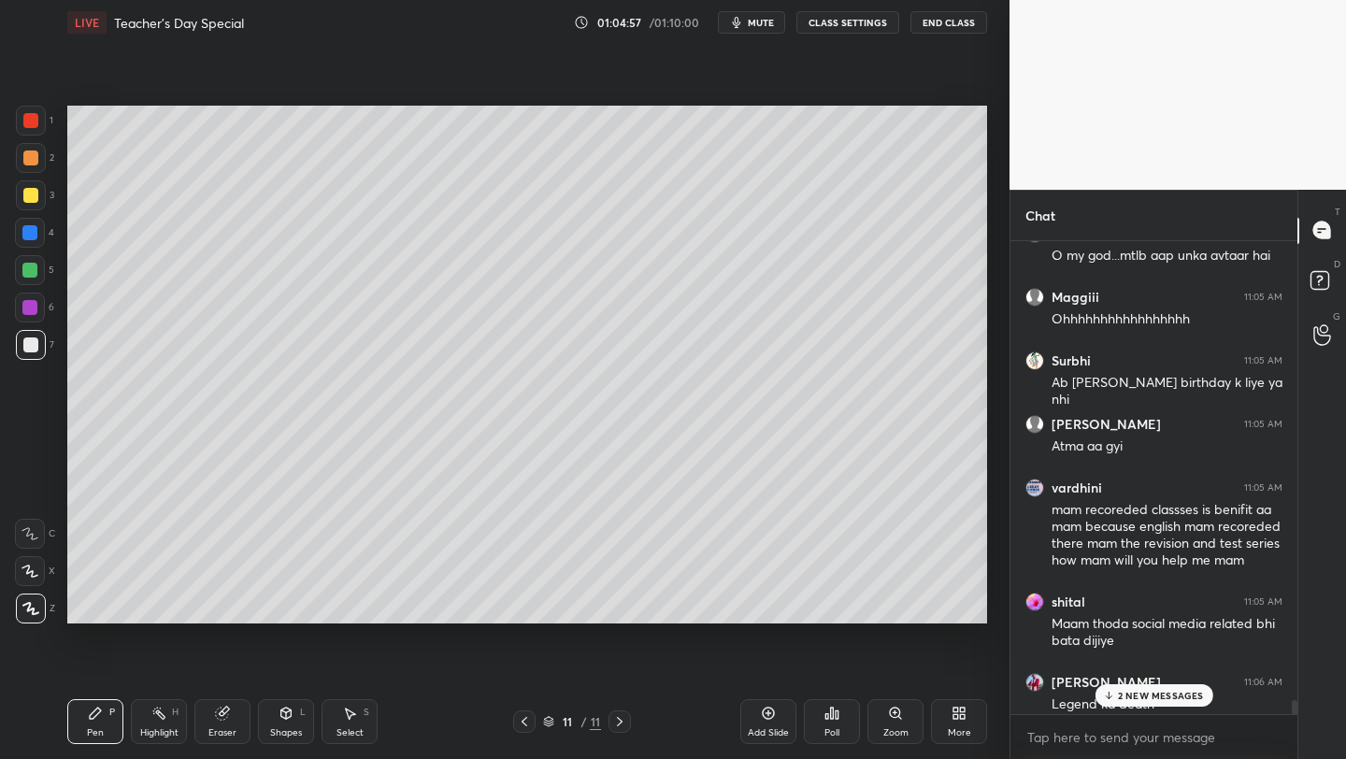
click at [761, 717] on icon at bounding box center [768, 713] width 15 height 15
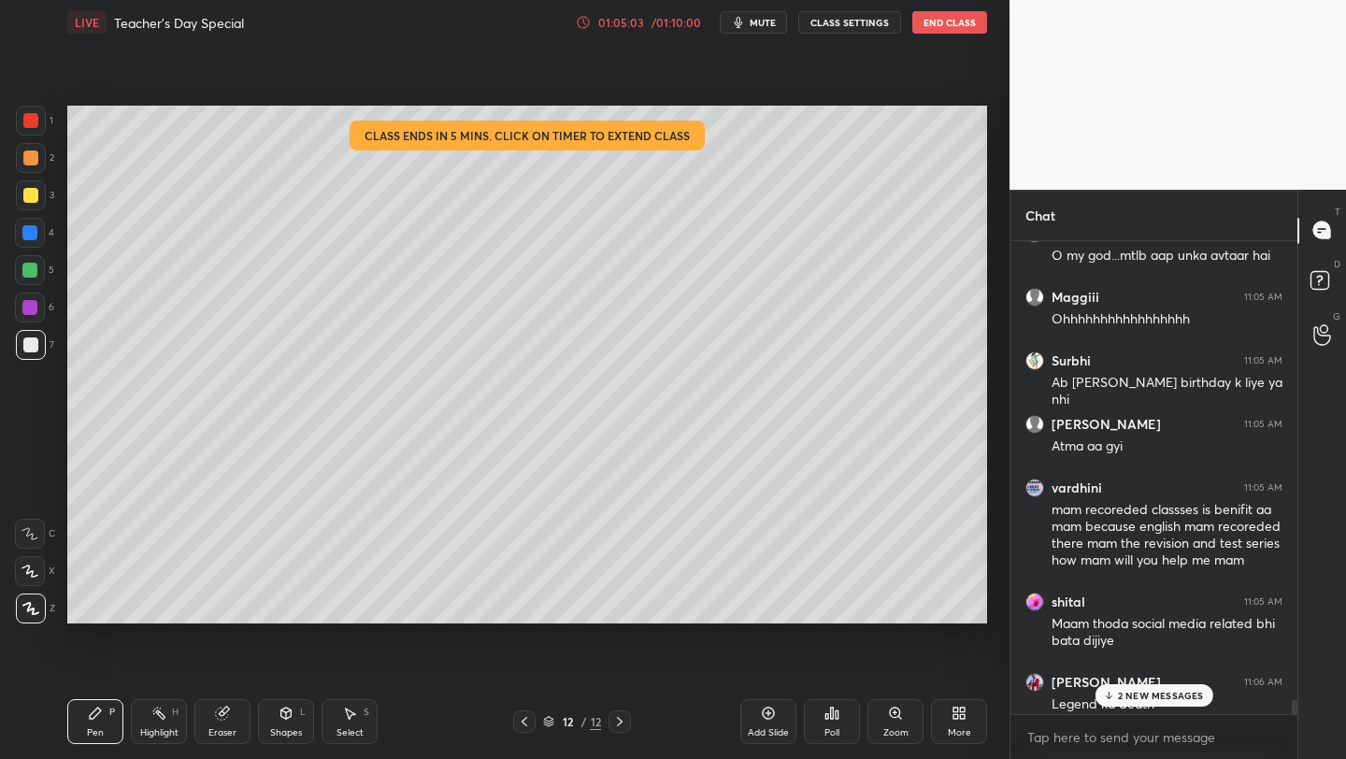
click at [618, 25] on div "01:05:03" at bounding box center [621, 22] width 52 height 11
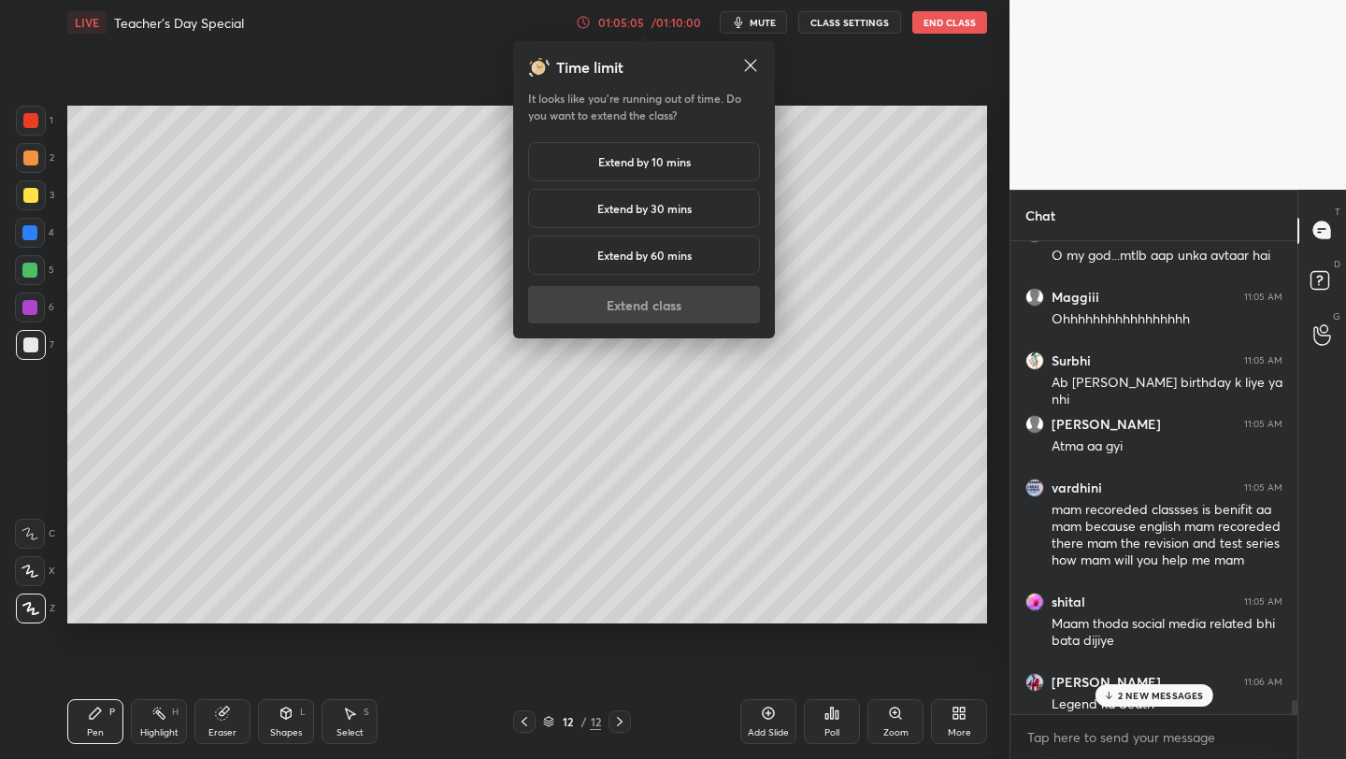
click at [597, 213] on h5 "Extend by 30 mins" at bounding box center [644, 208] width 94 height 17
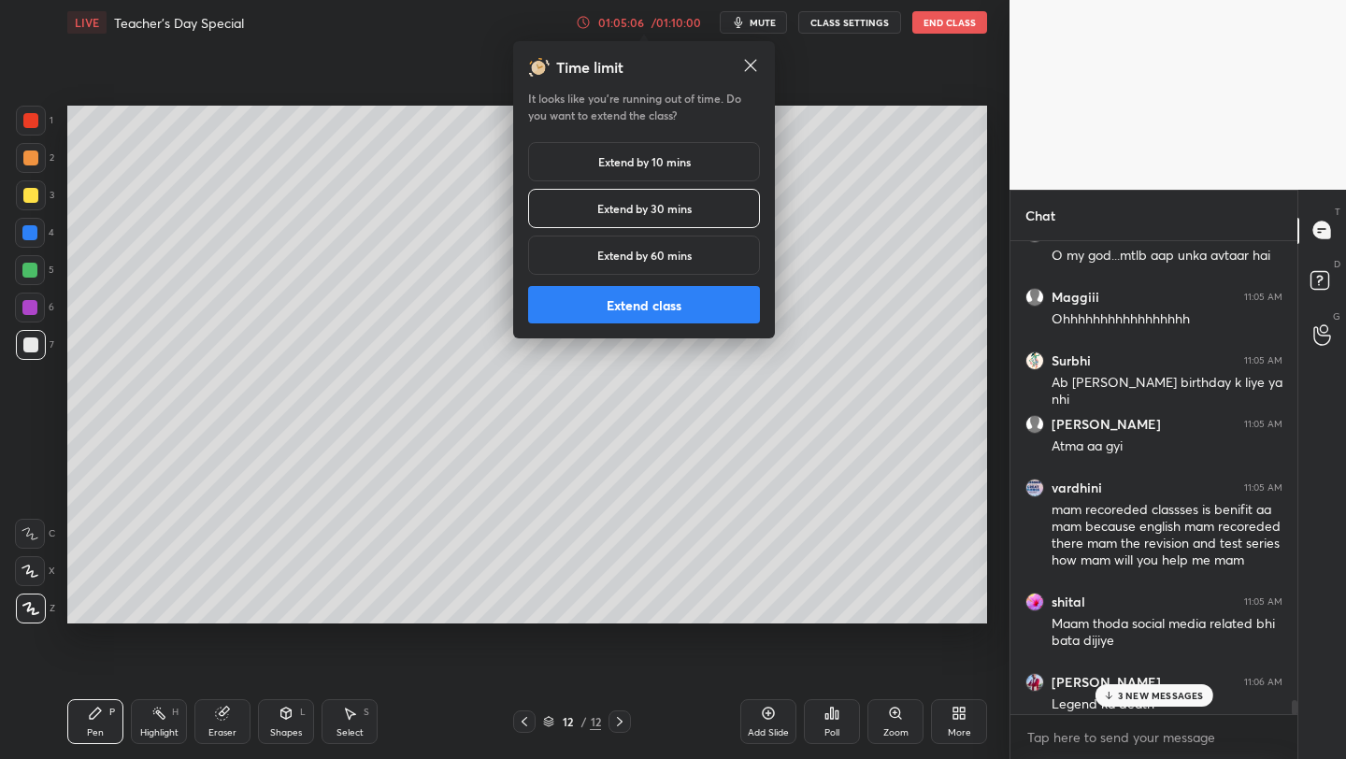
click at [612, 320] on button "Extend class" at bounding box center [644, 304] width 232 height 37
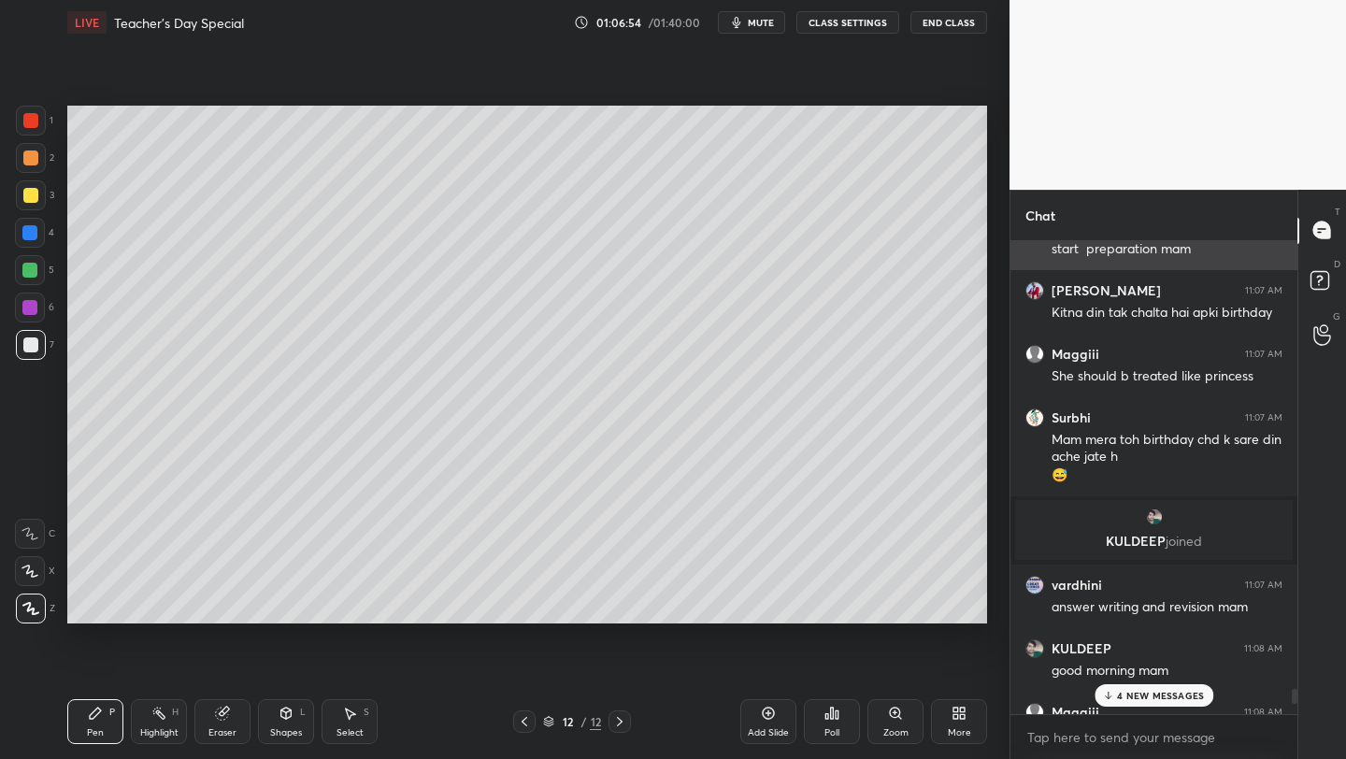
scroll to position [18976, 0]
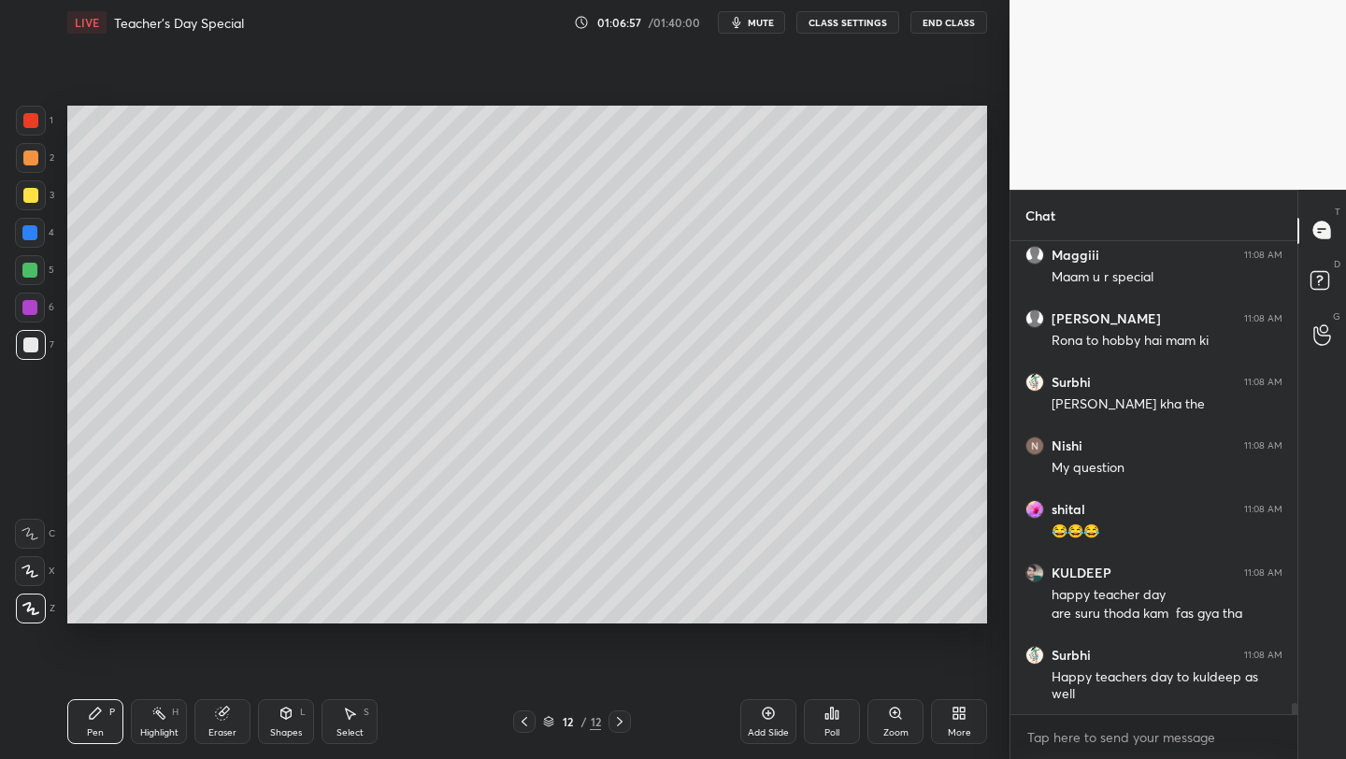
click at [36, 192] on div at bounding box center [30, 195] width 15 height 15
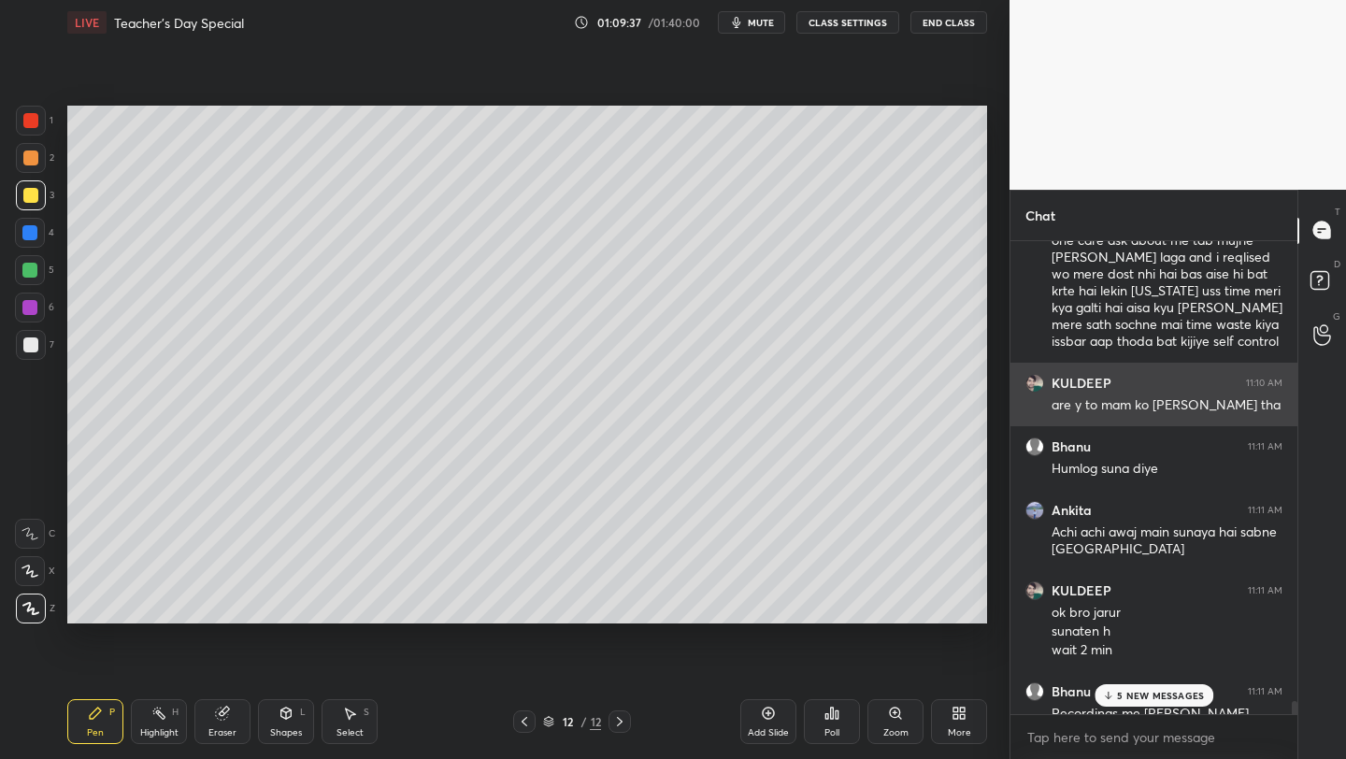
scroll to position [20392, 0]
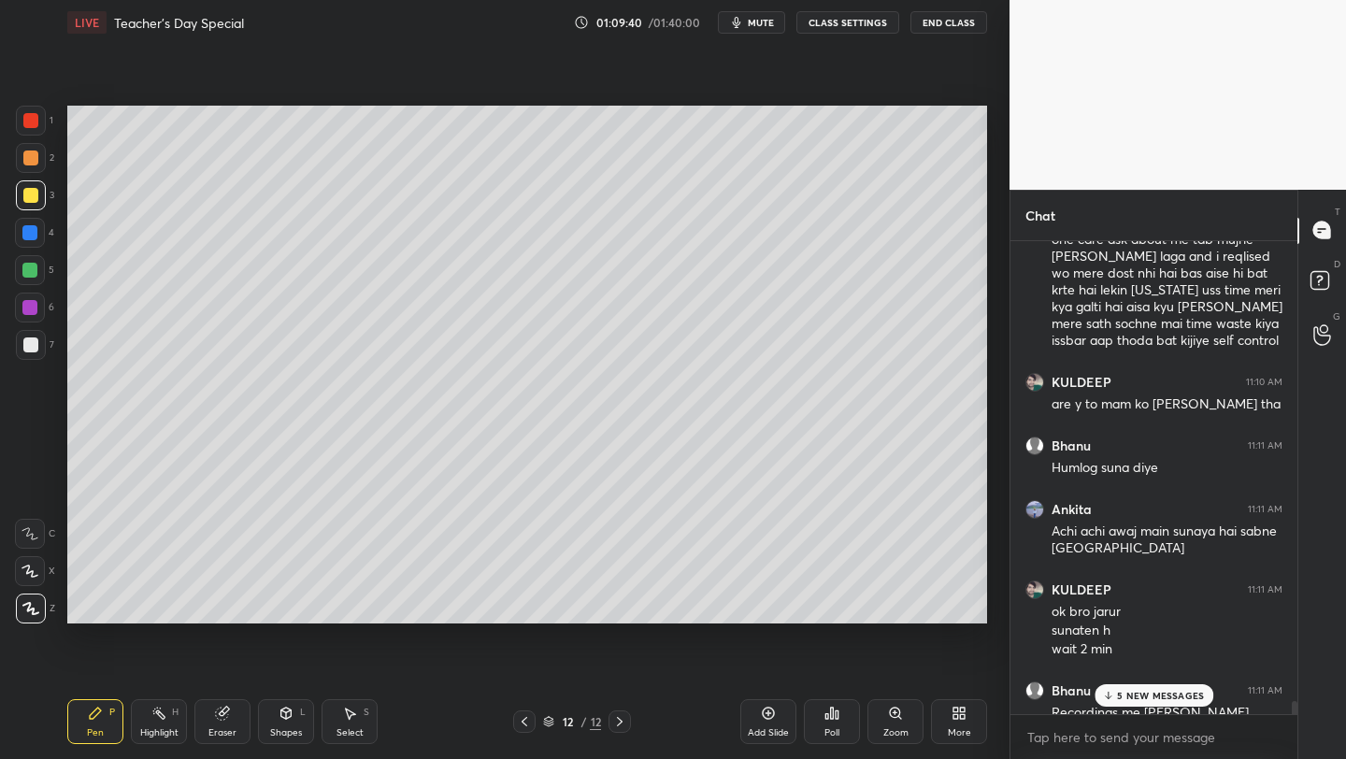
click at [772, 719] on icon at bounding box center [768, 713] width 15 height 15
click at [754, 28] on button "mute" at bounding box center [751, 22] width 67 height 22
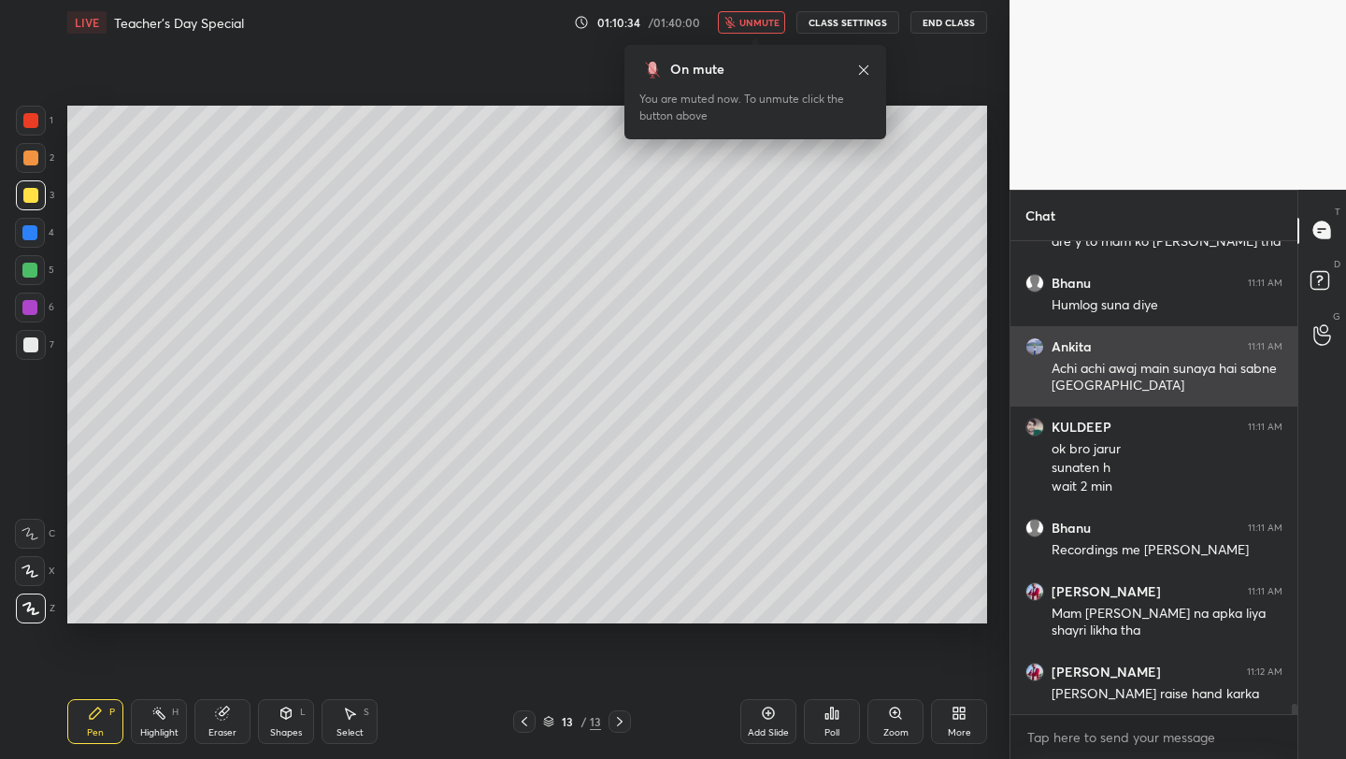
scroll to position [20618, 0]
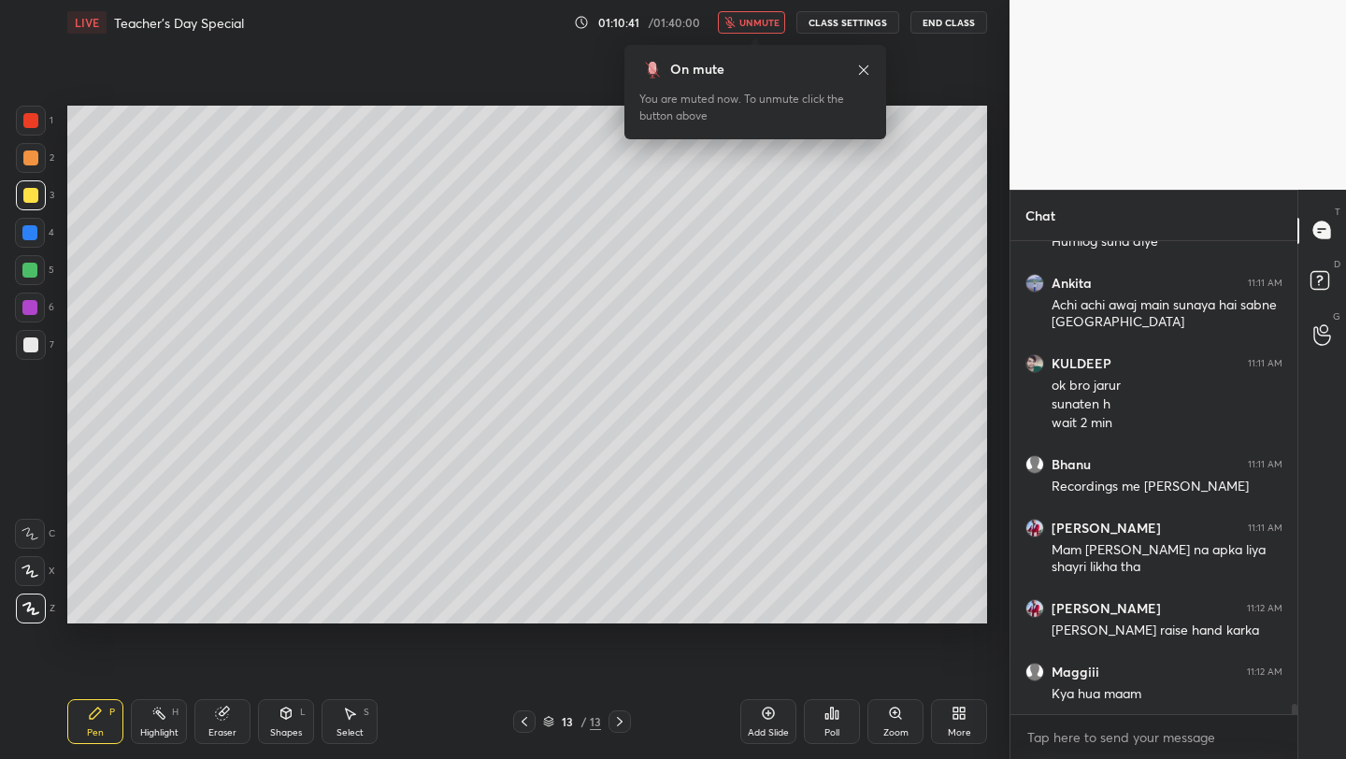
click at [753, 24] on span "unmute" at bounding box center [760, 22] width 40 height 13
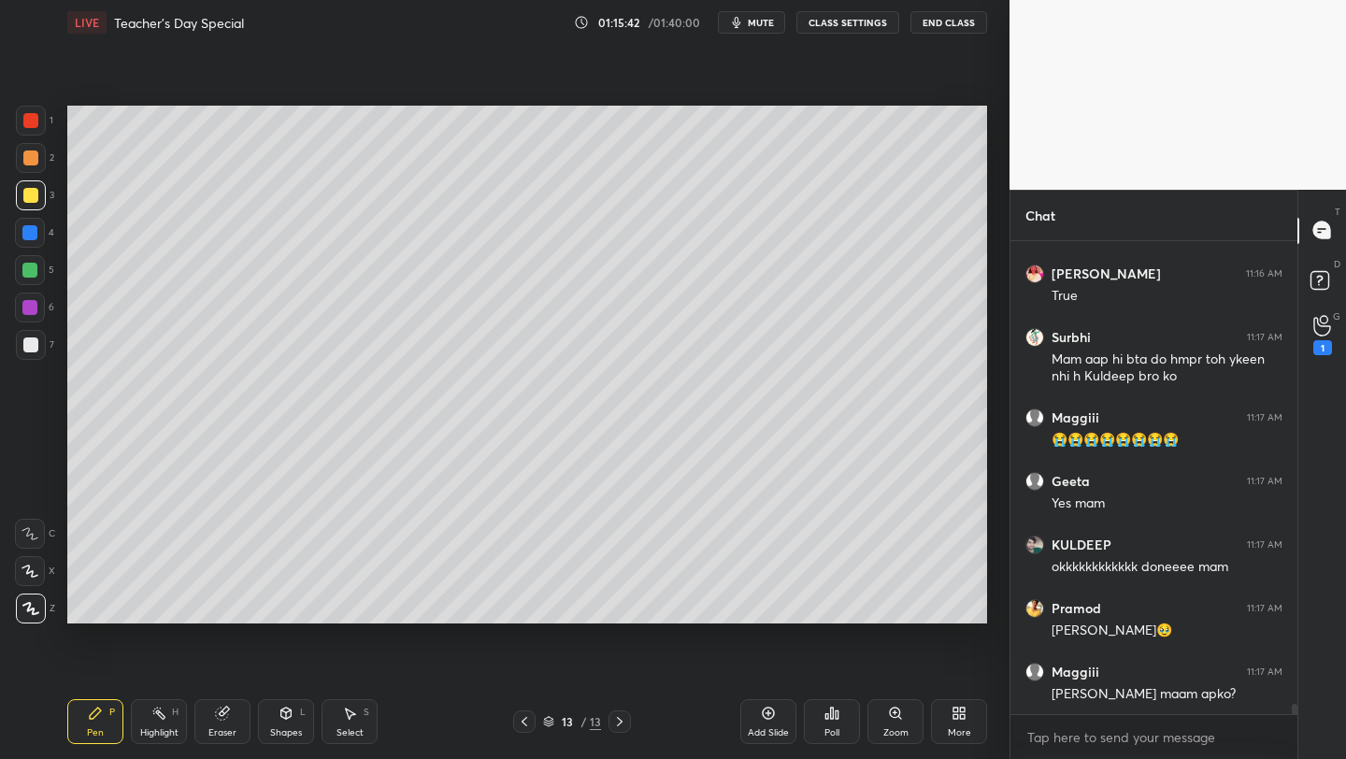
scroll to position [22348, 0]
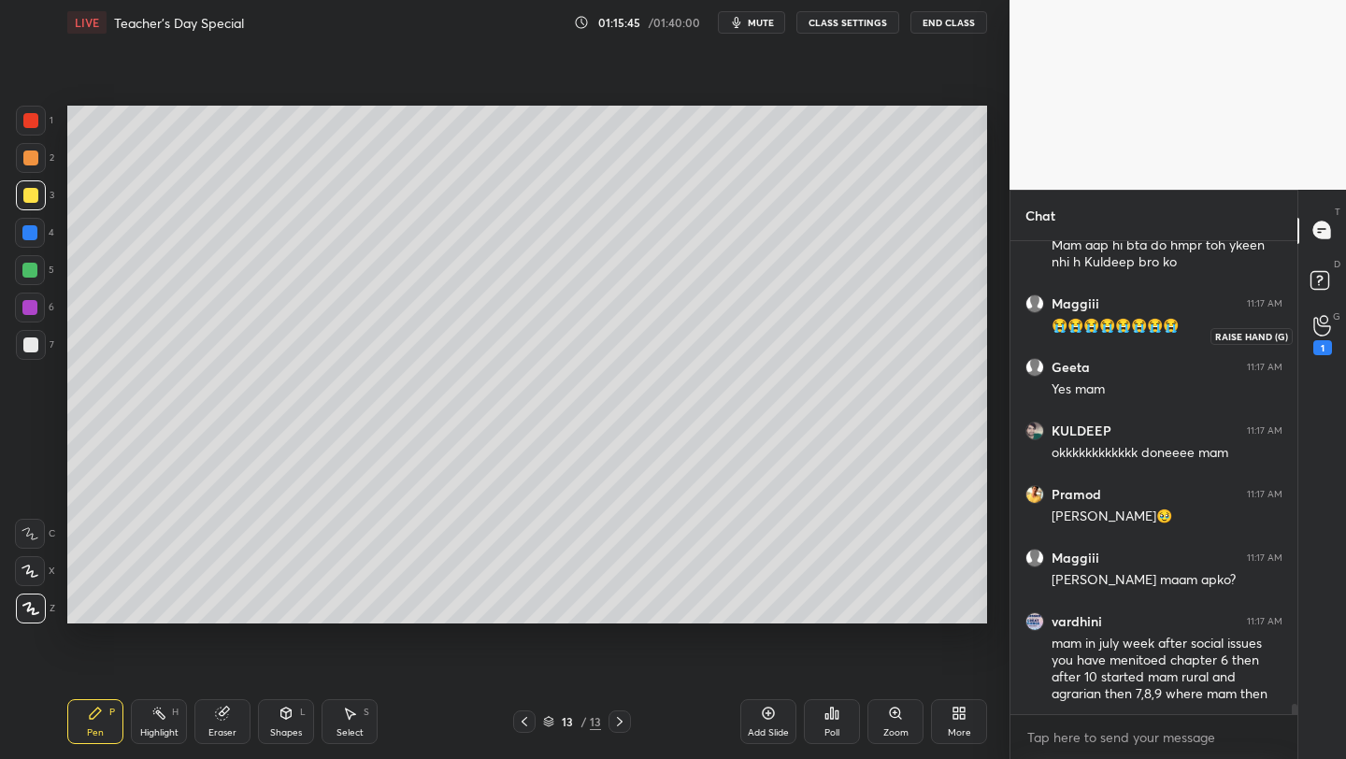
click at [1322, 321] on icon at bounding box center [1323, 326] width 18 height 22
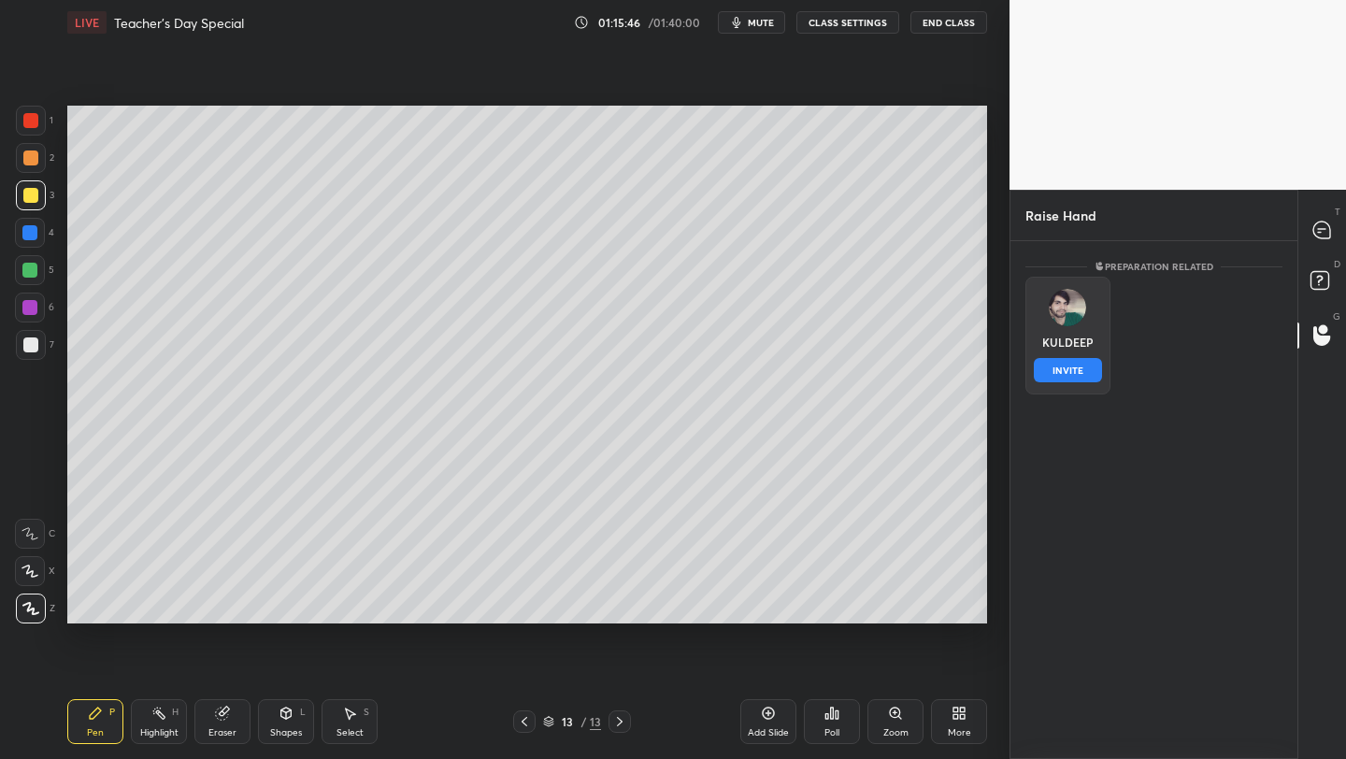
click at [1065, 316] on img "grid" at bounding box center [1067, 307] width 37 height 37
click at [1068, 377] on button "INVITE" at bounding box center [1068, 370] width 68 height 24
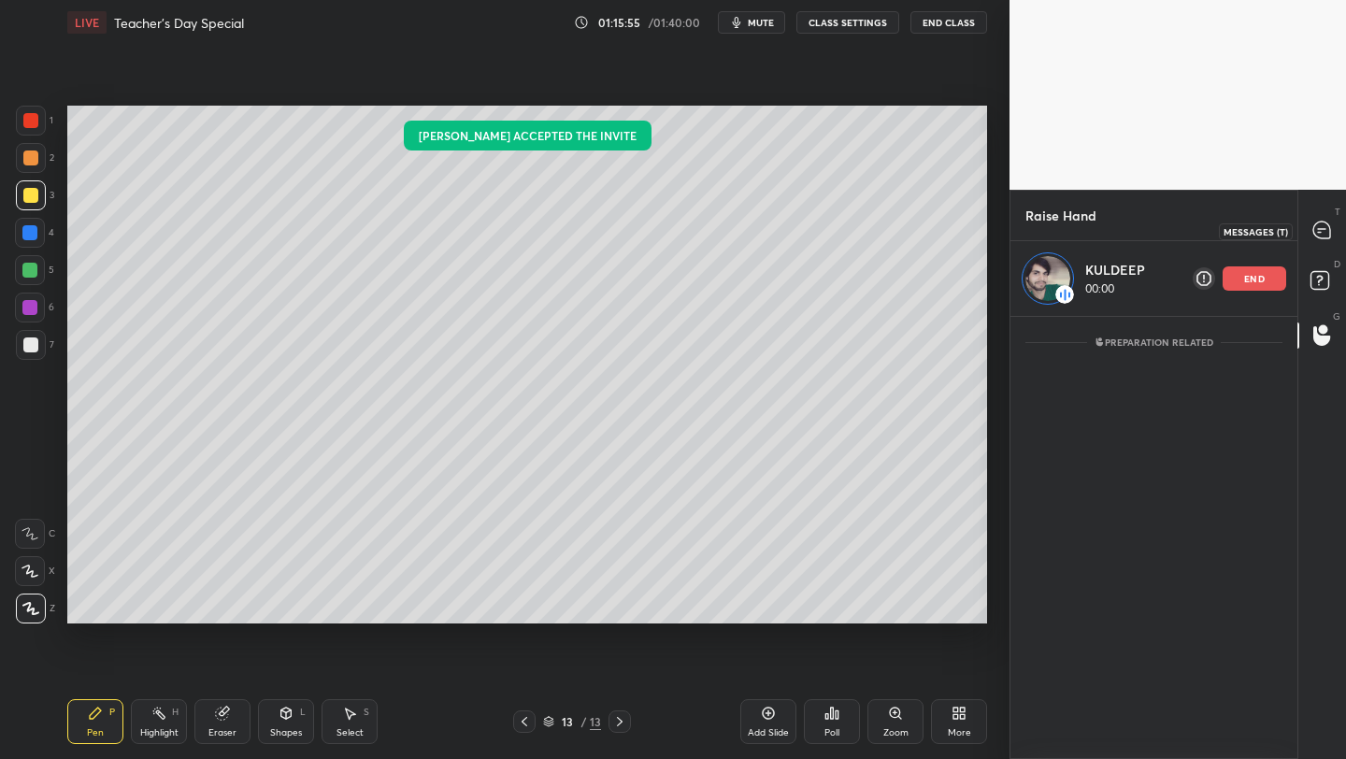
click at [1314, 224] on icon at bounding box center [1323, 231] width 20 height 20
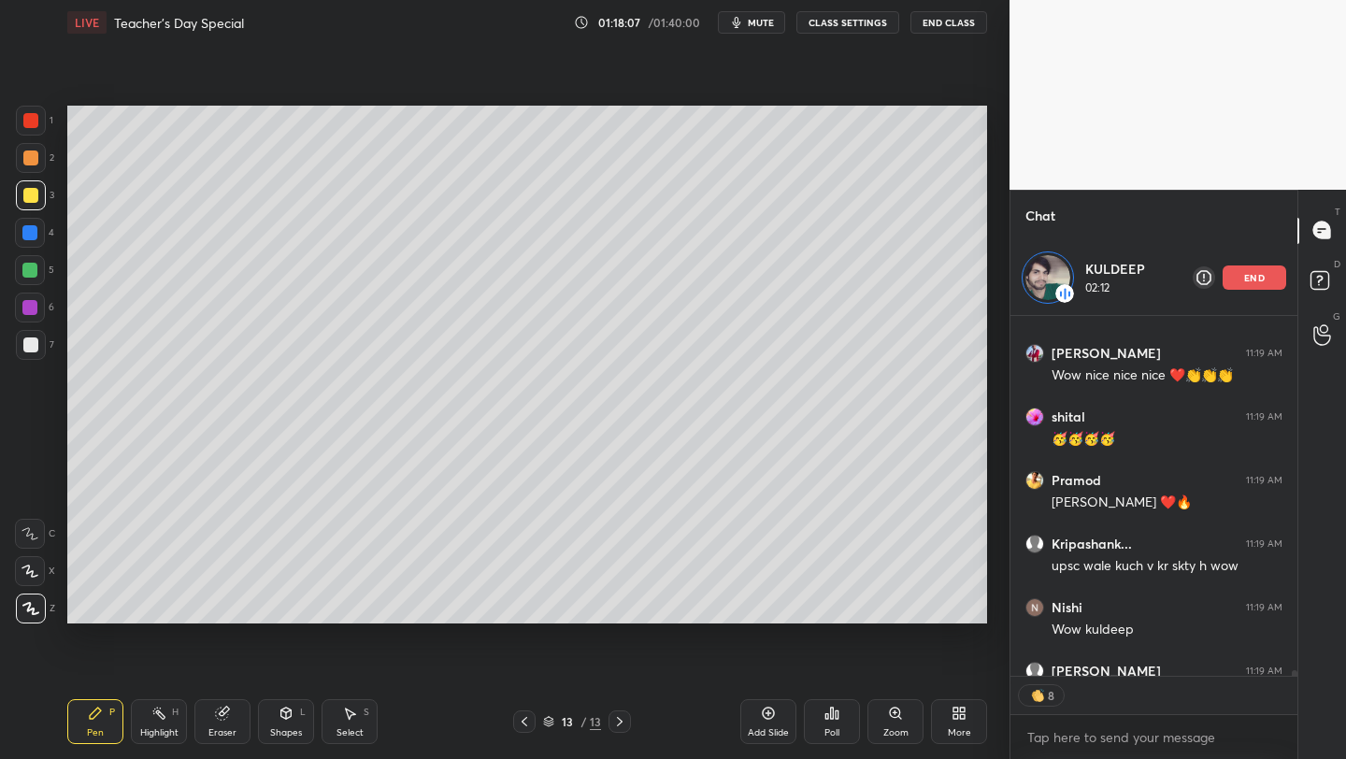
scroll to position [25145, 0]
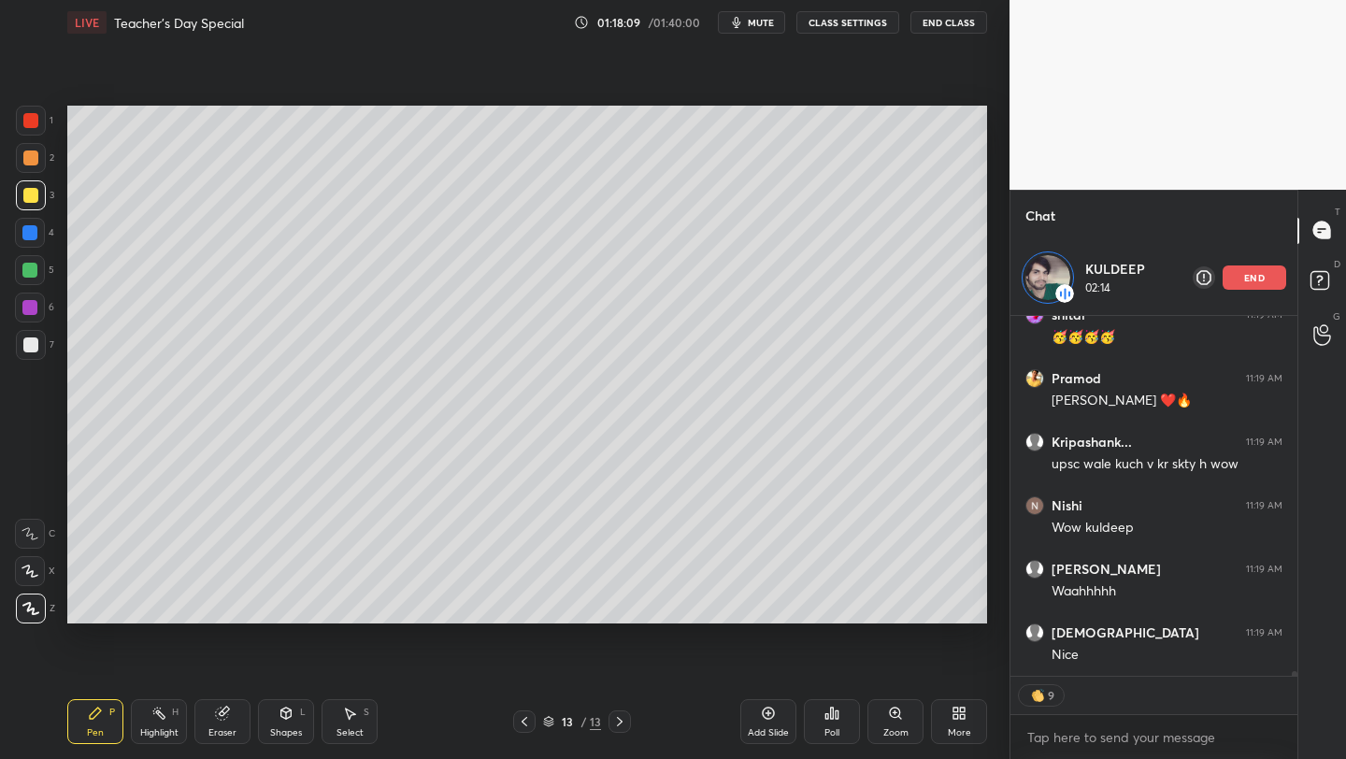
click at [1247, 284] on div "end" at bounding box center [1255, 278] width 64 height 24
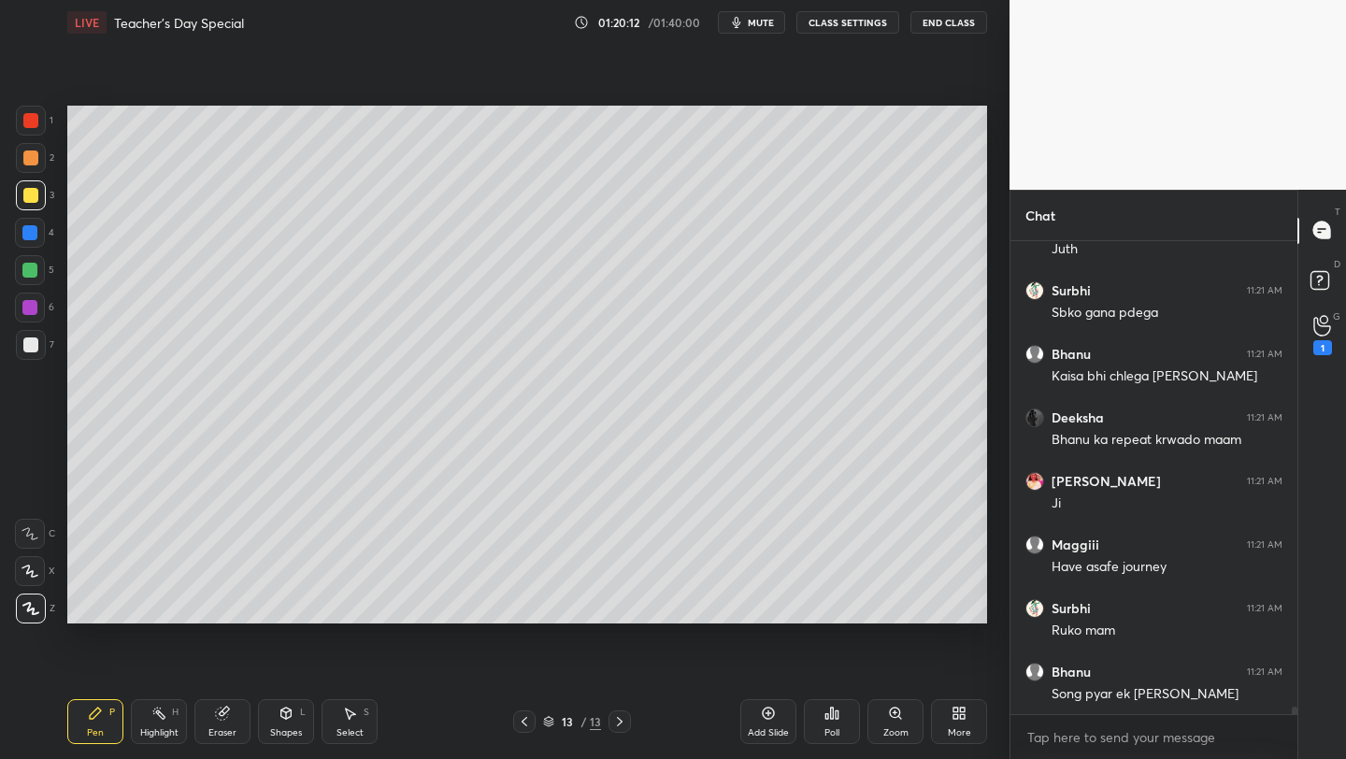
scroll to position [28070, 0]
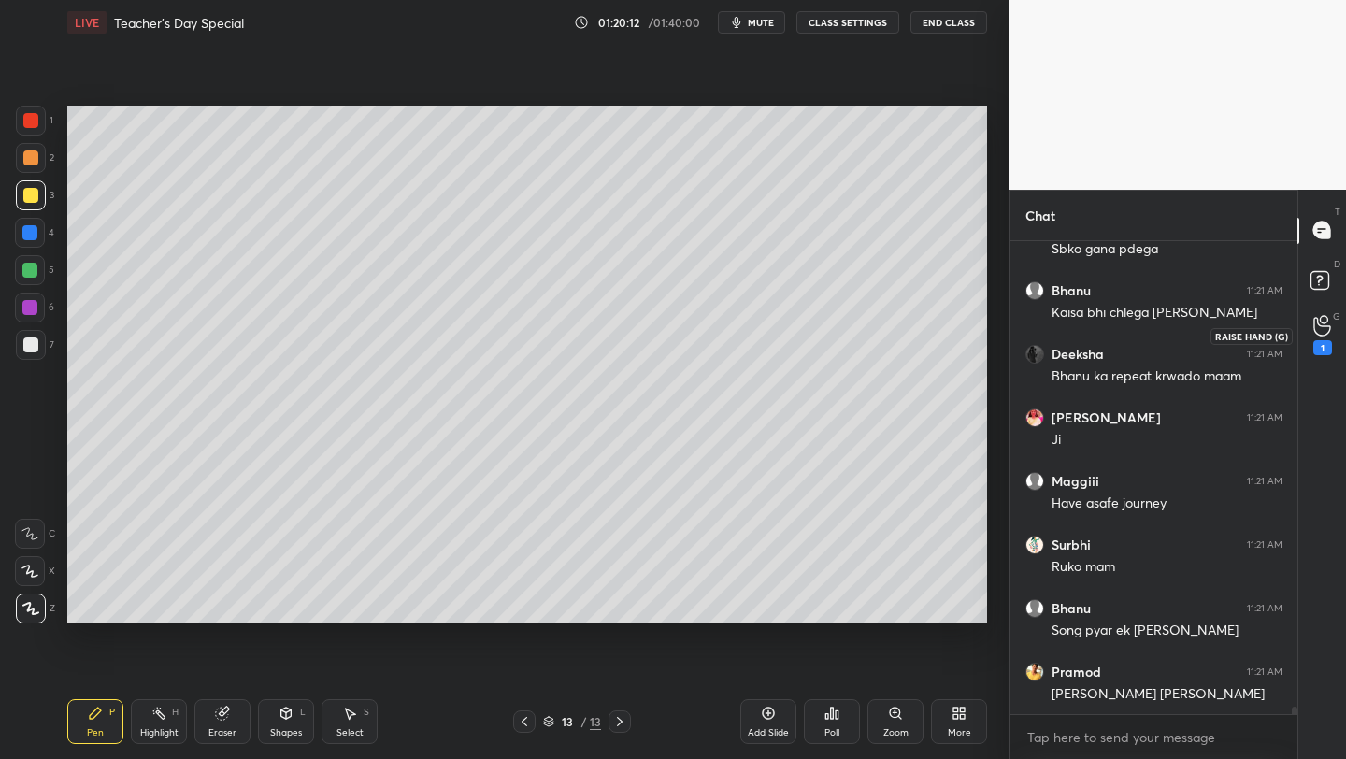
click at [1314, 324] on icon at bounding box center [1322, 326] width 17 height 19
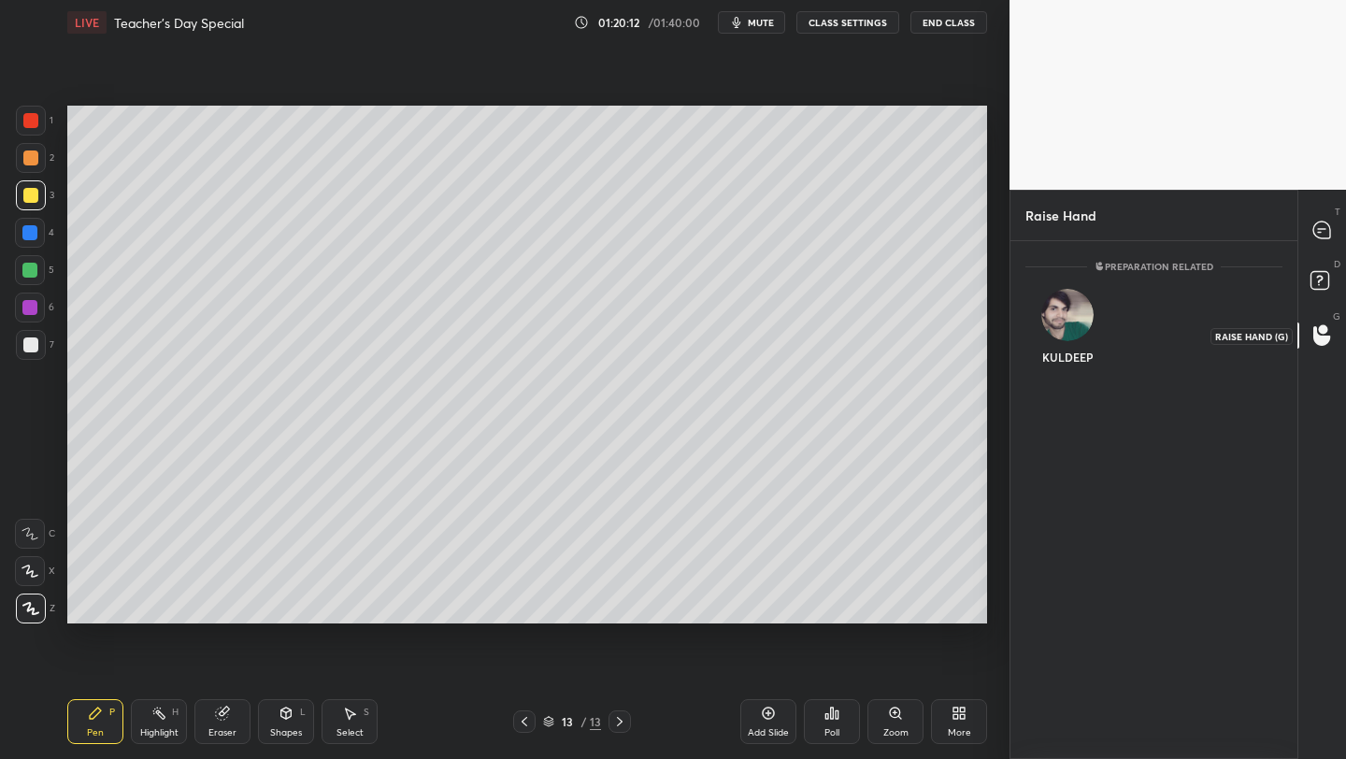
scroll to position [7, 7]
click at [1334, 228] on div at bounding box center [1322, 231] width 37 height 34
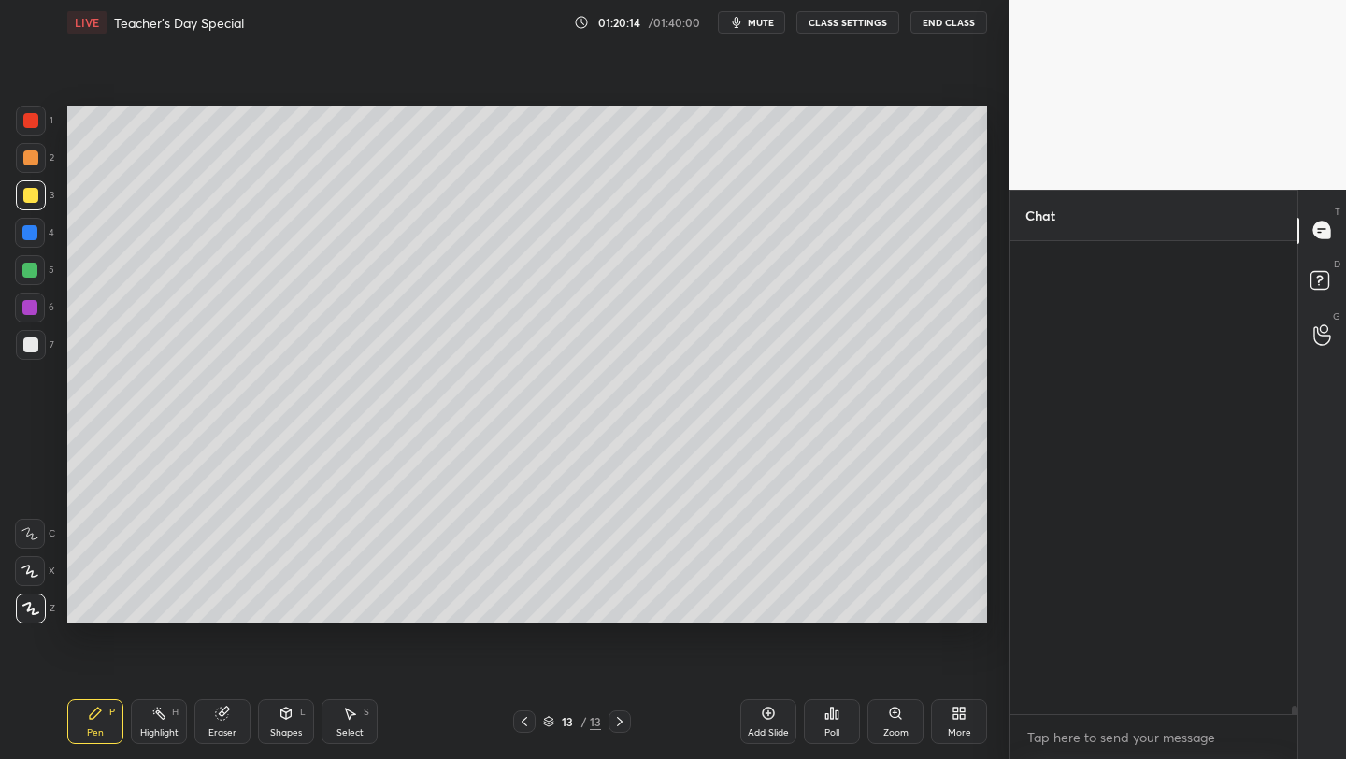
scroll to position [468, 281]
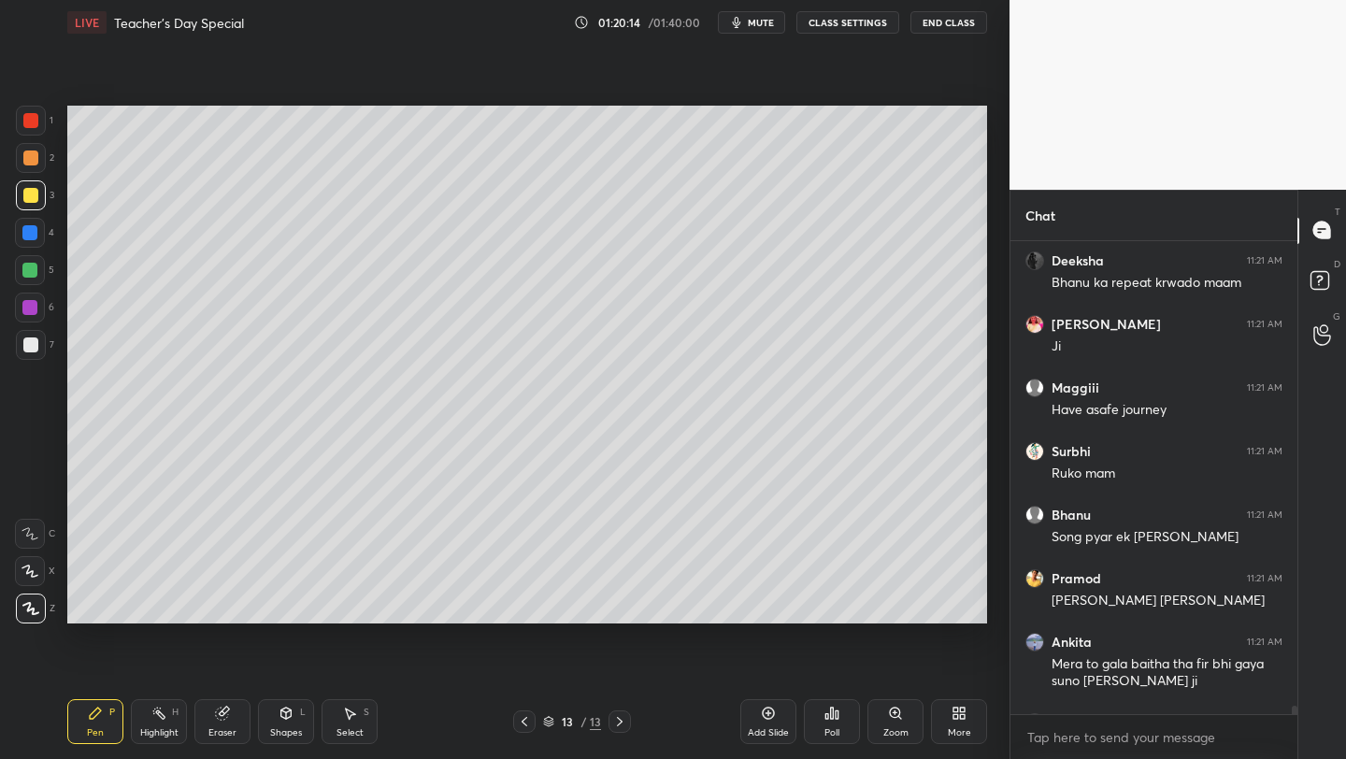
click at [1334, 228] on div at bounding box center [1322, 231] width 37 height 34
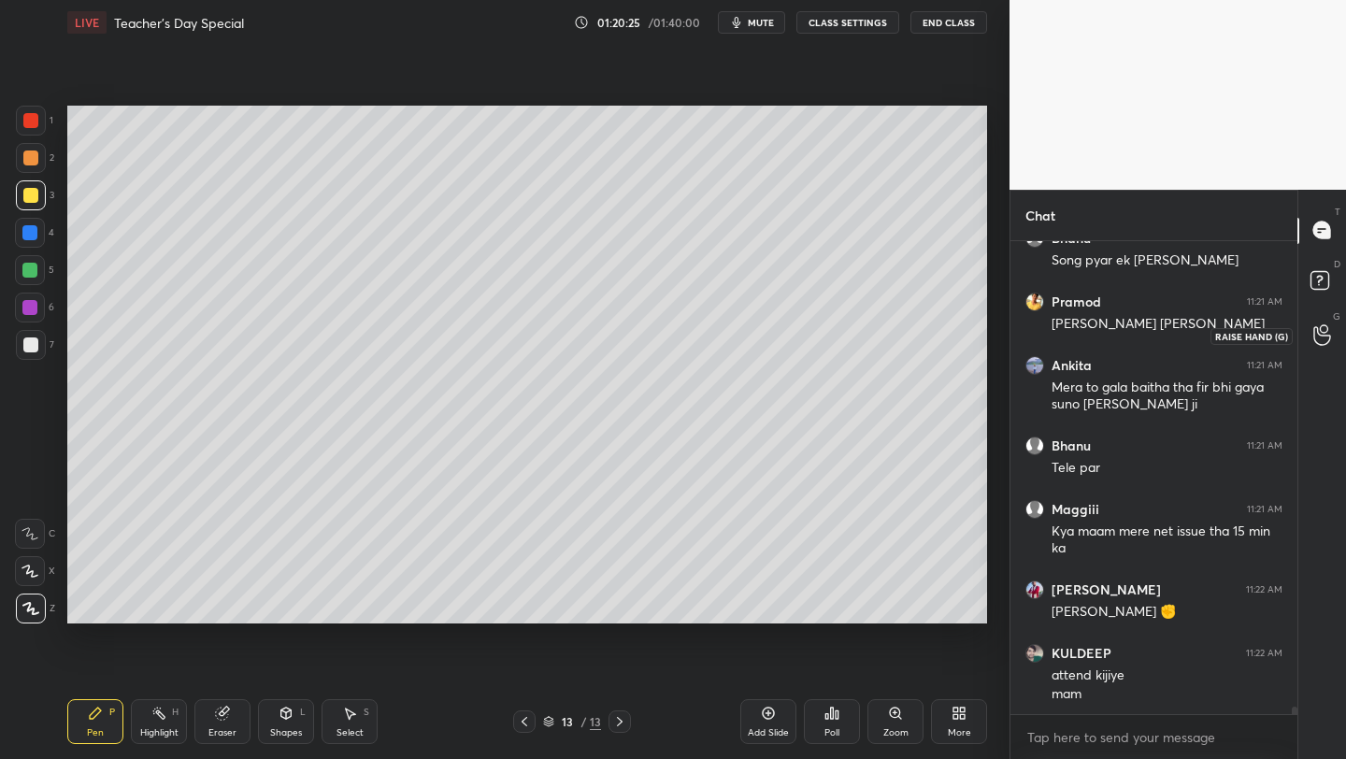
scroll to position [28459, 0]
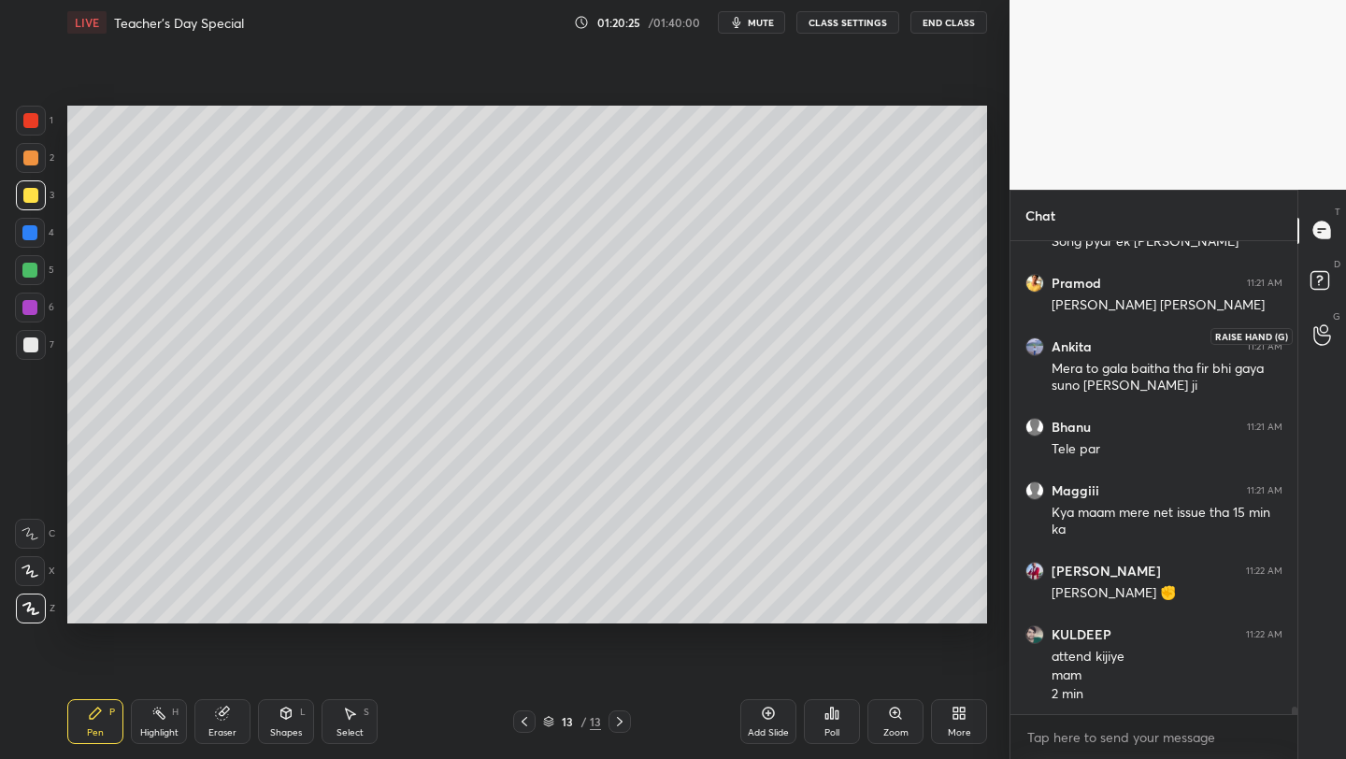
click at [1321, 340] on icon at bounding box center [1323, 335] width 18 height 22
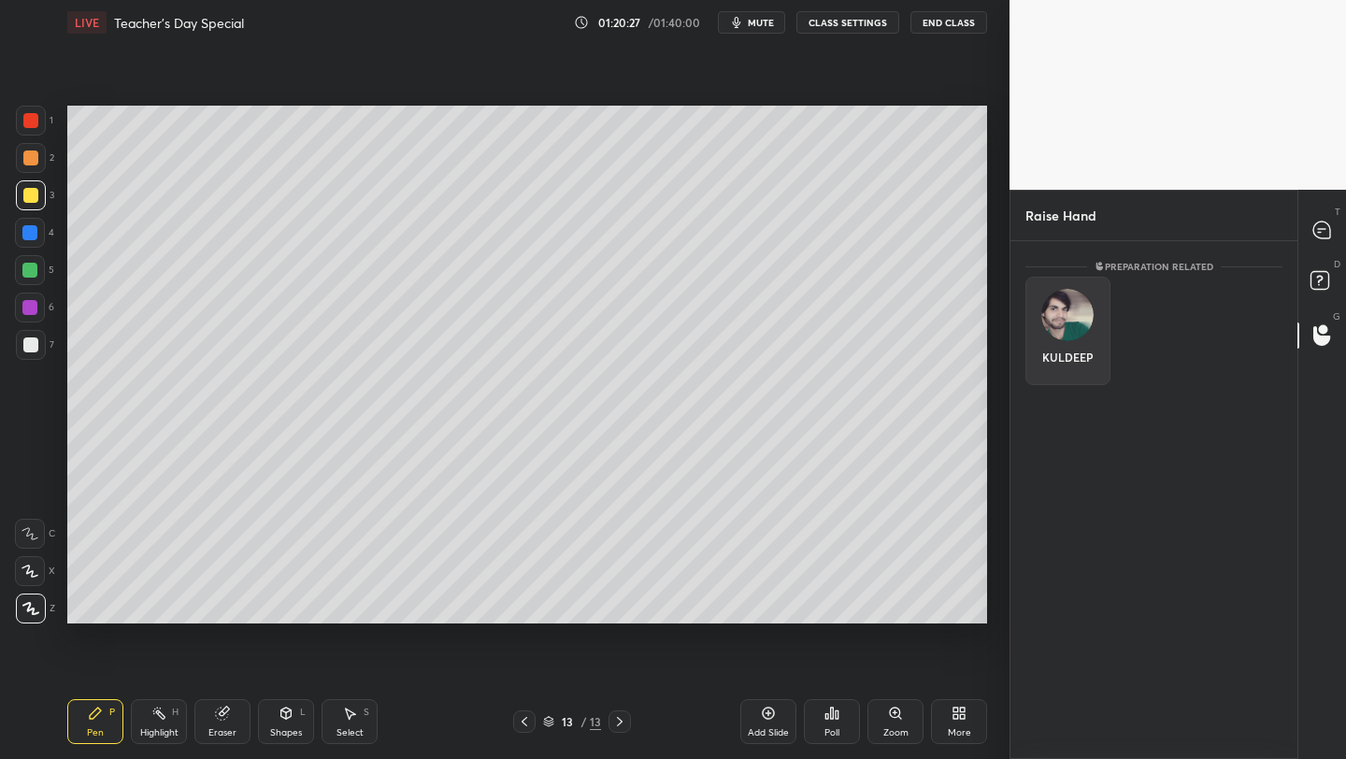
click at [1058, 321] on img "grid" at bounding box center [1068, 315] width 52 height 52
click at [1064, 366] on button "INVITE" at bounding box center [1068, 370] width 68 height 24
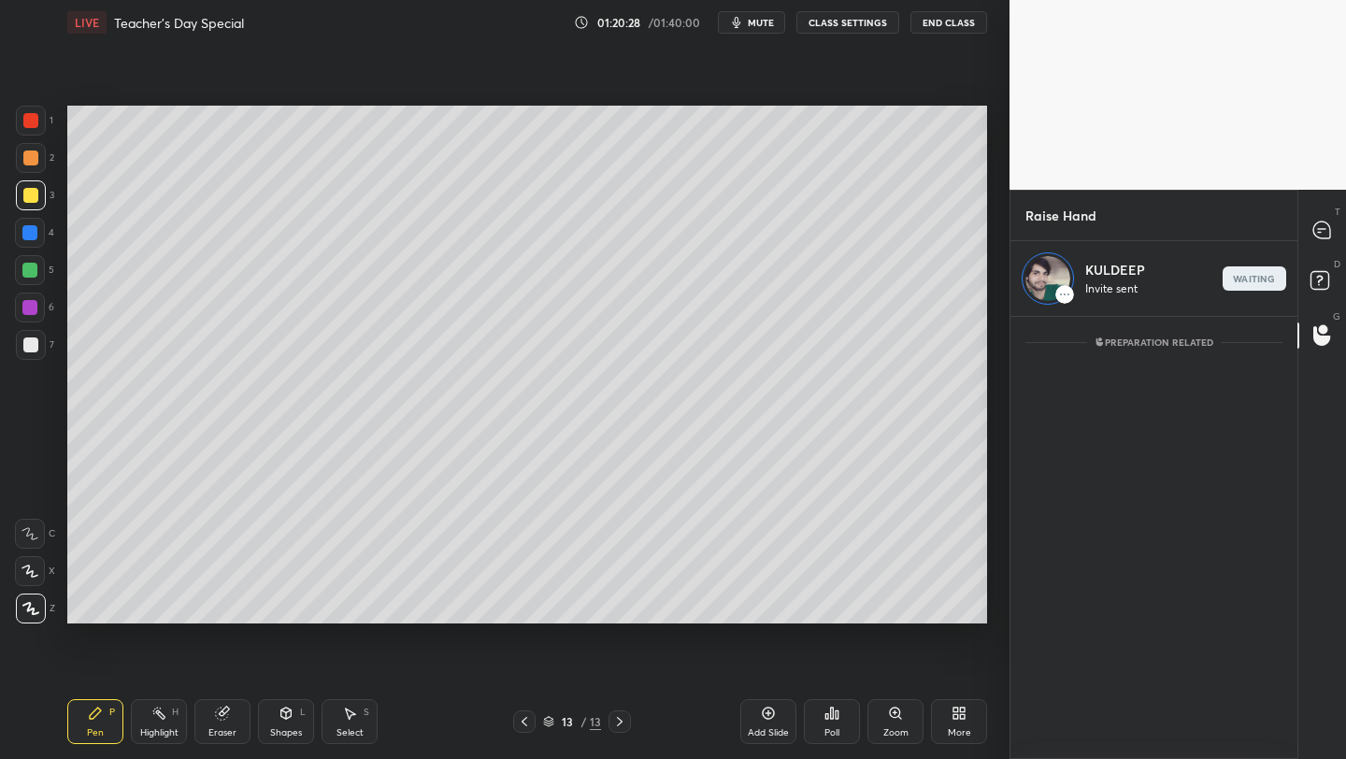
scroll to position [437, 281]
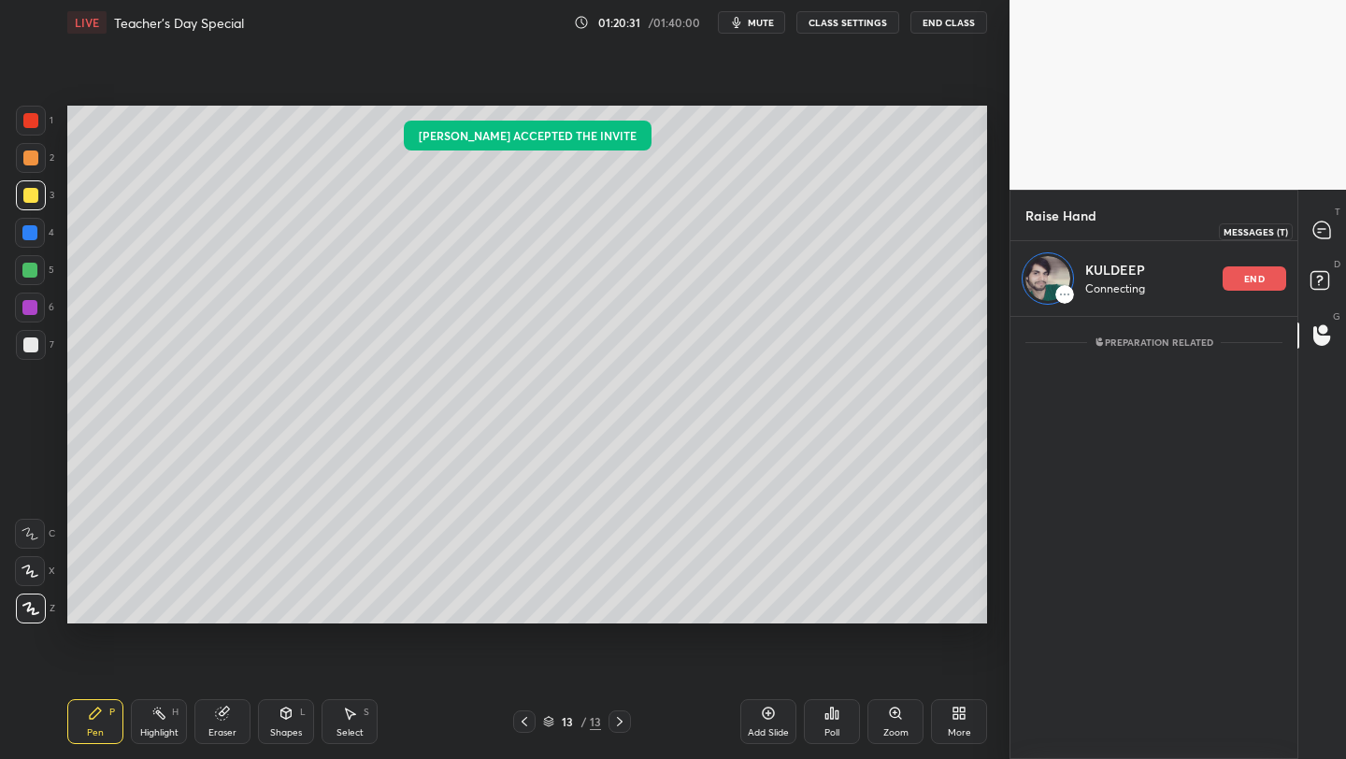
click at [1318, 234] on icon at bounding box center [1322, 230] width 17 height 17
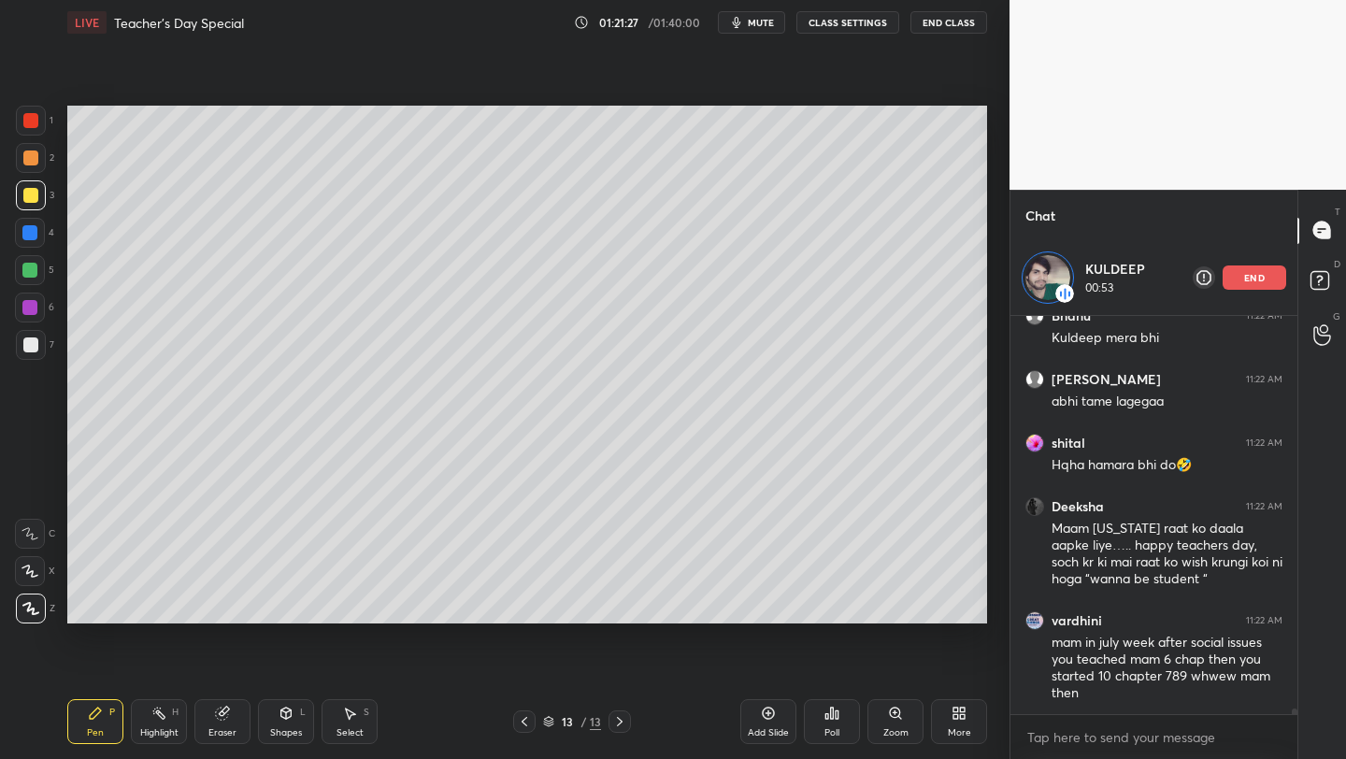
scroll to position [29403, 0]
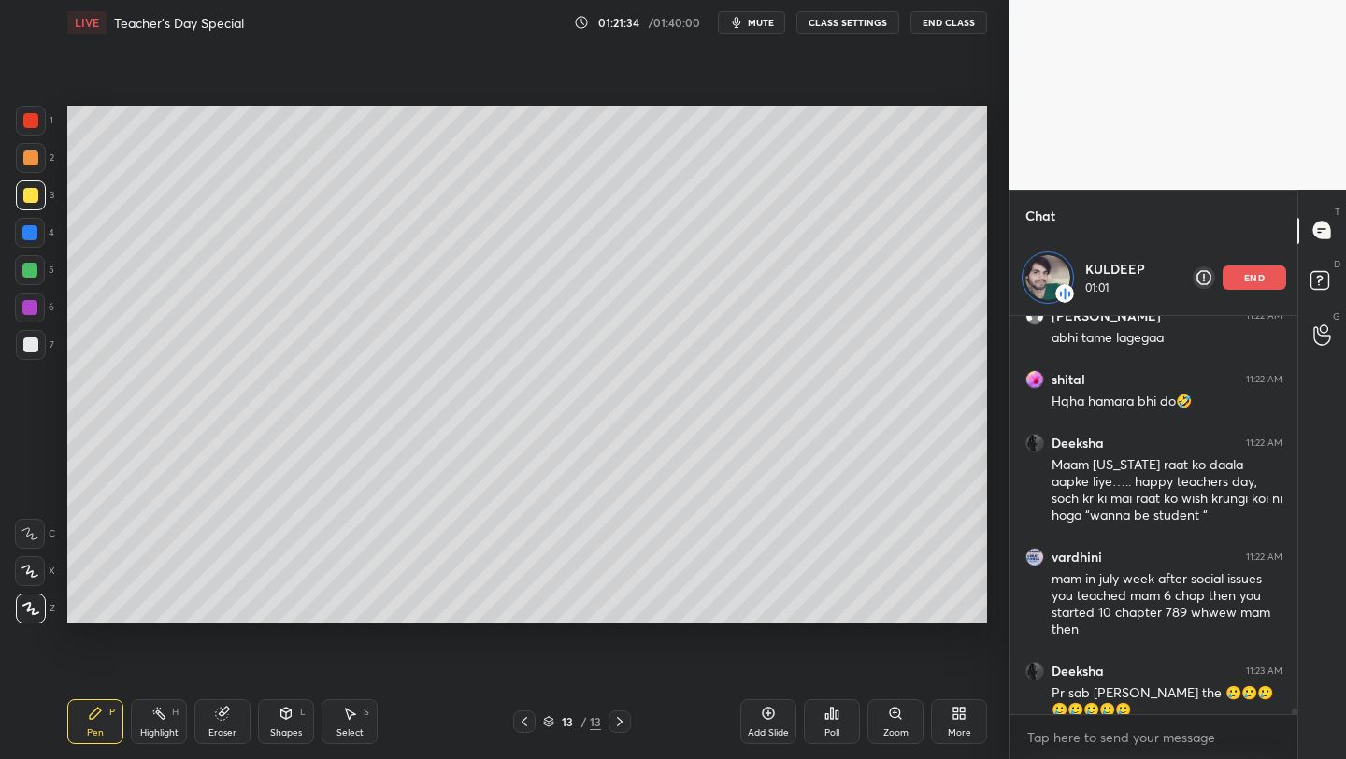
click at [1262, 280] on p "end" at bounding box center [1255, 277] width 21 height 9
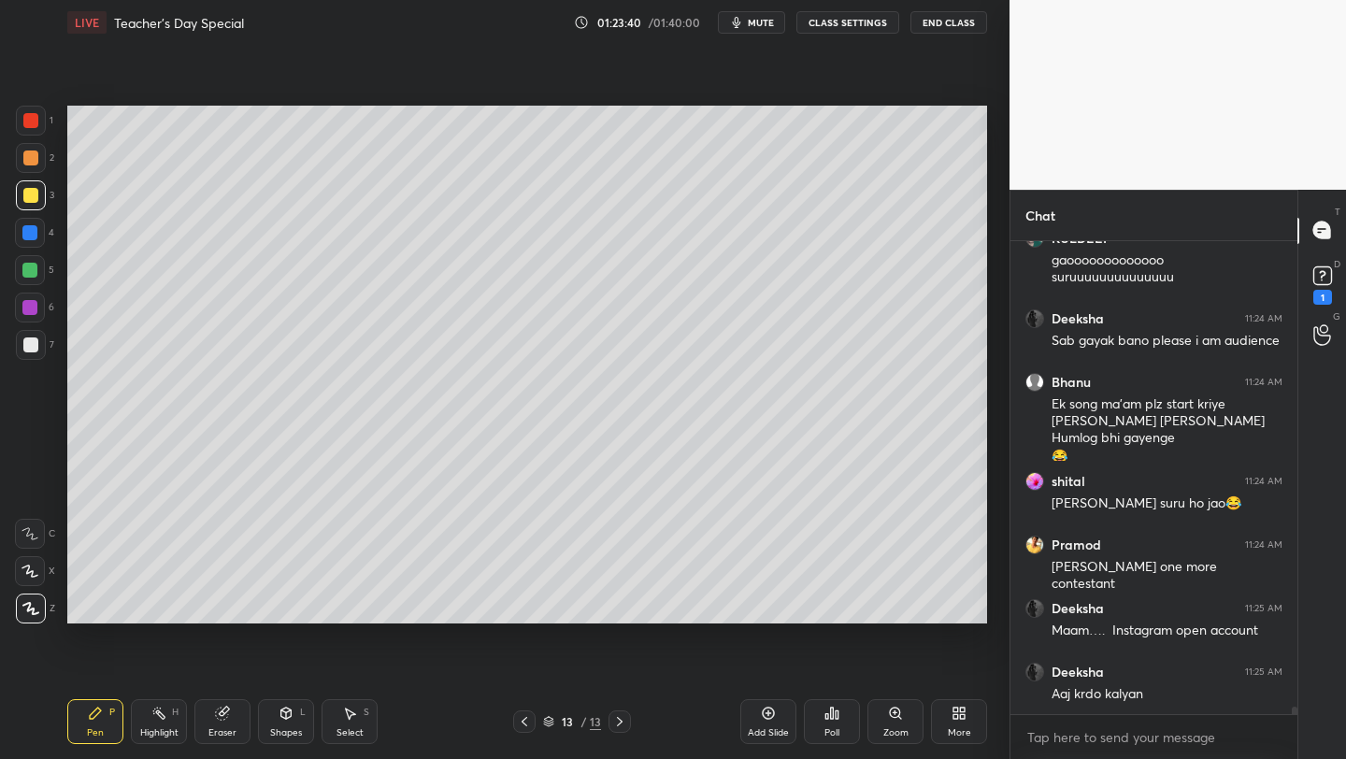
scroll to position [30639, 0]
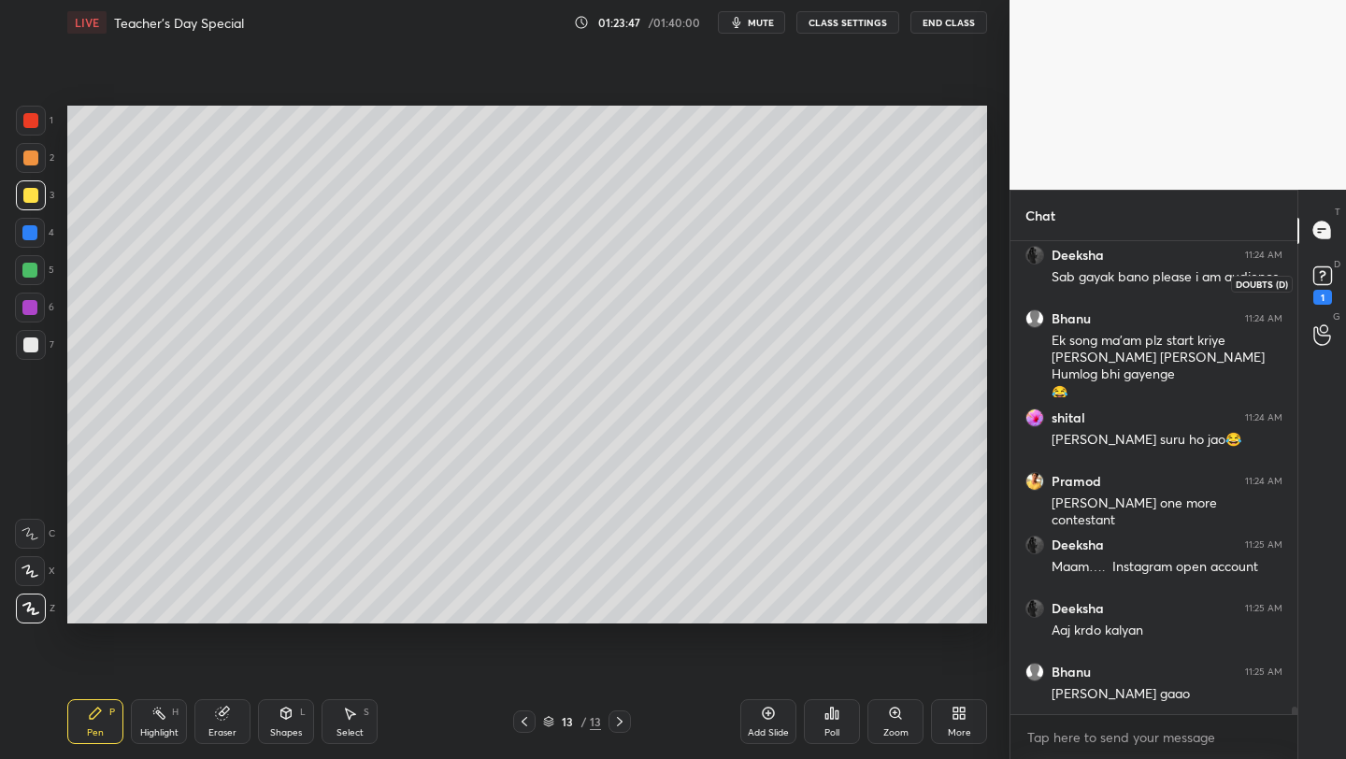
click at [1322, 265] on icon at bounding box center [1323, 276] width 28 height 28
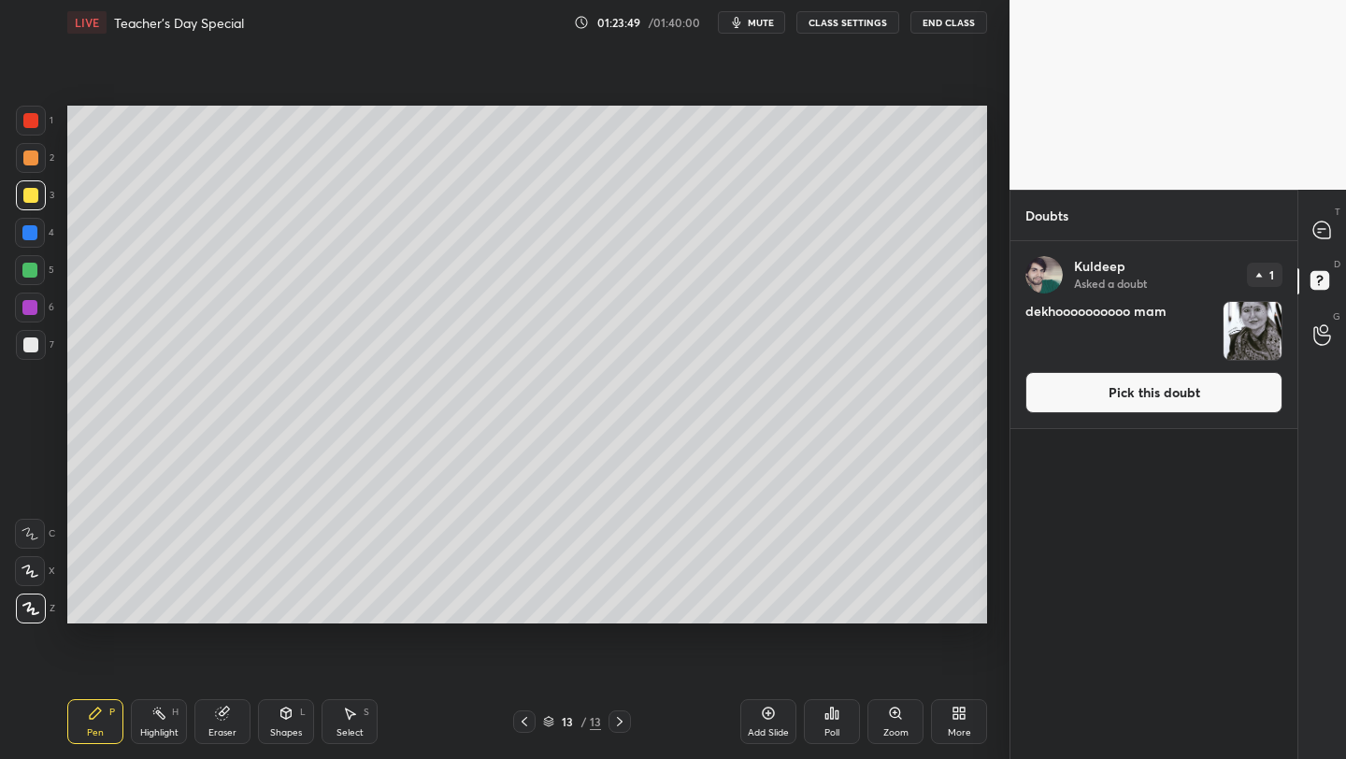
click at [1135, 406] on button "Pick this doubt" at bounding box center [1154, 392] width 257 height 41
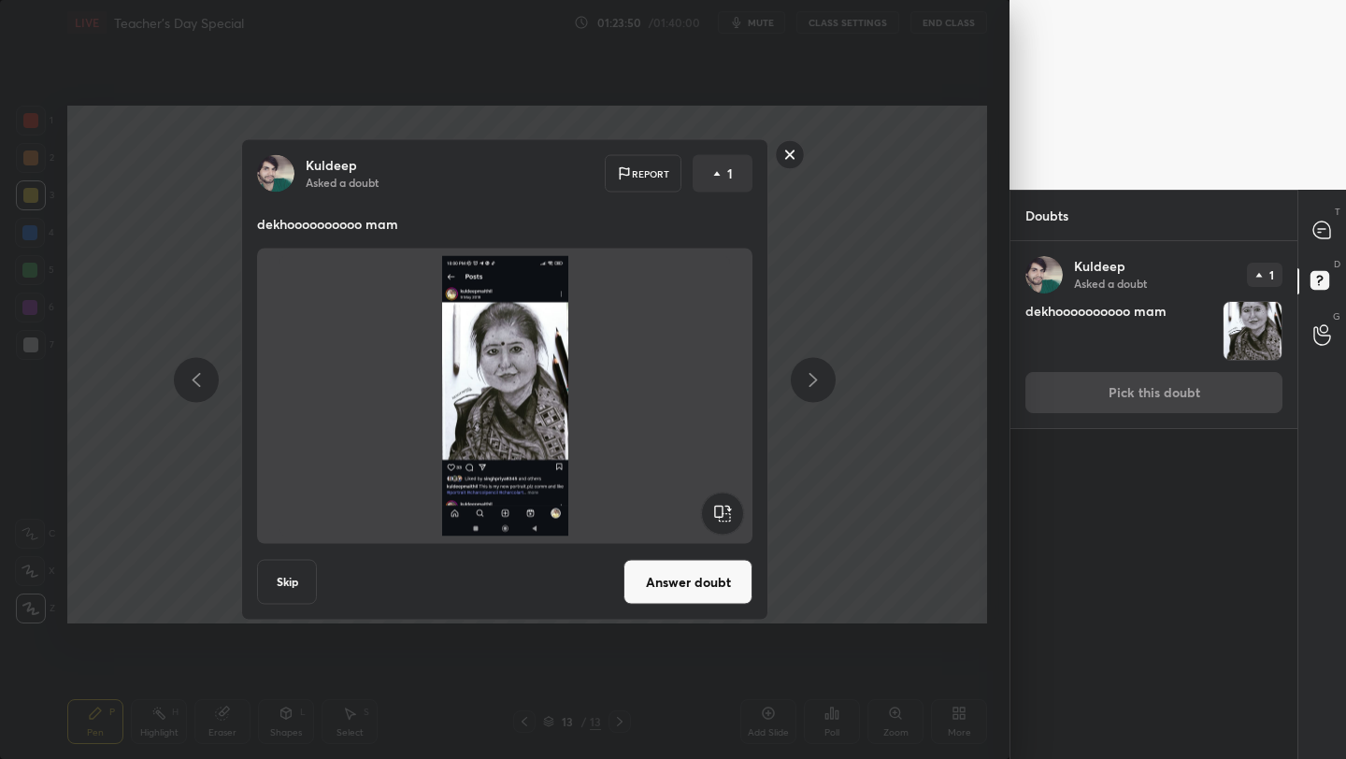
click at [693, 575] on button "Answer doubt" at bounding box center [688, 582] width 129 height 45
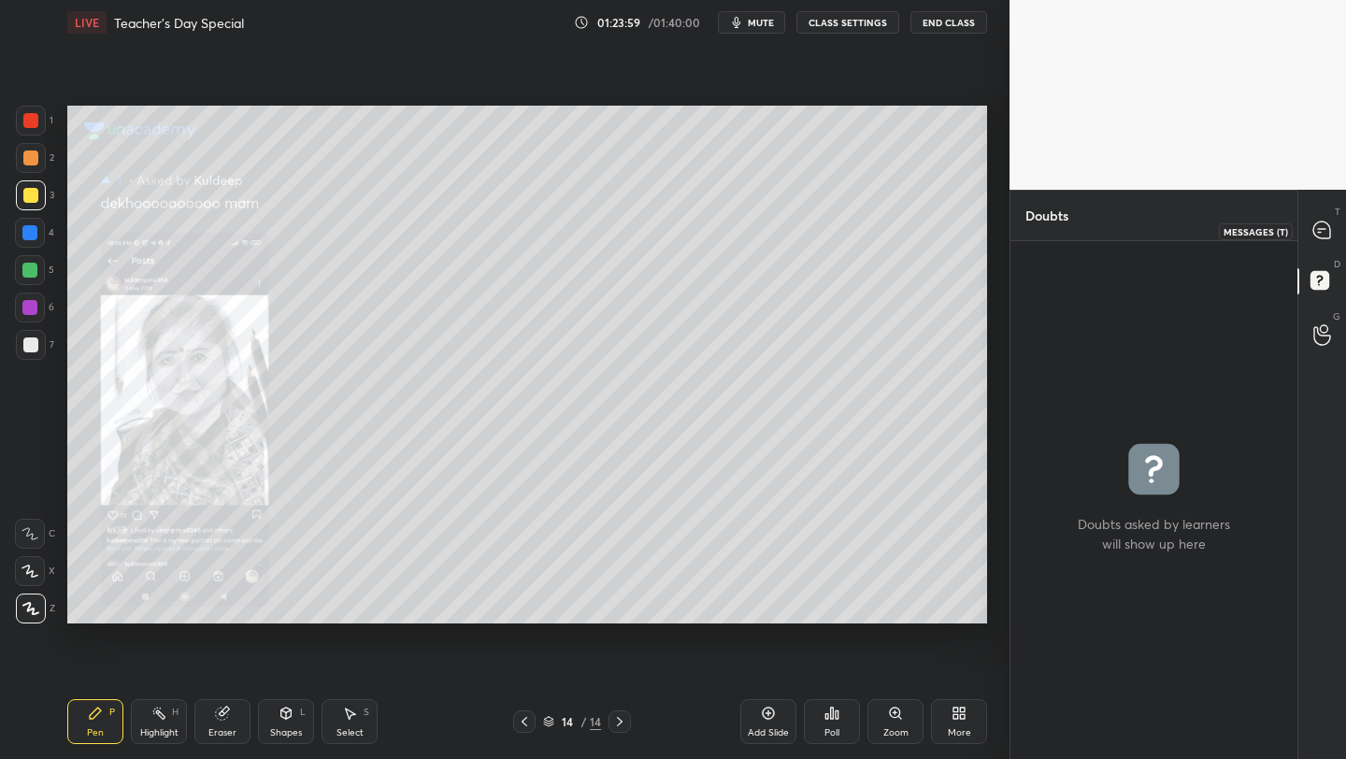
click at [1322, 223] on icon at bounding box center [1322, 230] width 17 height 17
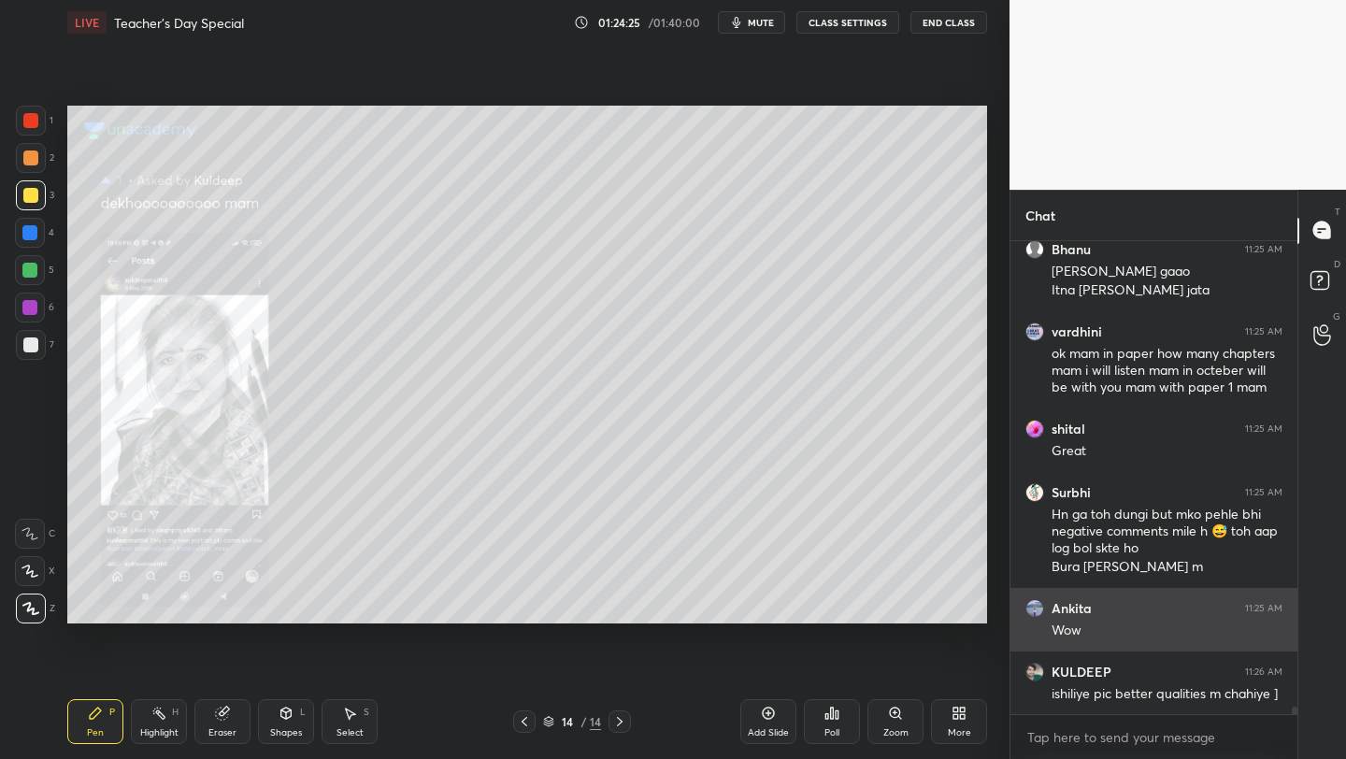
scroll to position [31061, 0]
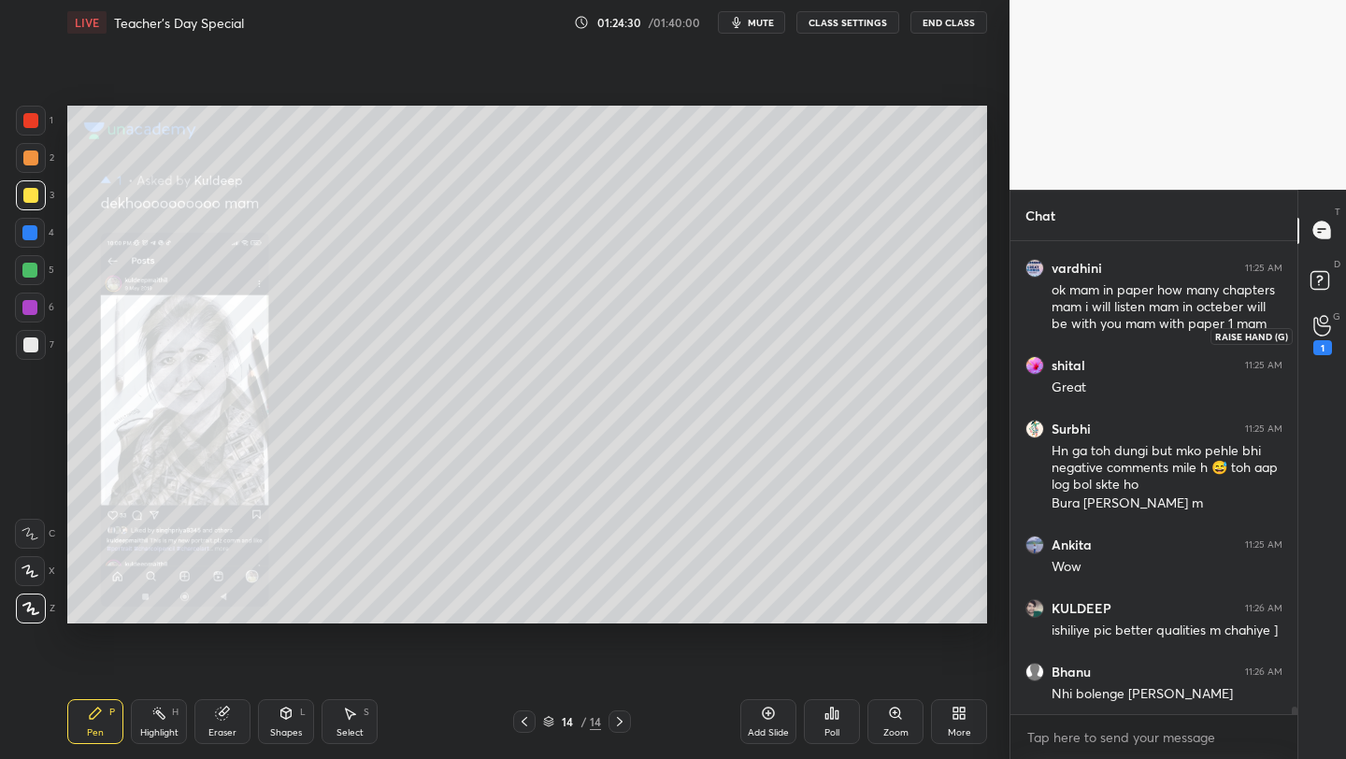
click at [1322, 327] on icon at bounding box center [1323, 326] width 18 height 22
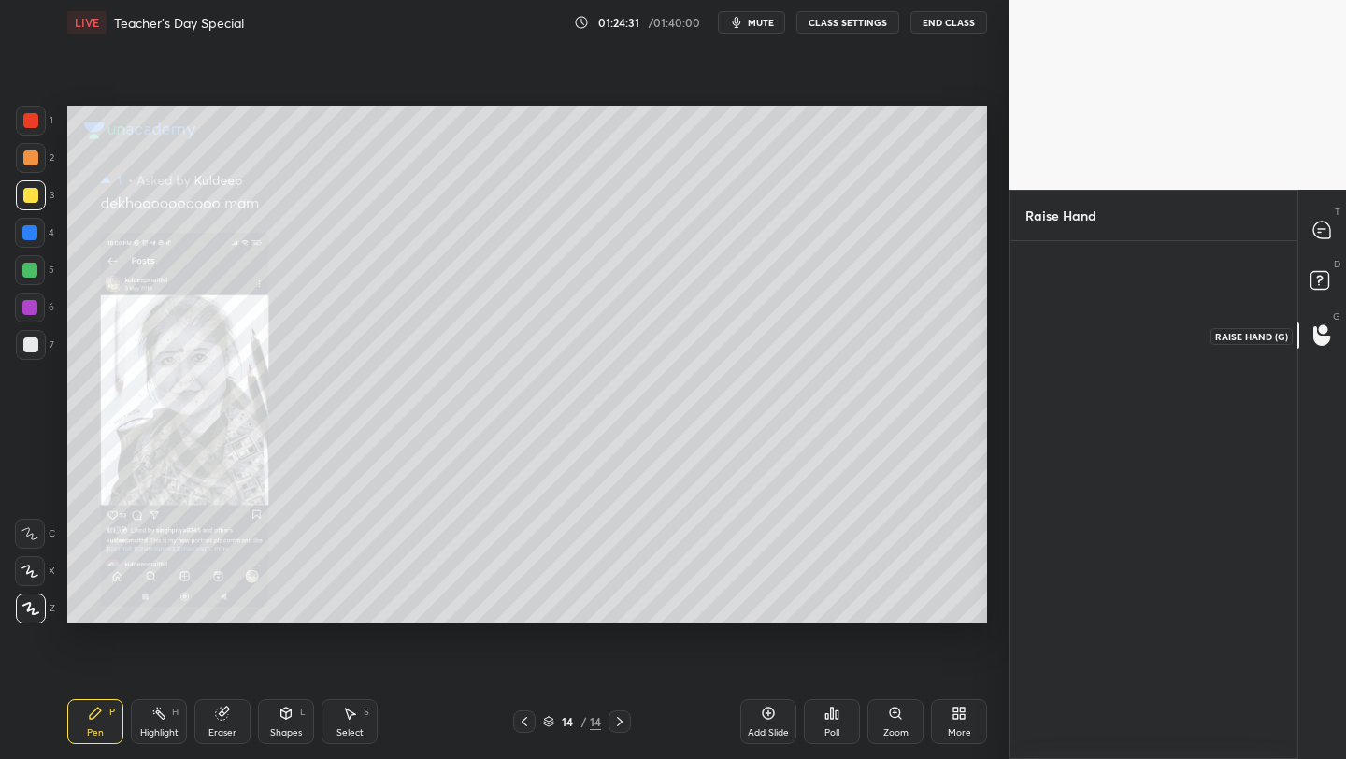
scroll to position [7, 7]
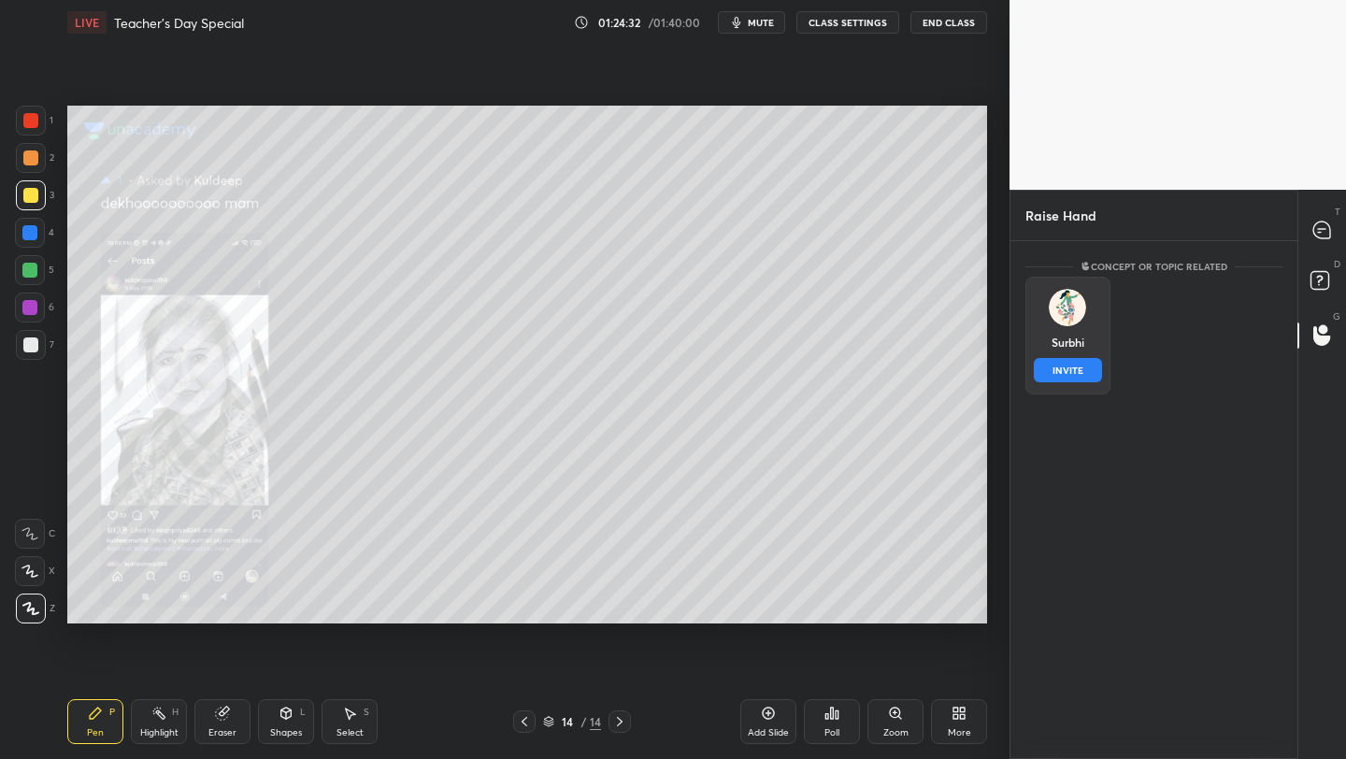
click at [1055, 325] on div "[DEMOGRAPHIC_DATA] INVITE" at bounding box center [1068, 336] width 85 height 118
click at [1053, 381] on button "INVITE" at bounding box center [1068, 370] width 68 height 24
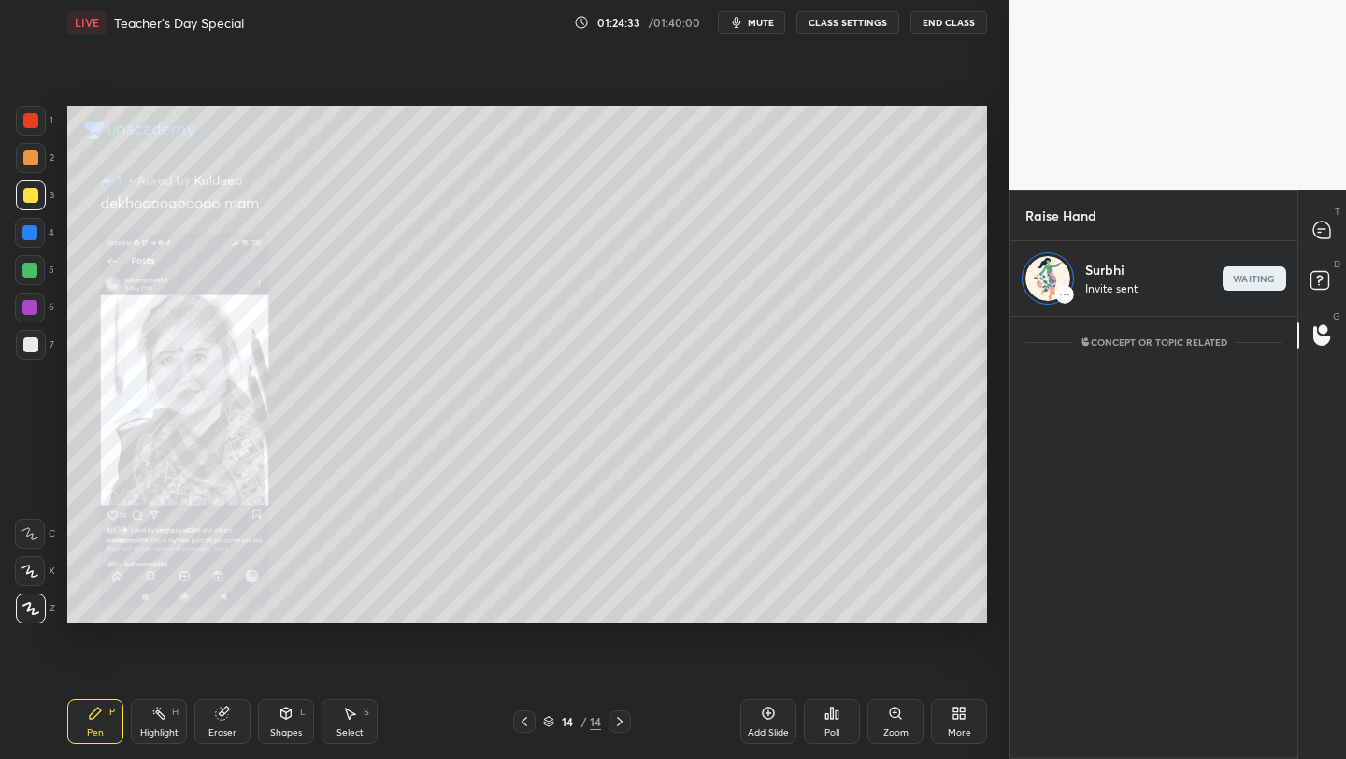
scroll to position [437, 281]
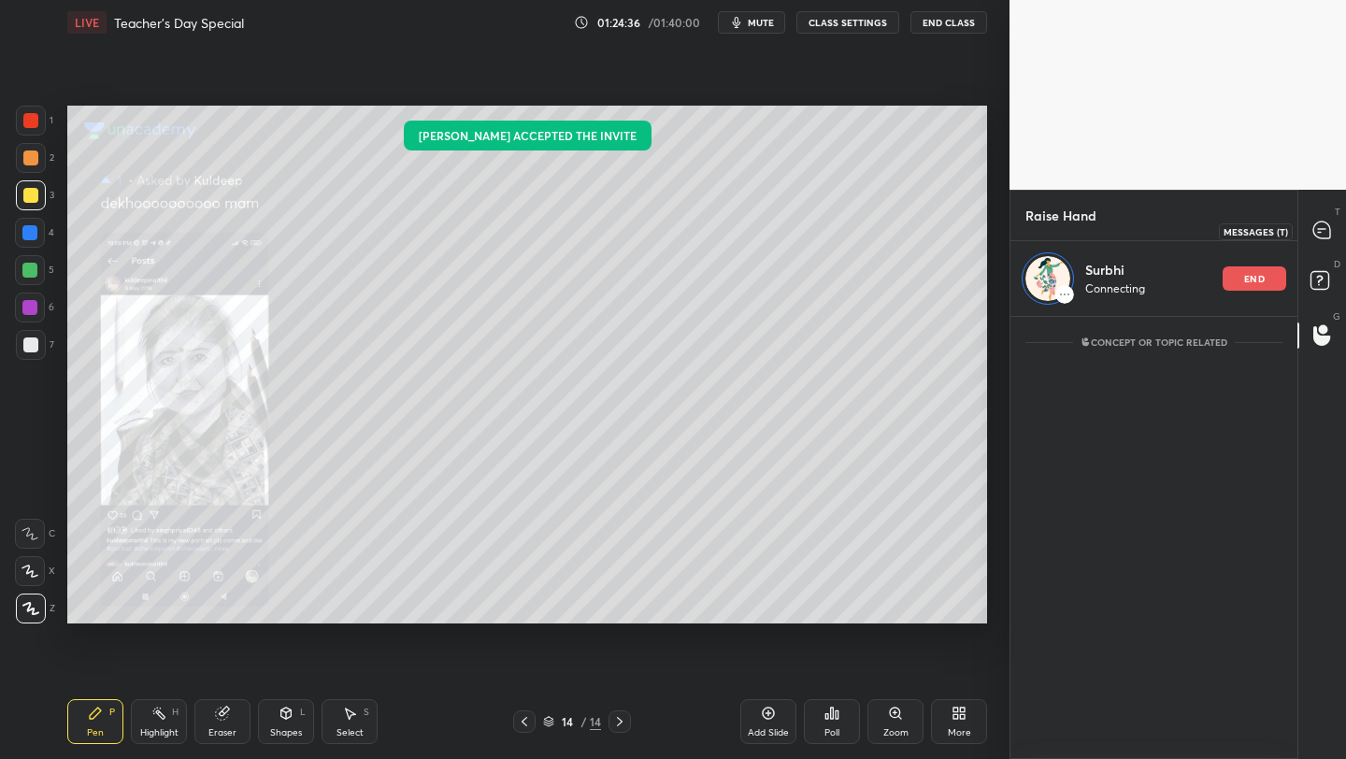
click at [1323, 225] on icon at bounding box center [1322, 230] width 17 height 17
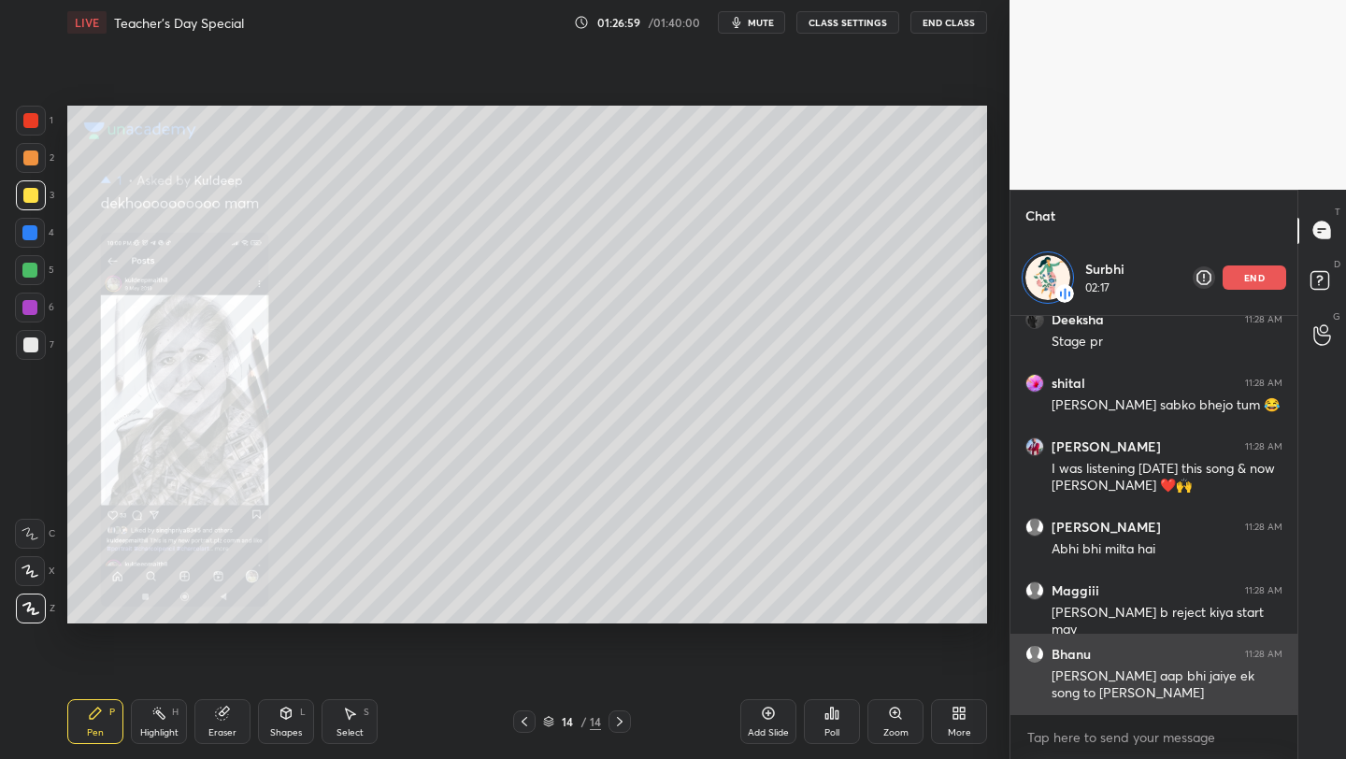
scroll to position [33099, 0]
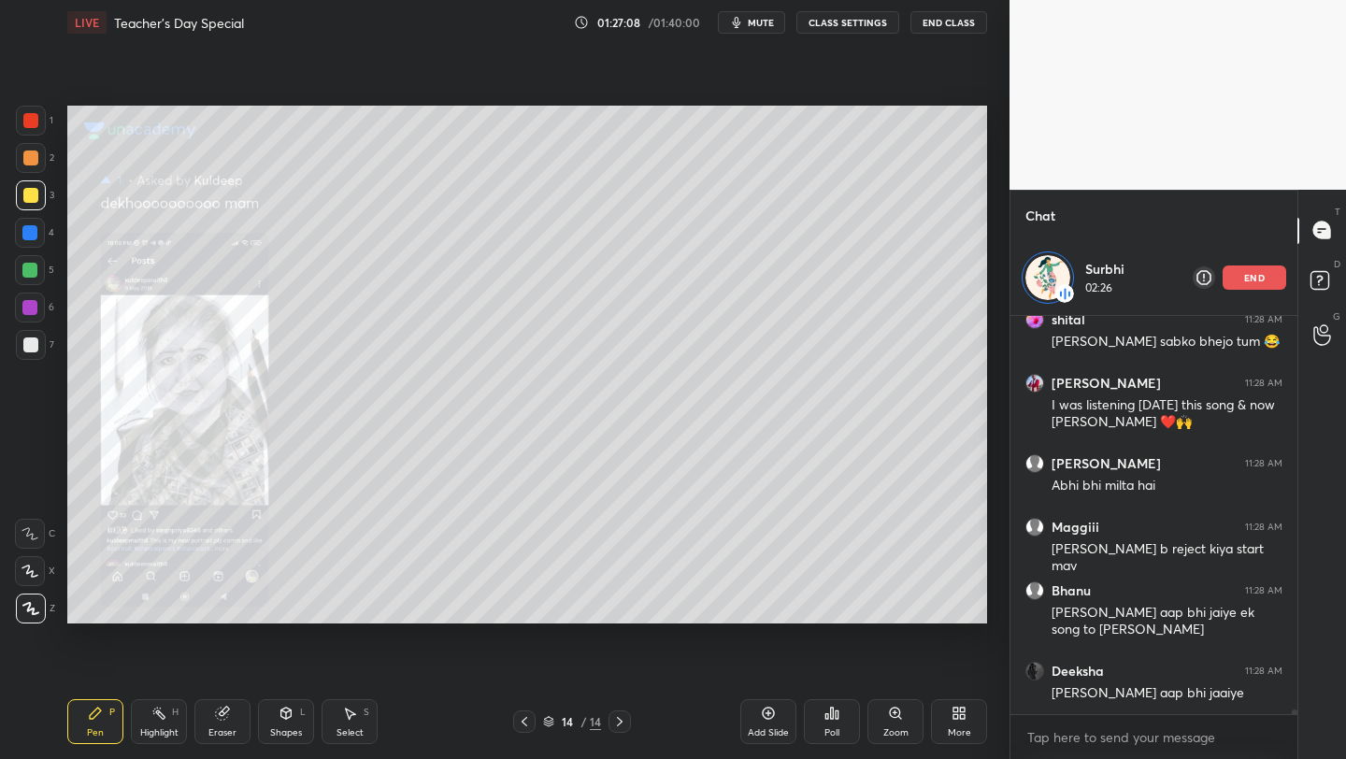
click at [1246, 283] on div "end" at bounding box center [1255, 278] width 64 height 24
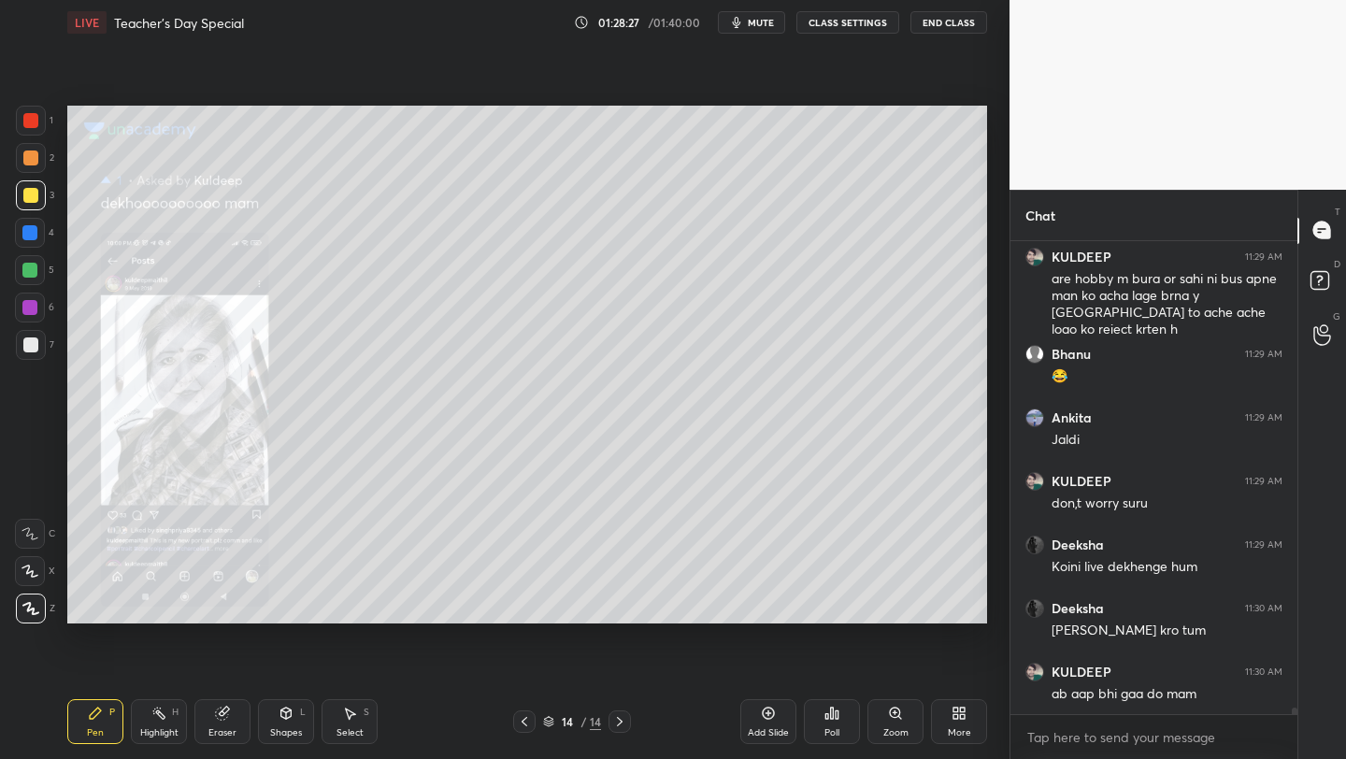
scroll to position [33938, 0]
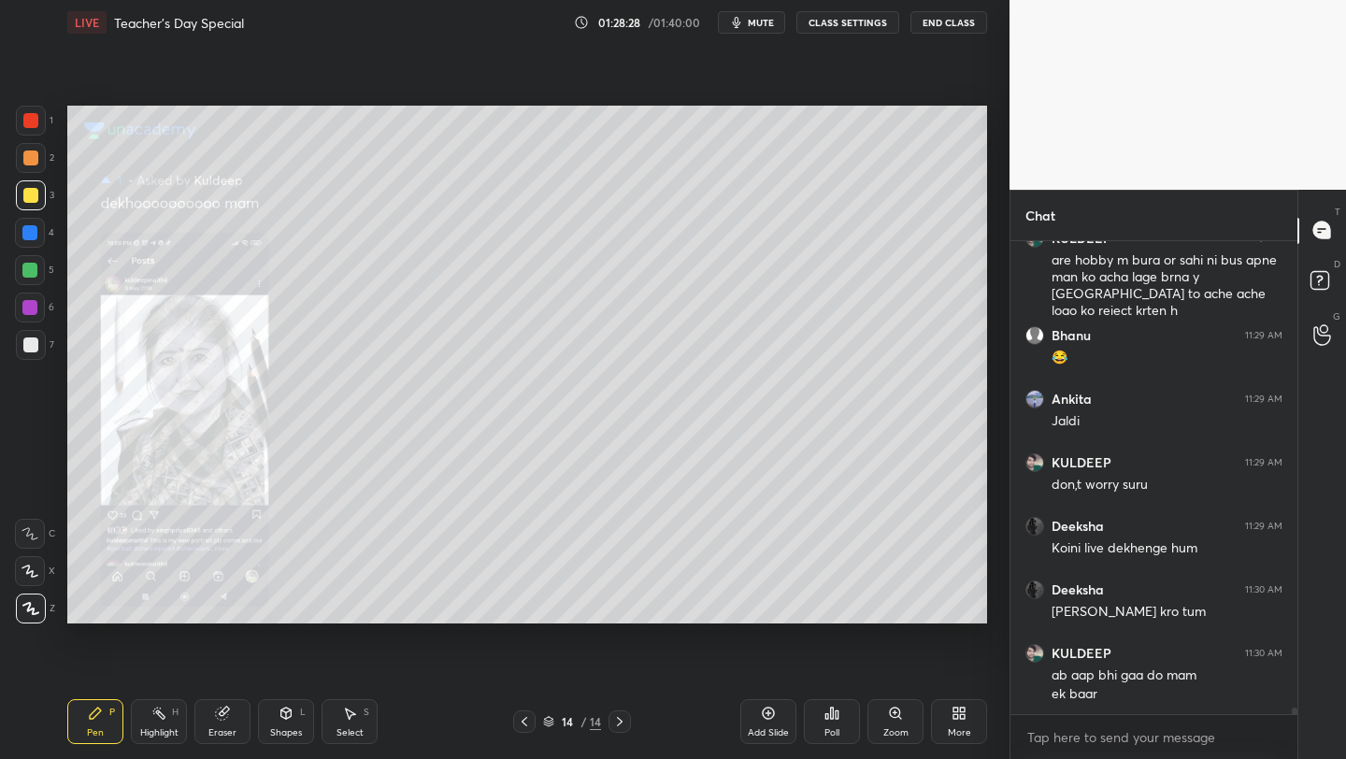
click at [527, 718] on icon at bounding box center [524, 721] width 15 height 15
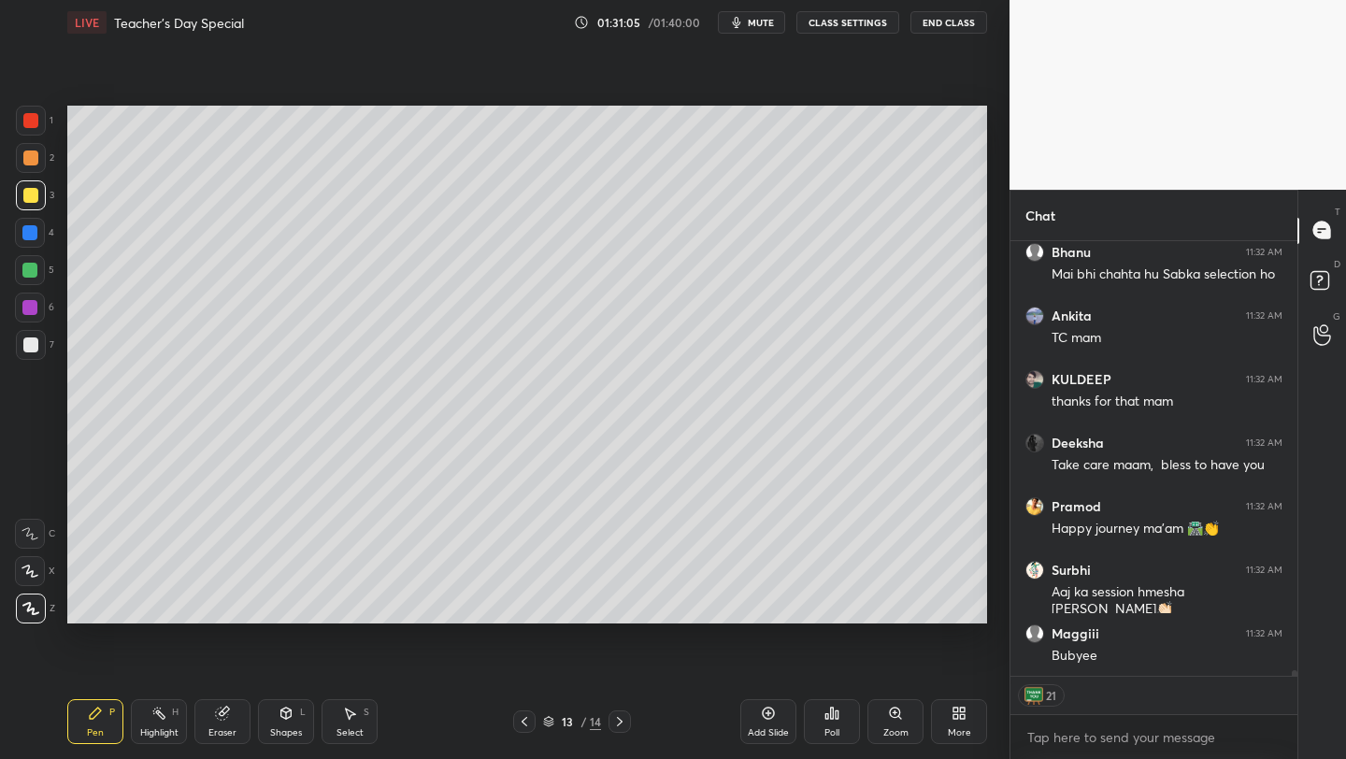
scroll to position [36302, 0]
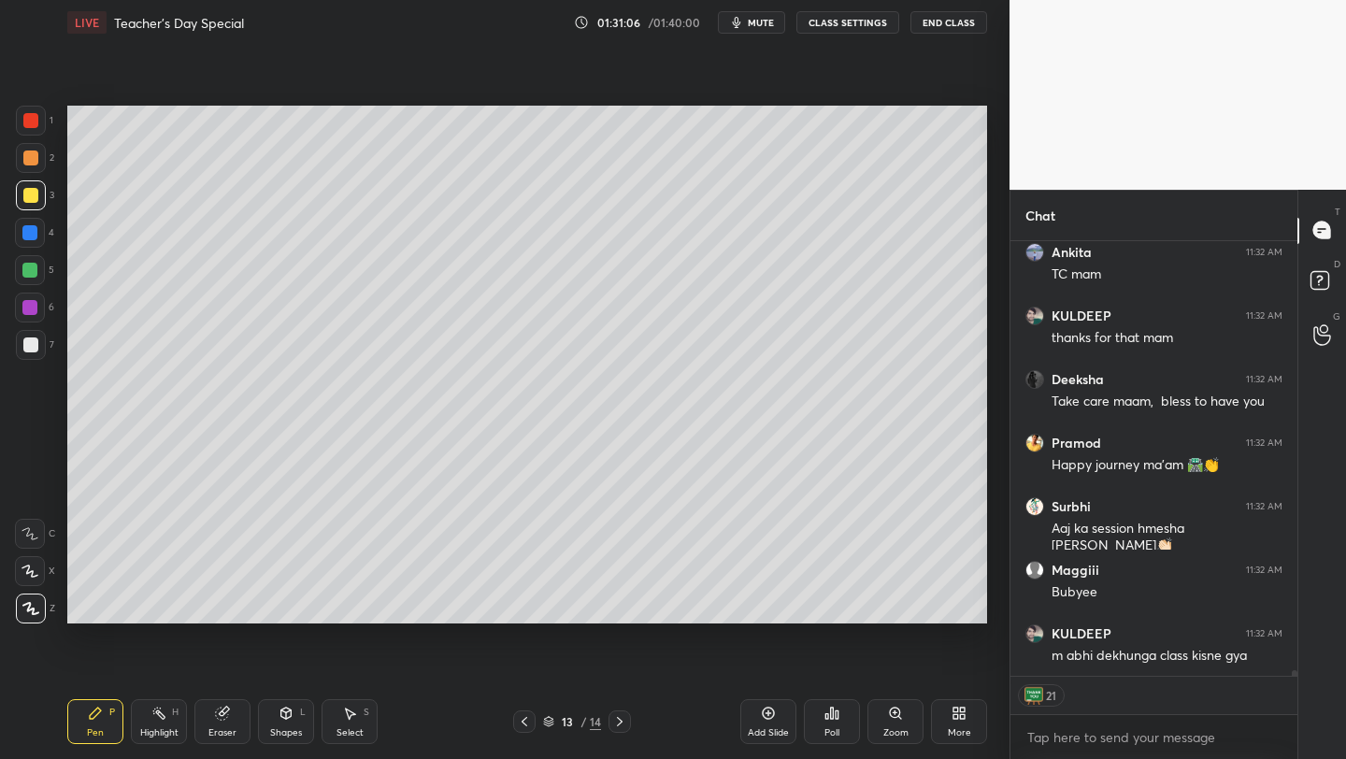
click at [933, 27] on button "End Class" at bounding box center [949, 22] width 77 height 22
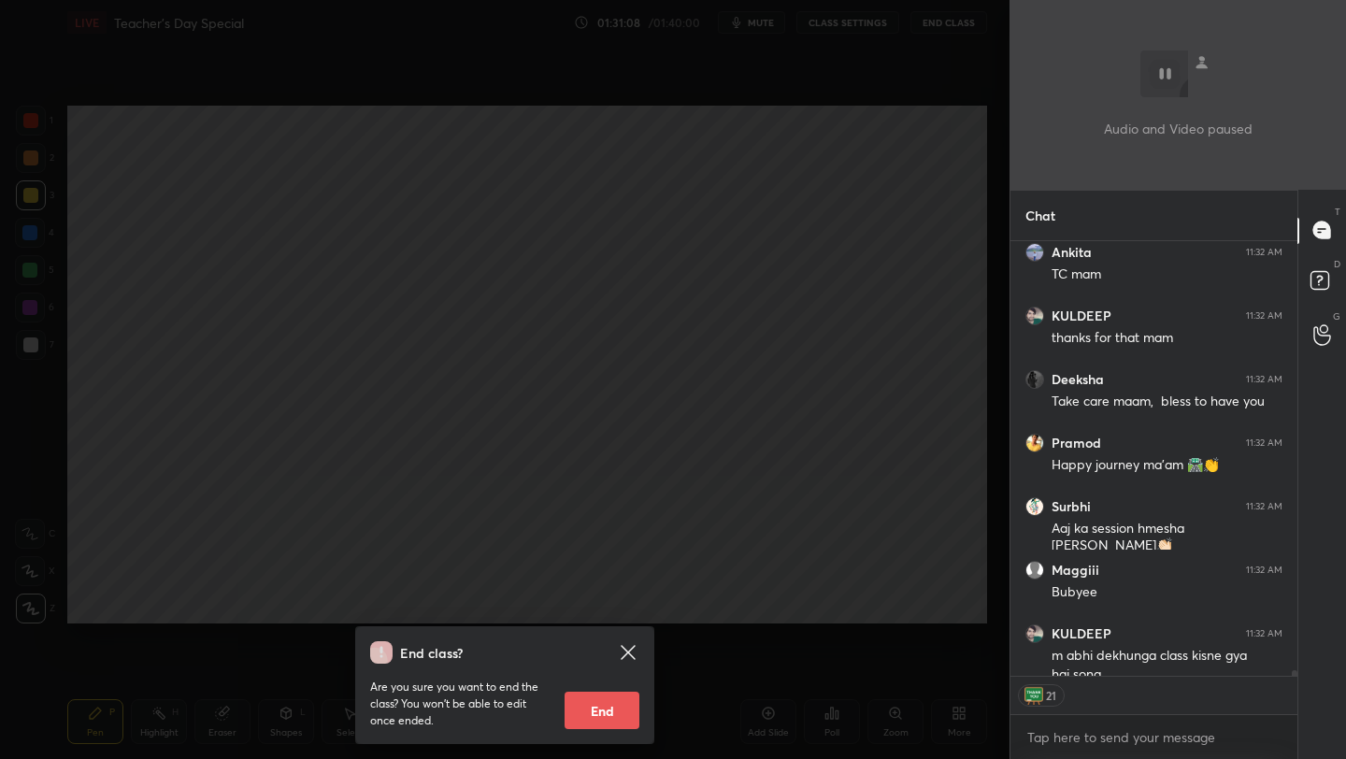
scroll to position [36321, 0]
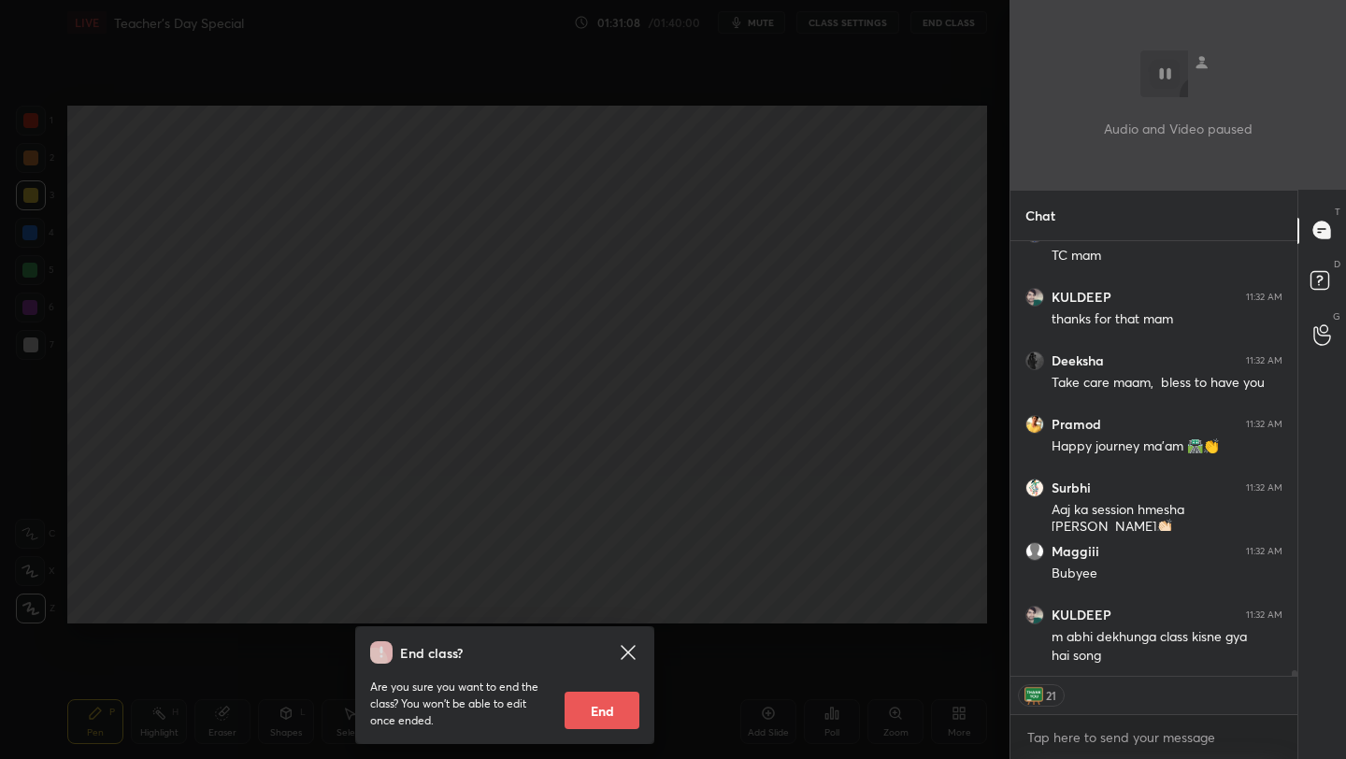
click at [595, 722] on button "End" at bounding box center [602, 710] width 75 height 37
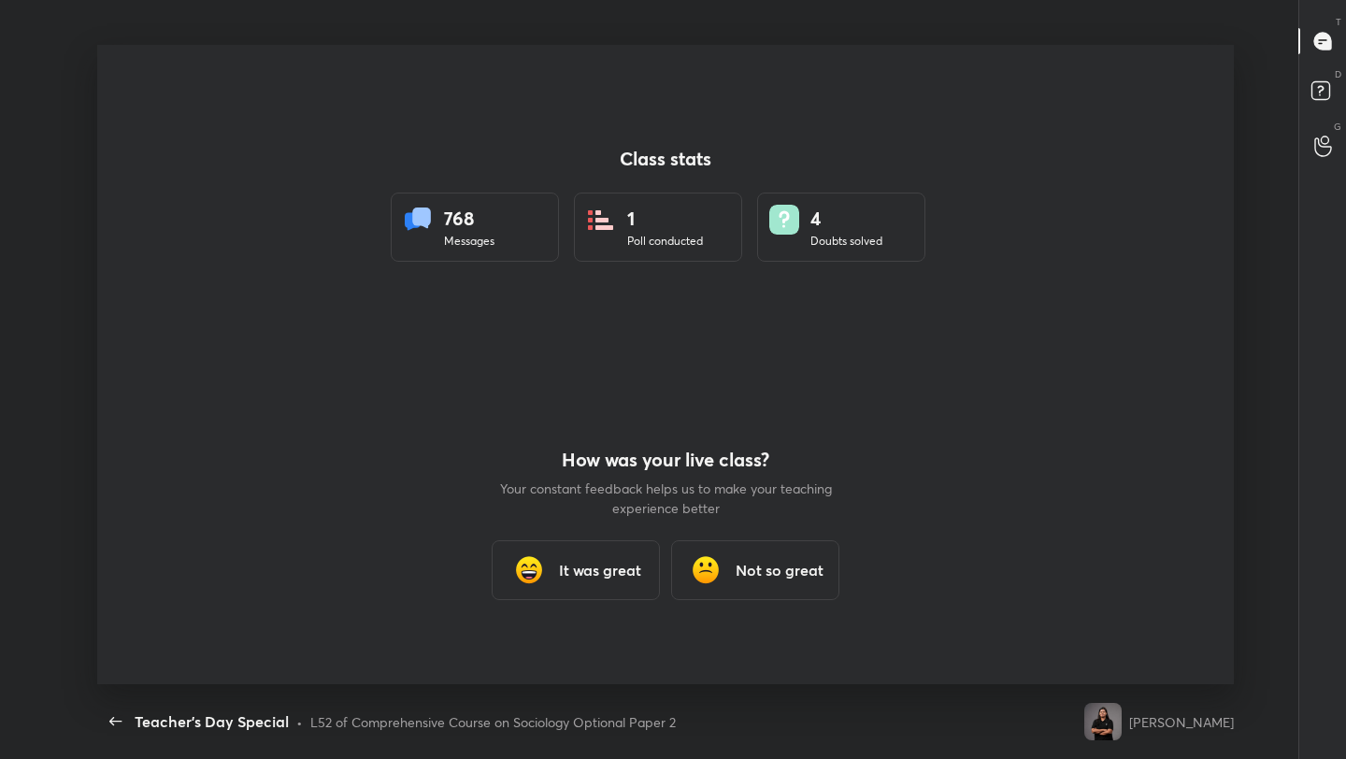
scroll to position [0, 0]
click at [120, 725] on icon "button" at bounding box center [116, 722] width 22 height 22
click at [585, 575] on h3 "It was great" at bounding box center [600, 570] width 82 height 22
